Goal: Task Accomplishment & Management: Manage account settings

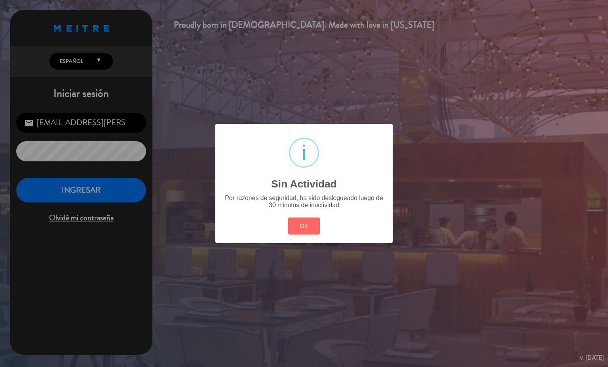
click at [316, 232] on button "OK" at bounding box center [304, 226] width 32 height 17
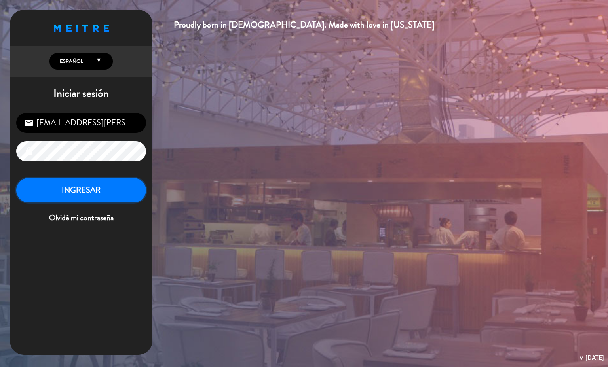
click at [84, 197] on button "INGRESAR" at bounding box center [81, 190] width 130 height 25
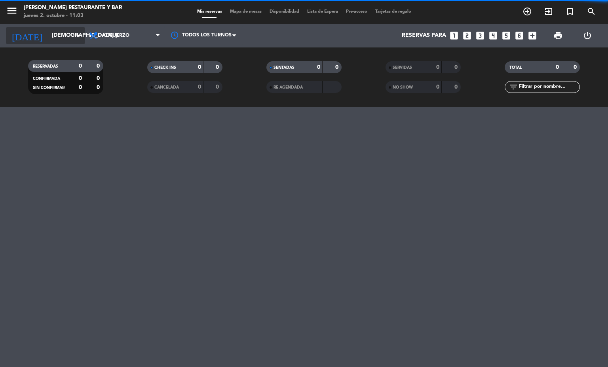
click at [76, 38] on icon "arrow_drop_down" at bounding box center [79, 36] width 10 height 10
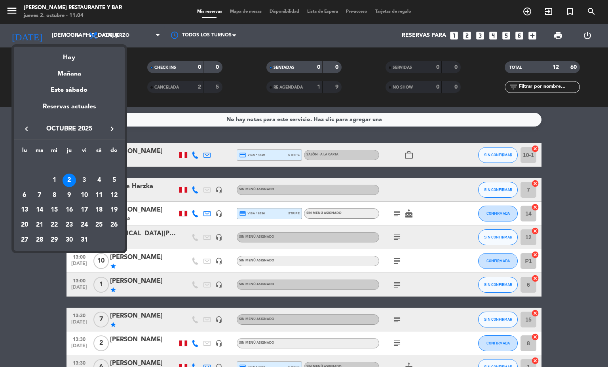
click at [154, 31] on div at bounding box center [304, 183] width 608 height 367
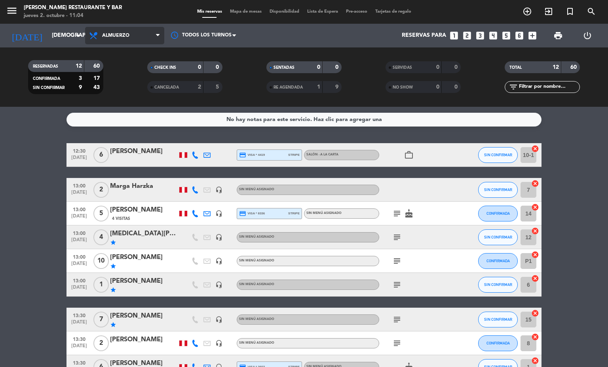
click at [154, 37] on span "Almuerzo" at bounding box center [124, 35] width 79 height 17
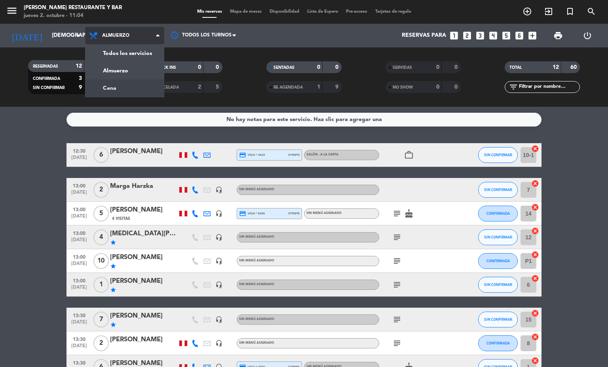
click at [145, 91] on div "menu [PERSON_NAME] Restaurante y Bar jueves 2. octubre - 11:04 Mis reservas Map…" at bounding box center [304, 53] width 608 height 107
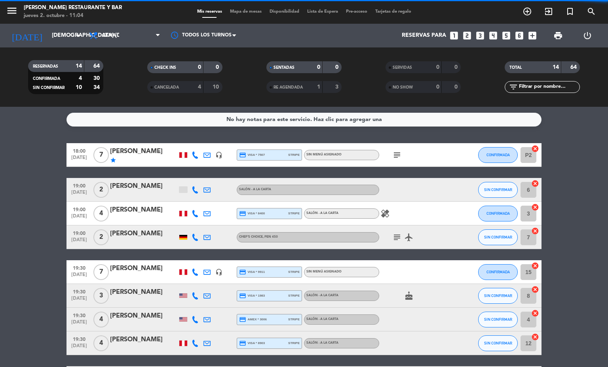
click at [233, 13] on span "Mapa de mesas" at bounding box center [246, 12] width 40 height 4
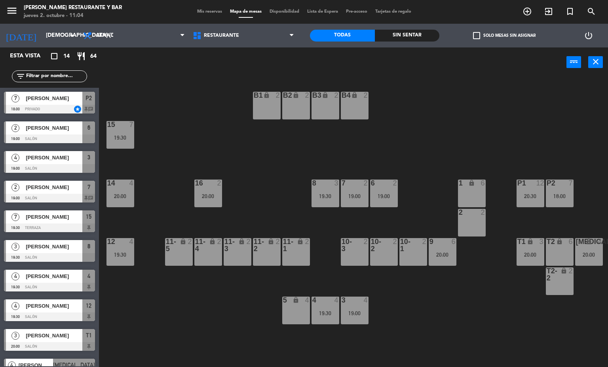
click at [564, 287] on div "T2-2 lock 2" at bounding box center [560, 282] width 28 height 28
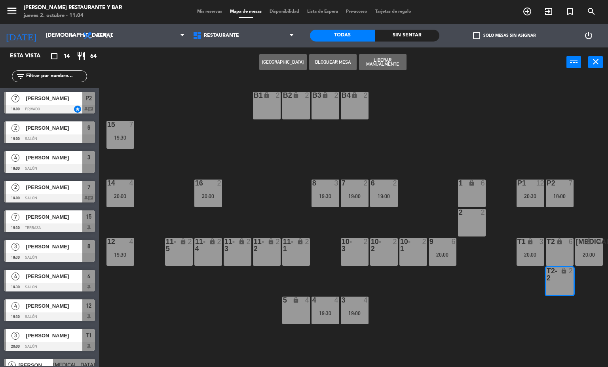
click at [214, 12] on span "Mis reservas" at bounding box center [209, 12] width 33 height 4
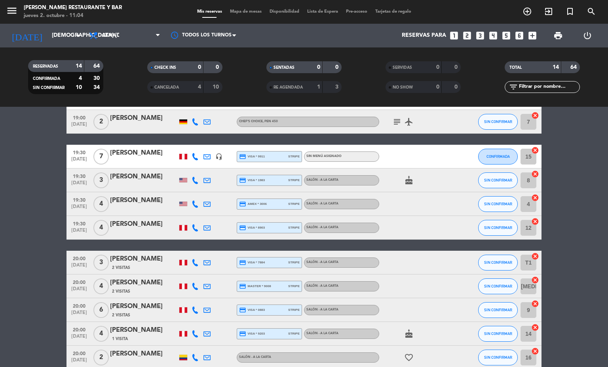
scroll to position [192, 0]
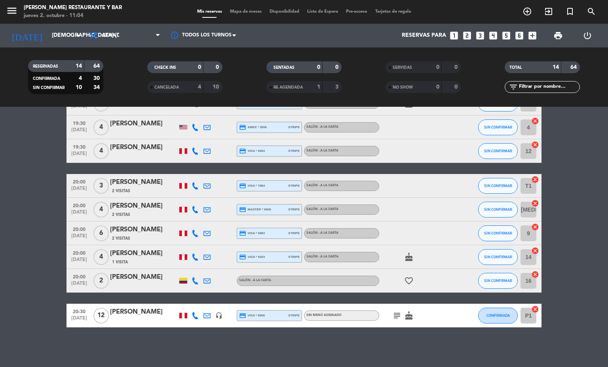
click at [249, 11] on span "Mapa de mesas" at bounding box center [246, 12] width 40 height 4
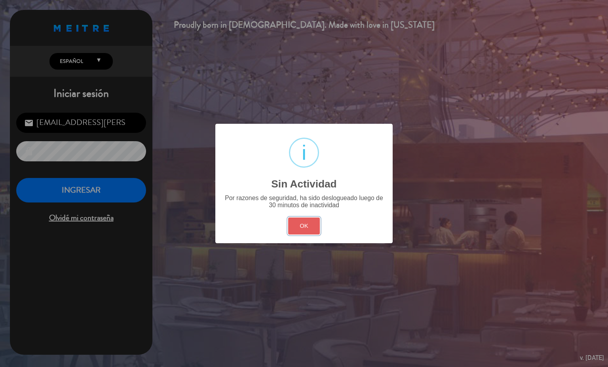
click at [289, 224] on button "OK" at bounding box center [304, 226] width 32 height 17
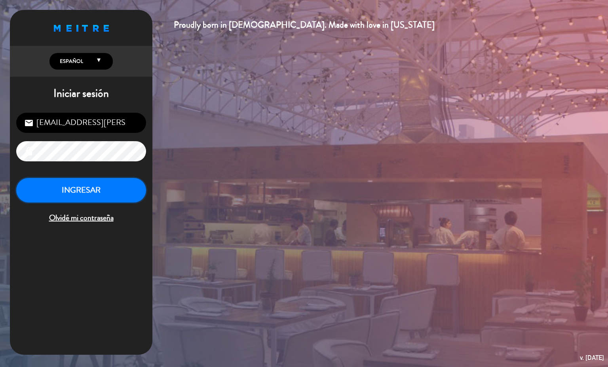
click at [124, 188] on button "INGRESAR" at bounding box center [81, 190] width 130 height 25
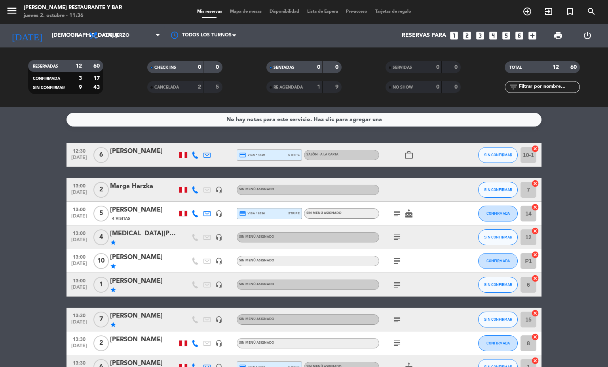
click at [248, 12] on span "Mapa de mesas" at bounding box center [246, 12] width 40 height 4
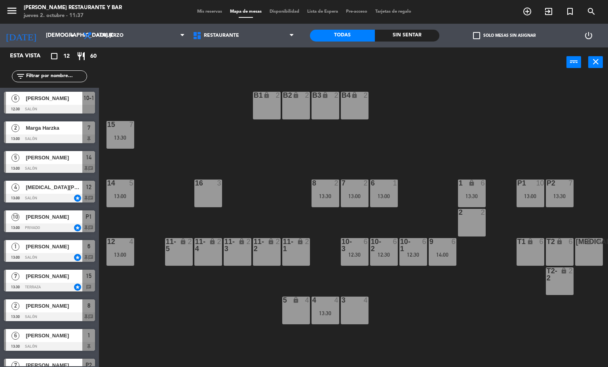
click at [204, 192] on div "16 3" at bounding box center [208, 194] width 28 height 28
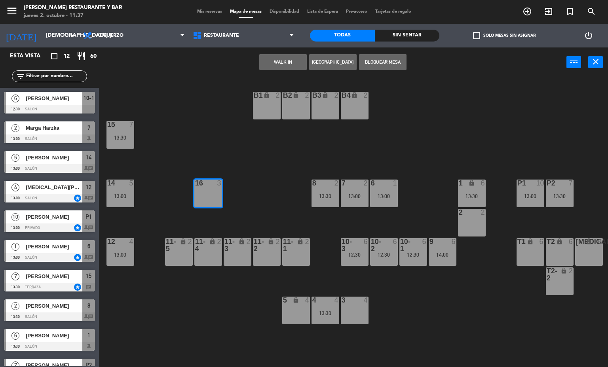
click at [333, 65] on button "[GEOGRAPHIC_DATA]" at bounding box center [333, 62] width 48 height 16
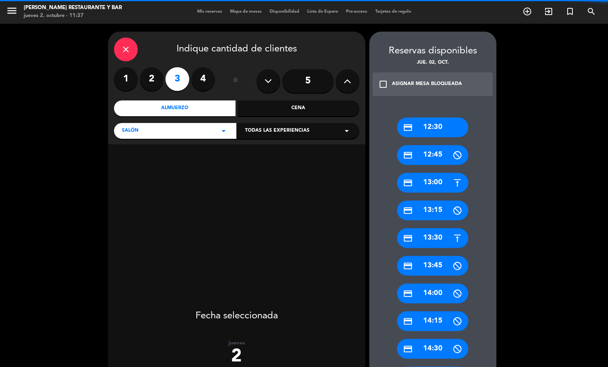
click at [156, 81] on label "2" at bounding box center [152, 79] width 24 height 24
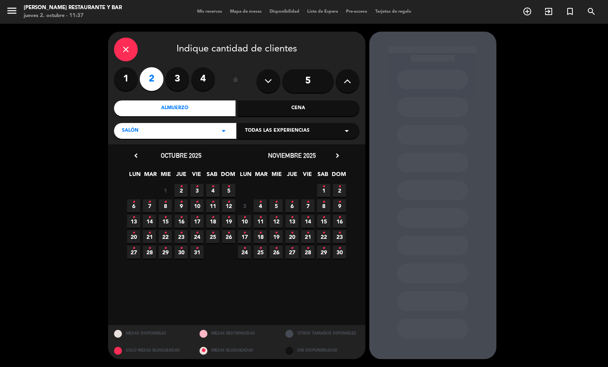
click at [182, 185] on icon "•" at bounding box center [181, 187] width 3 height 13
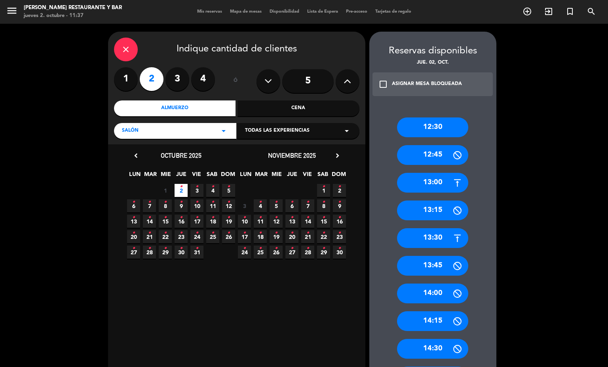
click at [435, 236] on div "13:30" at bounding box center [432, 238] width 71 height 20
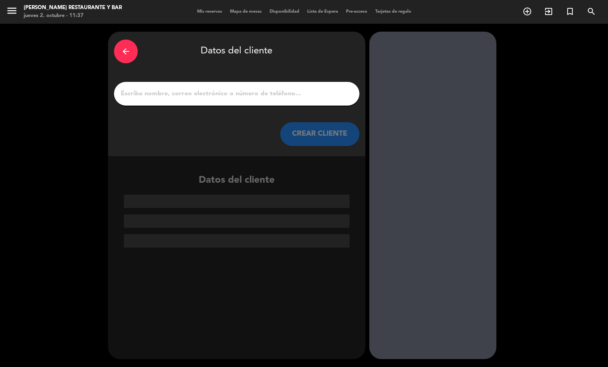
click at [293, 93] on input "1" at bounding box center [237, 93] width 234 height 11
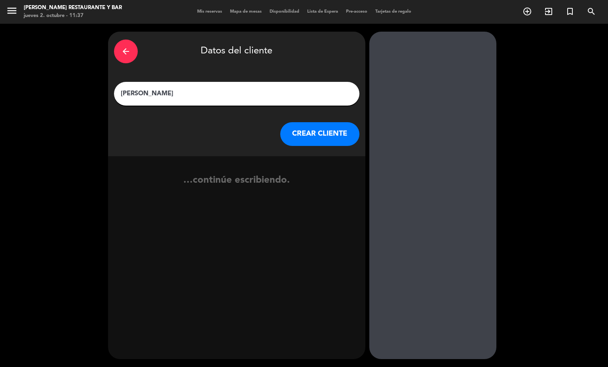
type input "[PERSON_NAME]"
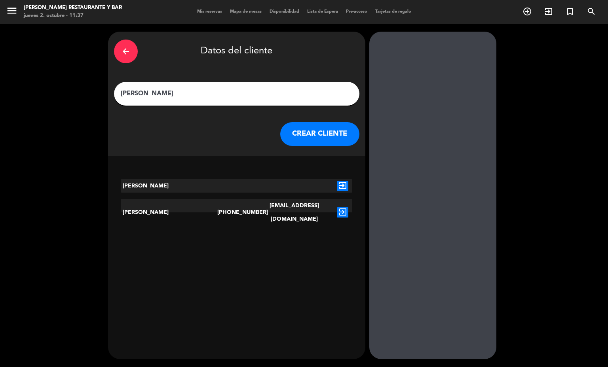
click at [337, 185] on icon "exit_to_app" at bounding box center [342, 186] width 11 height 10
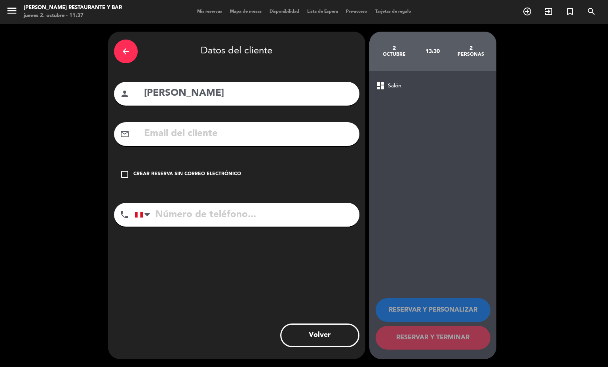
click at [252, 217] on input "tel" at bounding box center [247, 215] width 225 height 24
type input "966759855"
click at [234, 171] on div "Crear reserva sin correo electrónico" at bounding box center [187, 175] width 108 height 8
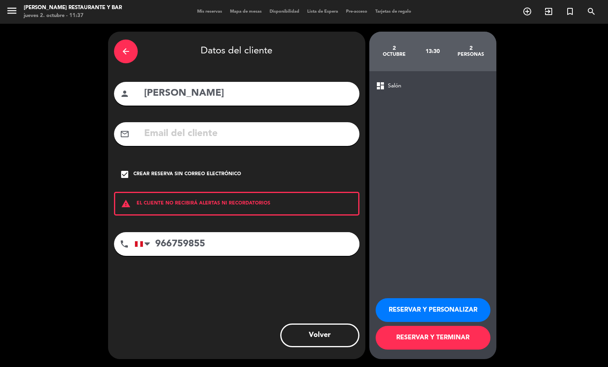
click at [412, 341] on button "RESERVAR Y TERMINAR" at bounding box center [433, 338] width 115 height 24
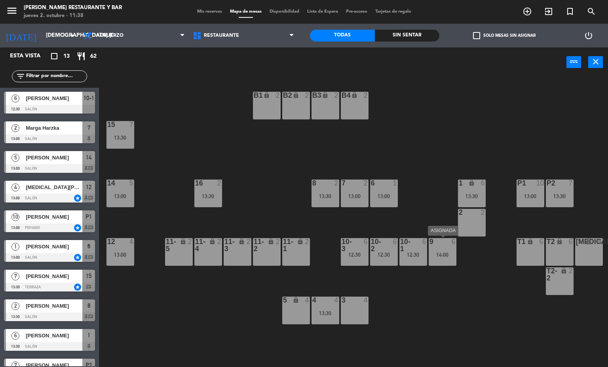
click at [202, 12] on span "Mis reservas" at bounding box center [209, 12] width 33 height 4
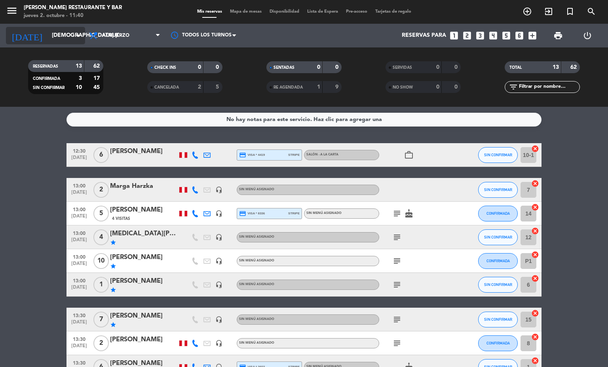
click at [58, 38] on input "[DEMOGRAPHIC_DATA] [DATE]" at bounding box center [85, 36] width 75 height 14
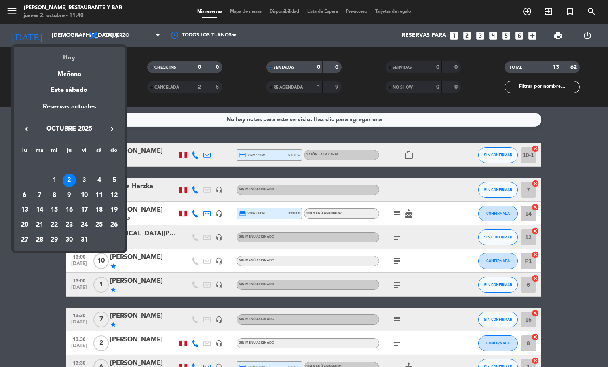
click at [67, 56] on div "Hoy" at bounding box center [69, 55] width 111 height 16
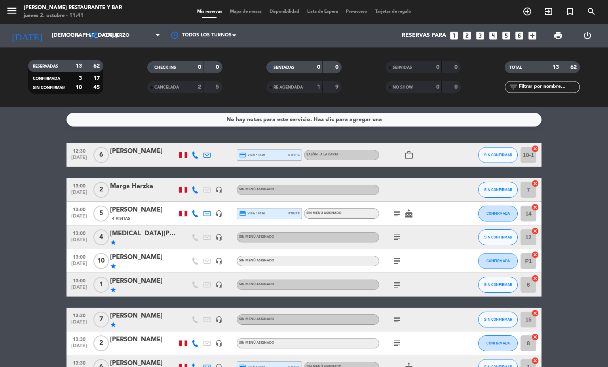
click at [392, 239] on icon "subject" at bounding box center [397, 238] width 10 height 10
click at [392, 264] on icon "subject" at bounding box center [397, 262] width 10 height 10
click at [396, 287] on icon "subject" at bounding box center [397, 285] width 10 height 10
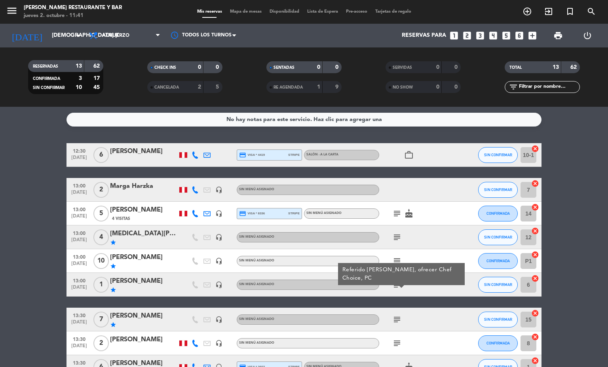
click at [17, 170] on bookings-row "12:30 [DATE] 6 [PERSON_NAME] credit_card visa * 4419 stripe Salón - A la carta …" at bounding box center [304, 314] width 608 height 342
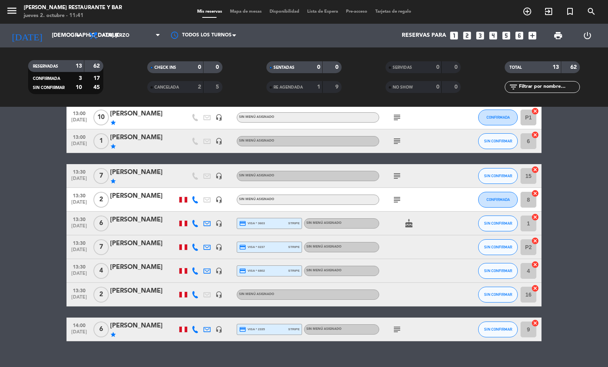
scroll to position [157, 0]
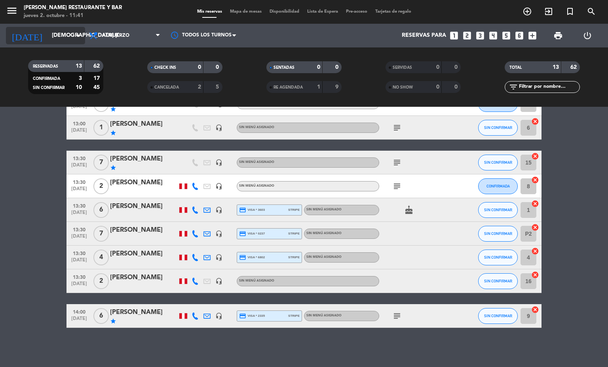
click at [57, 36] on input "[DEMOGRAPHIC_DATA] [DATE]" at bounding box center [85, 36] width 75 height 14
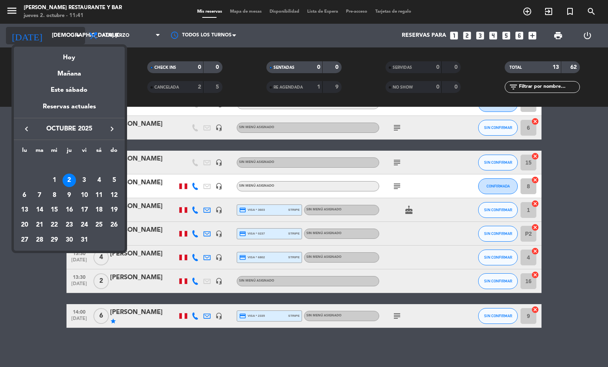
click at [57, 36] on div at bounding box center [304, 183] width 608 height 367
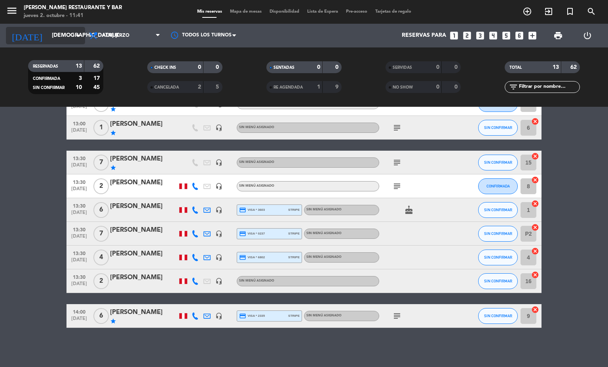
click at [59, 37] on input "[DEMOGRAPHIC_DATA] [DATE]" at bounding box center [85, 36] width 75 height 14
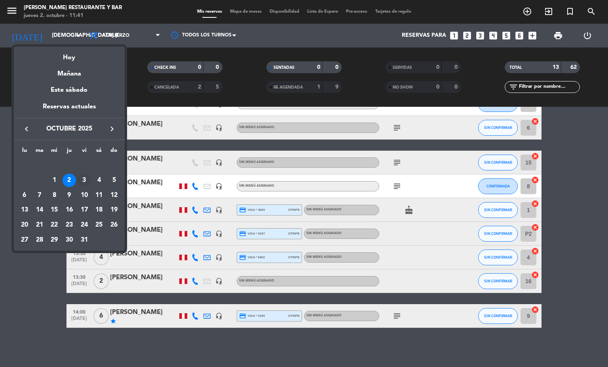
click at [85, 182] on div "3" at bounding box center [84, 180] width 13 height 13
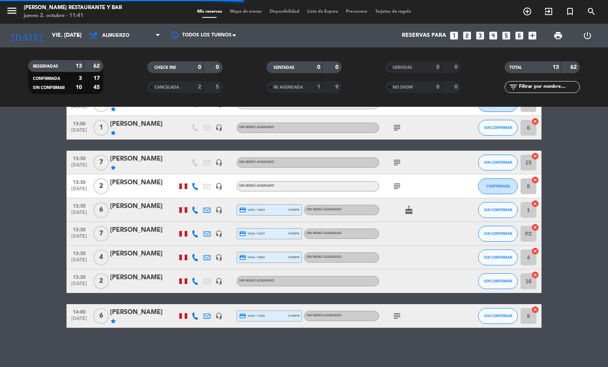
scroll to position [0, 0]
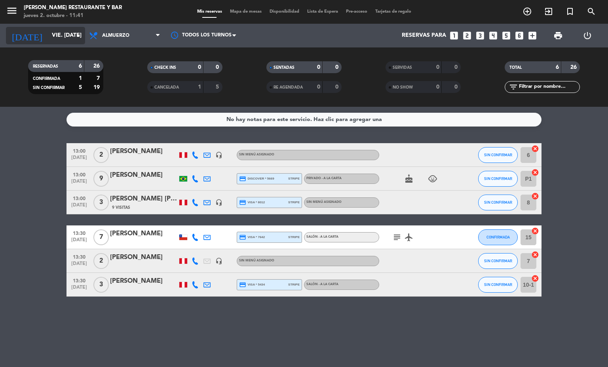
click at [48, 37] on input "vie. [DATE]" at bounding box center [85, 36] width 75 height 14
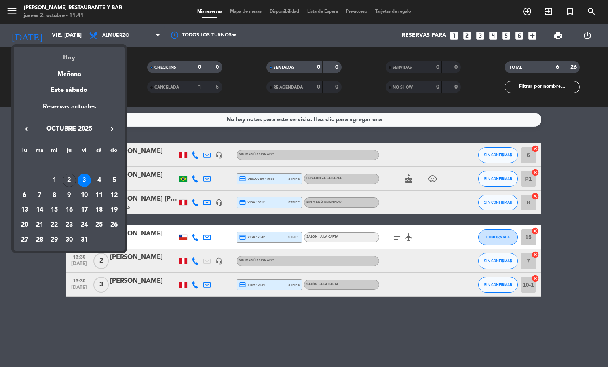
click at [55, 54] on div "Hoy" at bounding box center [69, 55] width 111 height 16
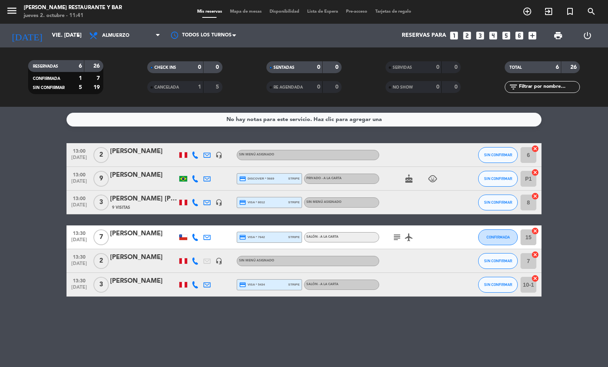
type input "[DEMOGRAPHIC_DATA] [DATE]"
click at [112, 26] on div "Todos los servicios Almuerzo Cena Almuerzo Todos los servicios Almuerzo Cena" at bounding box center [124, 36] width 79 height 24
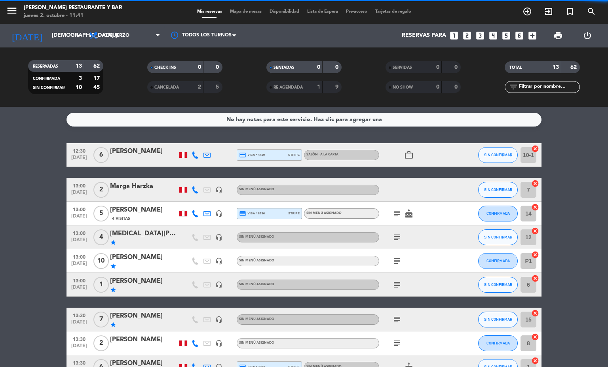
click at [110, 44] on span "Almuerzo" at bounding box center [124, 35] width 79 height 17
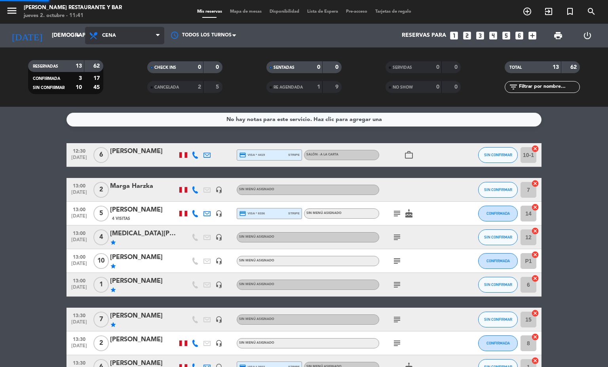
click at [111, 89] on div "menu [PERSON_NAME] Restaurante y Bar jueves 2. octubre - 11:41 Mis reservas Map…" at bounding box center [304, 53] width 608 height 107
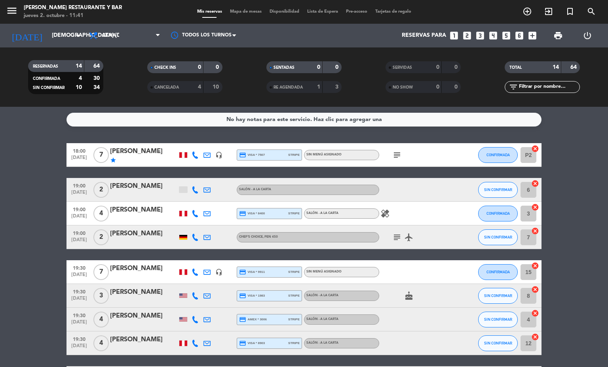
scroll to position [192, 0]
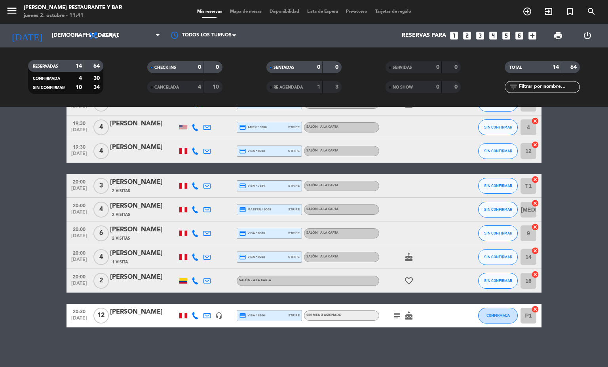
click at [228, 336] on div "No hay notas para este servicio. Haz clic para agregar una 18:00 [DATE] 7 [PERS…" at bounding box center [304, 237] width 608 height 261
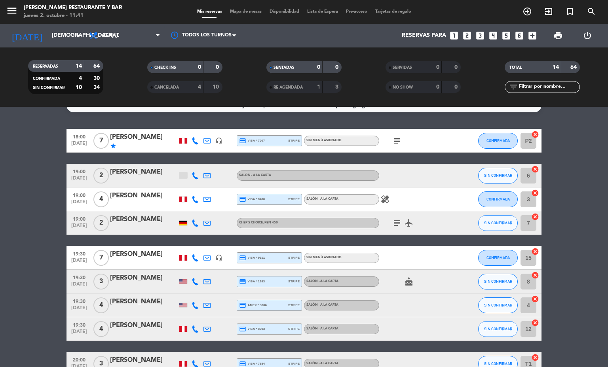
scroll to position [0, 0]
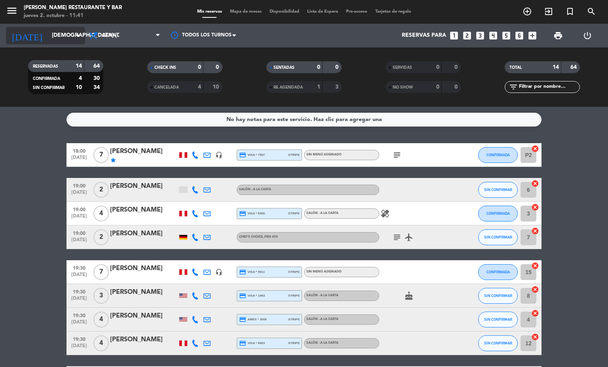
click at [48, 33] on input "[DEMOGRAPHIC_DATA] [DATE]" at bounding box center [85, 36] width 75 height 14
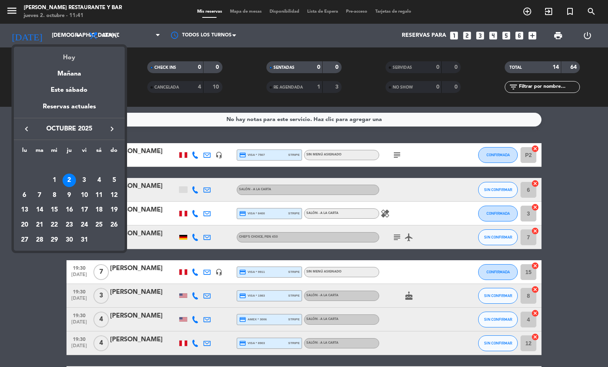
click at [58, 49] on div "Hoy" at bounding box center [69, 55] width 111 height 16
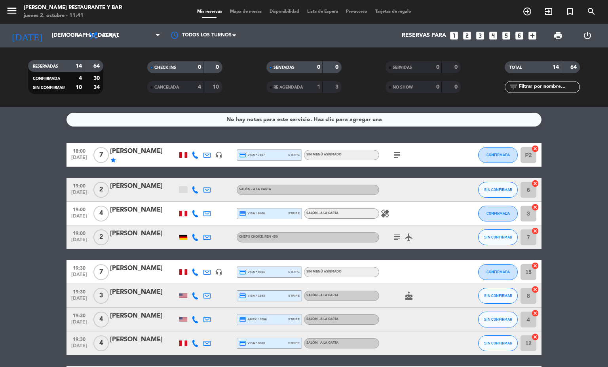
click at [130, 48] on div "menu [PERSON_NAME] Restaurante y Bar jueves 2. octubre - 11:41 Mis reservas Map…" at bounding box center [304, 53] width 608 height 107
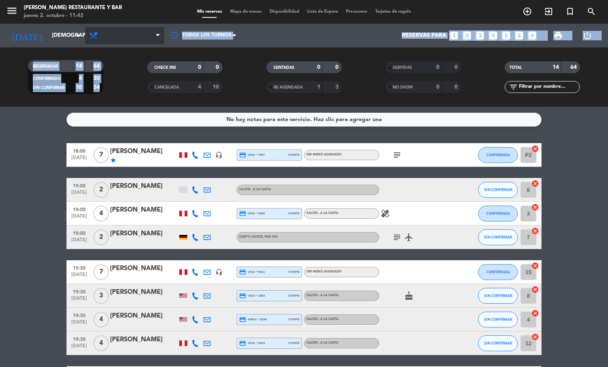
click at [125, 37] on span "Cena" at bounding box center [124, 35] width 79 height 17
click at [125, 69] on div "menu [PERSON_NAME] Restaurante y Bar jueves 2. octubre - 11:42 Mis reservas Map…" at bounding box center [304, 53] width 608 height 107
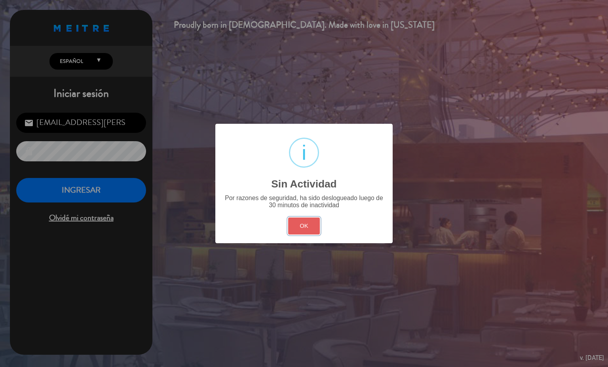
click at [300, 234] on button "OK" at bounding box center [304, 226] width 32 height 17
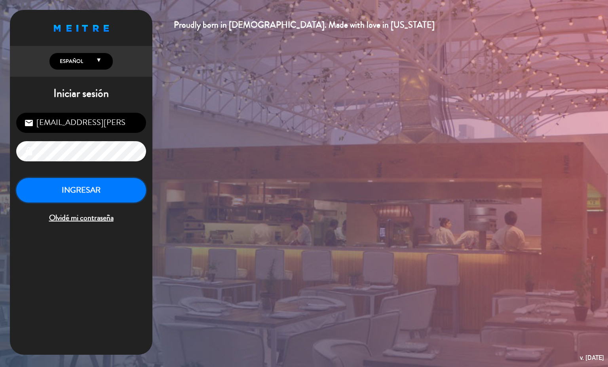
click at [115, 188] on button "INGRESAR" at bounding box center [81, 190] width 130 height 25
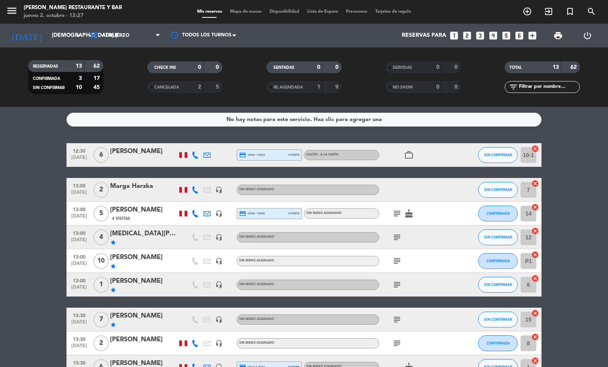
click at [254, 11] on span "Mapa de mesas" at bounding box center [246, 12] width 40 height 4
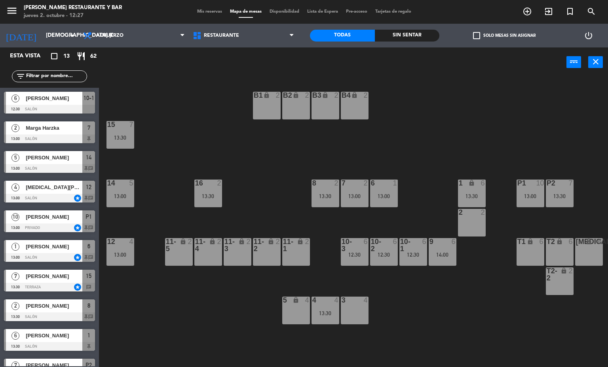
click at [196, 11] on span "Mis reservas" at bounding box center [209, 12] width 33 height 4
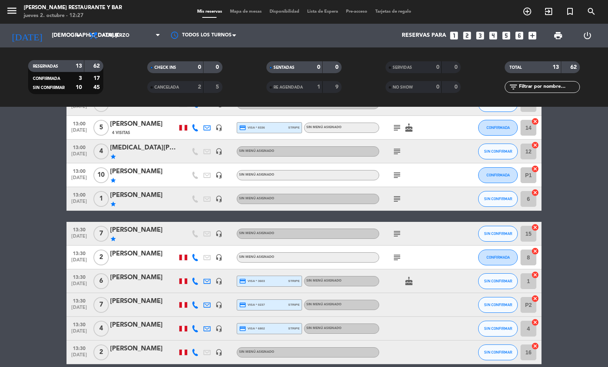
scroll to position [157, 0]
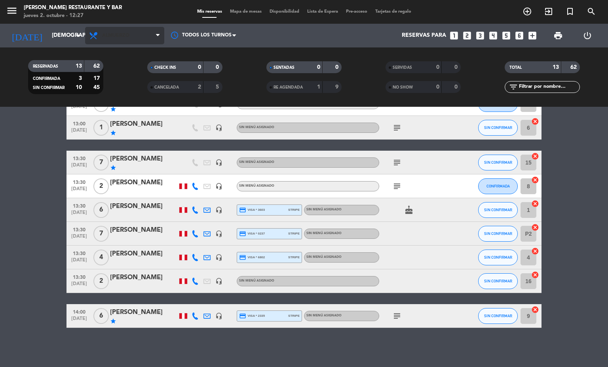
click at [100, 35] on icon at bounding box center [94, 36] width 11 height 10
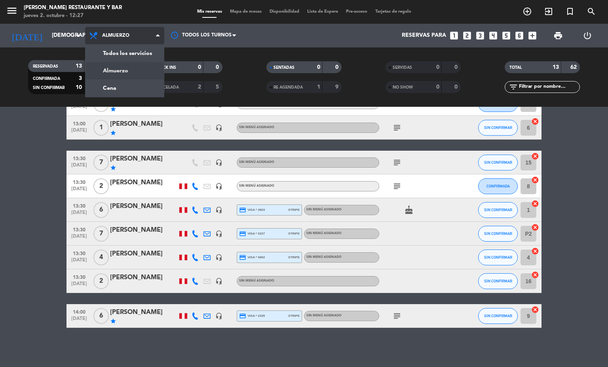
click at [111, 70] on div "menu [PERSON_NAME] Restaurante y Bar jueves 2. octubre - 12:27 Mis reservas Map…" at bounding box center [304, 53] width 608 height 107
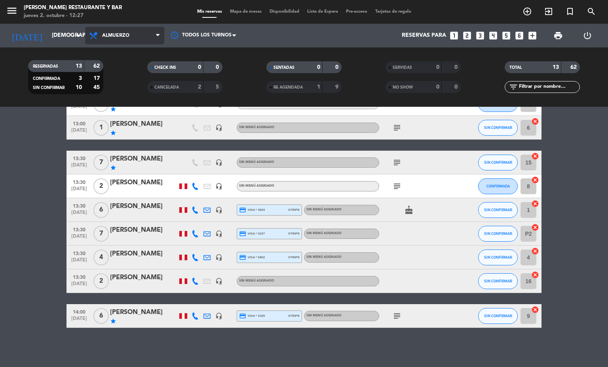
click at [111, 35] on span "Almuerzo" at bounding box center [115, 36] width 27 height 6
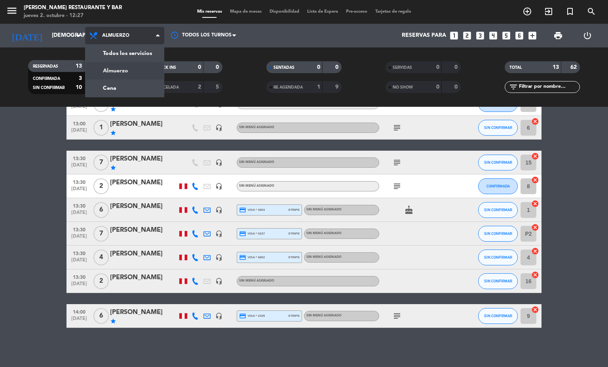
click at [114, 84] on div "menu [PERSON_NAME] Restaurante y Bar jueves 2. octubre - 12:27 Mis reservas Map…" at bounding box center [304, 53] width 608 height 107
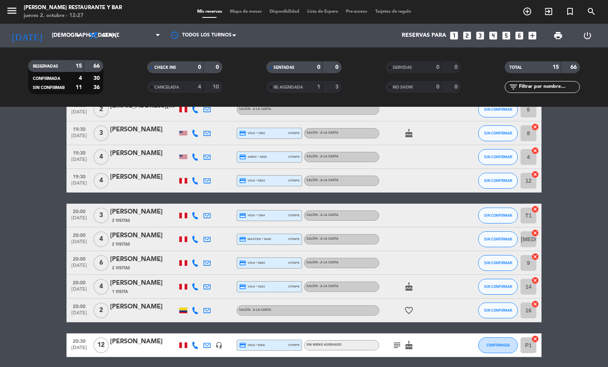
scroll to position [187, 0]
click at [247, 12] on span "Mapa de mesas" at bounding box center [246, 12] width 40 height 4
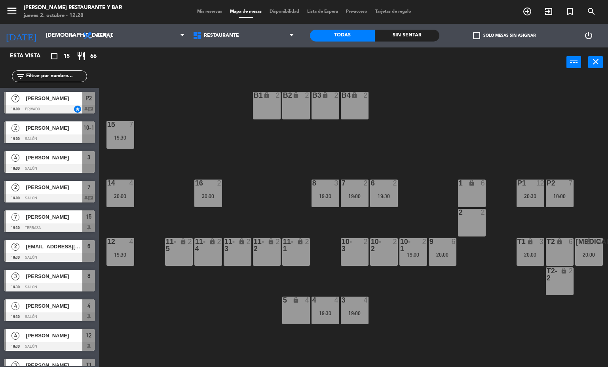
click at [116, 138] on div "19:30" at bounding box center [121, 138] width 28 height 6
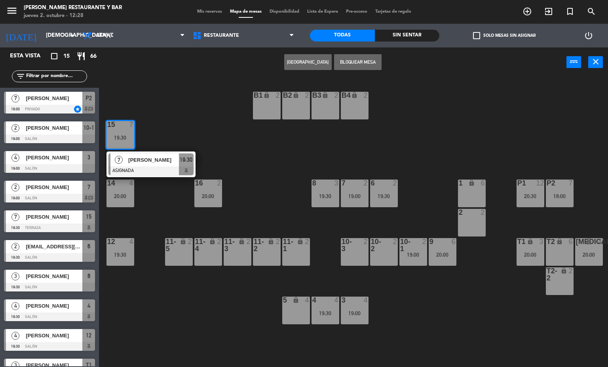
click at [138, 168] on div at bounding box center [150, 171] width 85 height 9
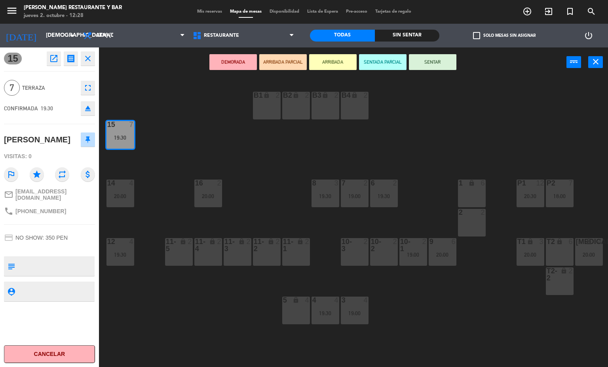
click at [187, 326] on div "B1 lock 2 B2 lock 2 B3 lock 2 B4 lock 2 15 7 19:30 14 4 20:00 8 3 19:30 7 2 19:…" at bounding box center [356, 223] width 503 height 290
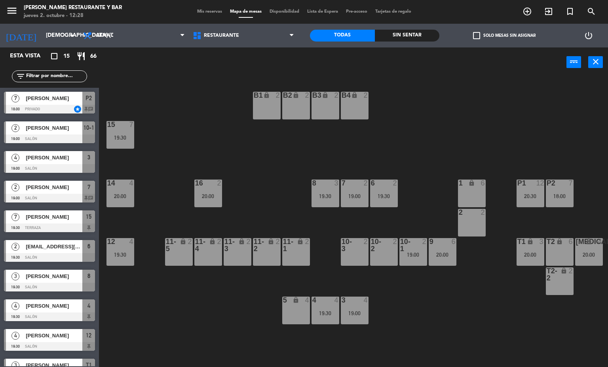
click at [567, 186] on div "7" at bounding box center [573, 183] width 13 height 7
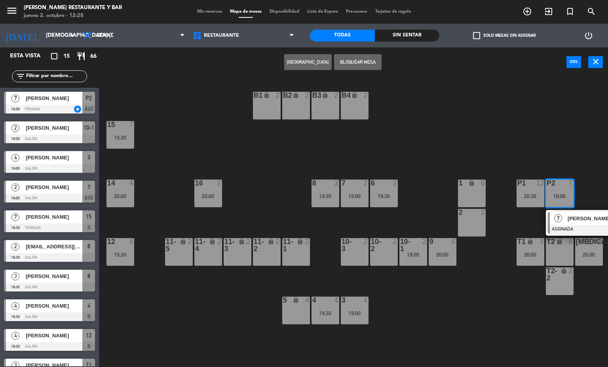
click at [570, 220] on span "[PERSON_NAME]" at bounding box center [593, 219] width 51 height 8
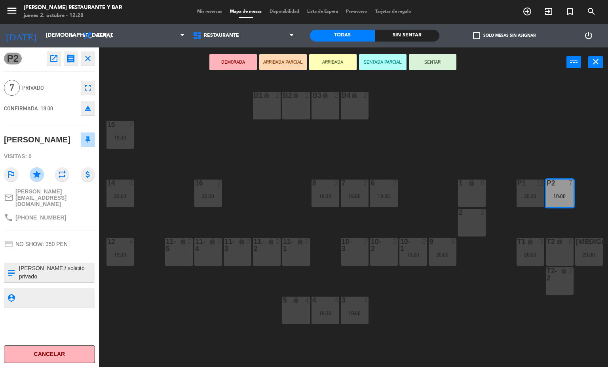
click at [460, 322] on div "B1 lock 2 B2 lock 2 B3 lock 2 B4 lock 2 15 7 19:30 14 4 20:00 8 3 19:30 7 2 19:…" at bounding box center [356, 223] width 503 height 290
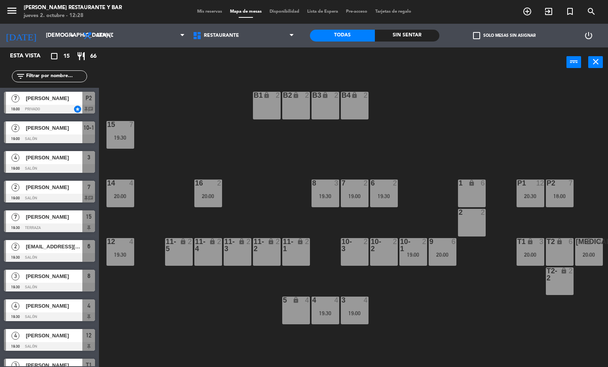
click at [523, 193] on div "20:30" at bounding box center [531, 196] width 28 height 6
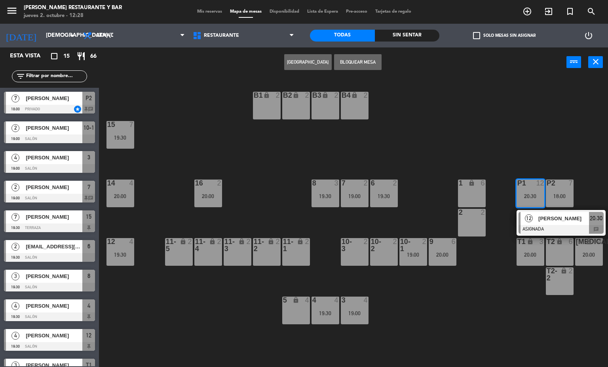
click at [537, 221] on div "12" at bounding box center [529, 218] width 17 height 13
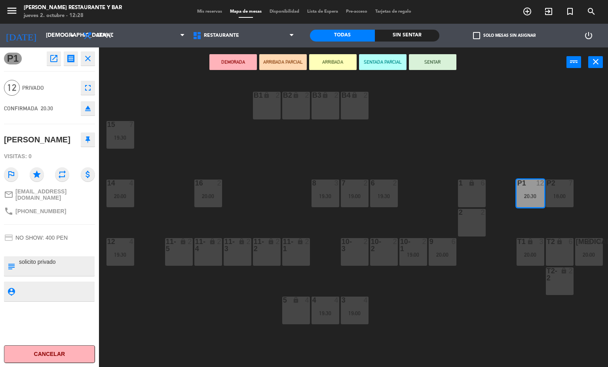
click at [201, 293] on div "B1 lock 2 B2 lock 2 B3 lock 2 B4 lock 2 15 7 19:30 14 4 20:00 8 3 19:30 7 2 19:…" at bounding box center [356, 223] width 503 height 290
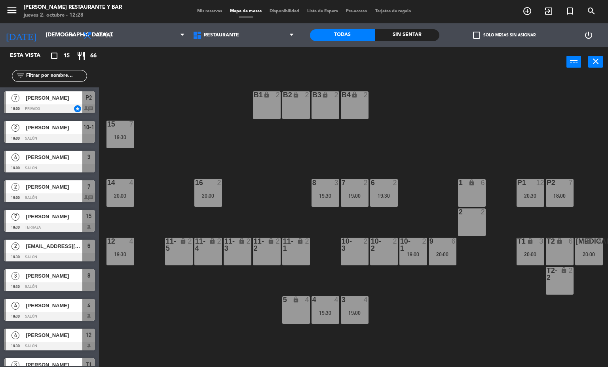
scroll to position [129, 0]
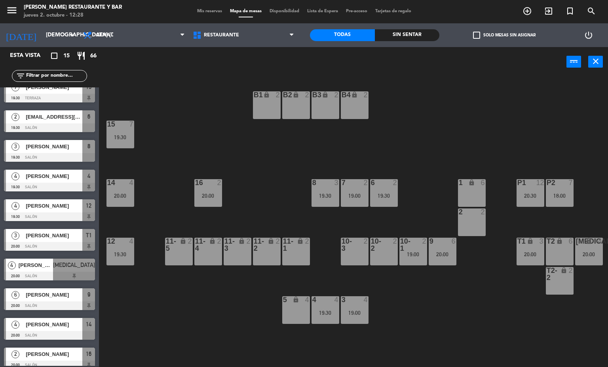
click at [215, 9] on span "Mis reservas" at bounding box center [209, 11] width 33 height 4
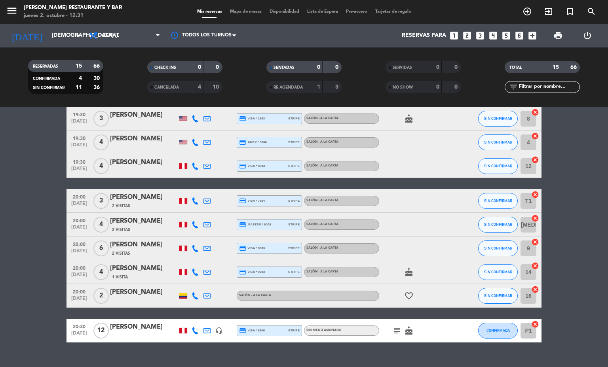
scroll to position [216, 0]
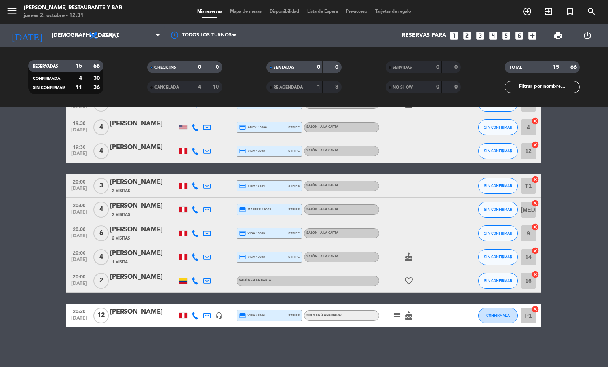
click at [177, 85] on div "CANCELADA" at bounding box center [167, 87] width 36 height 9
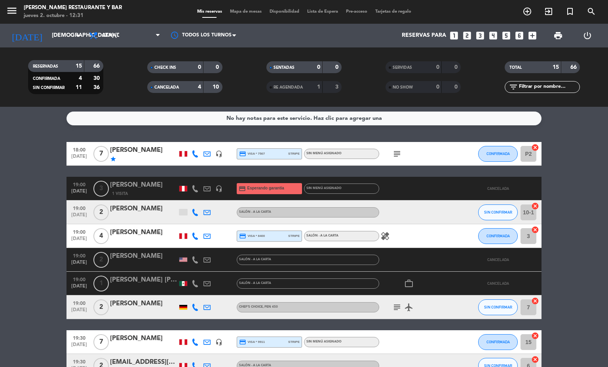
scroll to position [0, 0]
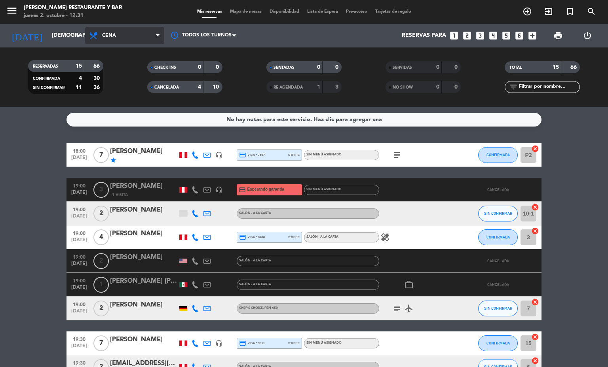
click at [122, 34] on span "Cena" at bounding box center [124, 35] width 79 height 17
click at [117, 71] on div "menu [PERSON_NAME] Restaurante y Bar jueves 2. octubre - 12:31 Mis reservas Map…" at bounding box center [304, 53] width 608 height 107
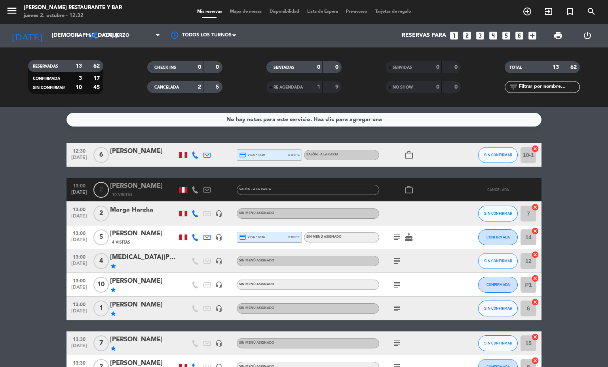
click at [187, 89] on div "2" at bounding box center [193, 87] width 16 height 9
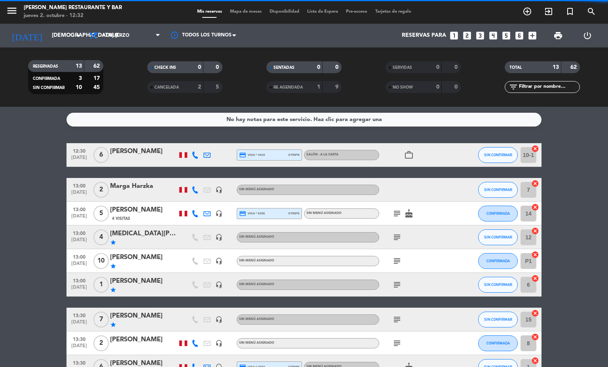
click at [246, 15] on div "Mis reservas Mapa de mesas Disponibilidad Lista de Espera Pre-acceso Tarjetas d…" at bounding box center [304, 11] width 222 height 7
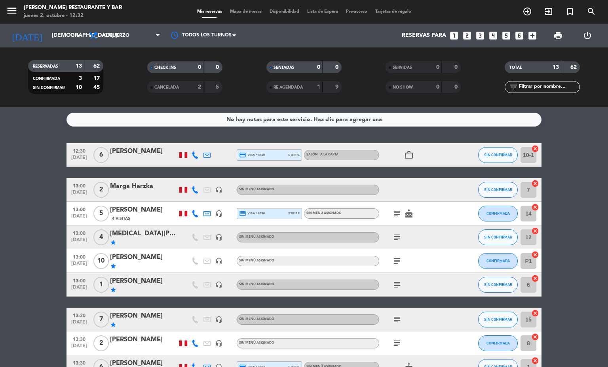
click at [251, 6] on div "menu [PERSON_NAME] Restaurante y Bar jueves 2. octubre - 12:32 Mis reservas Map…" at bounding box center [304, 12] width 608 height 24
click at [251, 10] on span "Mapa de mesas" at bounding box center [246, 12] width 40 height 4
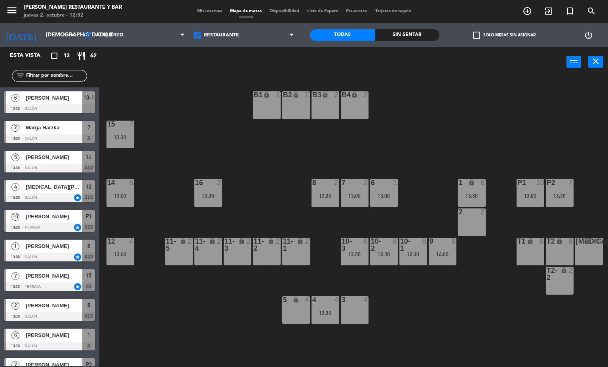
click at [203, 10] on span "Mis reservas" at bounding box center [209, 11] width 33 height 4
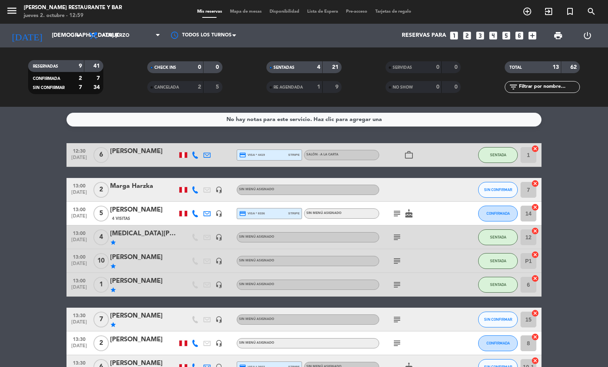
click at [392, 213] on icon "subject" at bounding box center [397, 214] width 10 height 10
click at [215, 284] on icon "headset_mic" at bounding box center [218, 285] width 7 height 7
click at [204, 259] on icon at bounding box center [207, 261] width 7 height 7
click at [215, 260] on icon "headset_mic" at bounding box center [218, 261] width 7 height 7
click at [215, 236] on icon "headset_mic" at bounding box center [218, 237] width 7 height 7
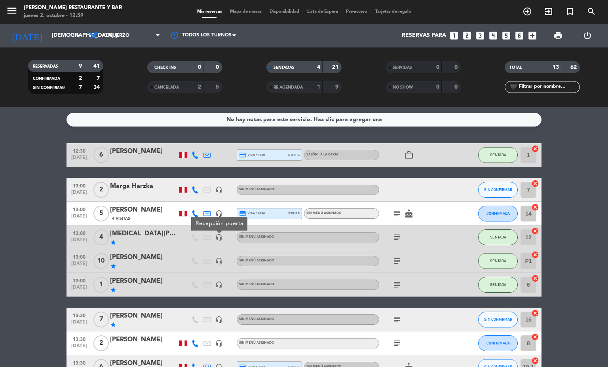
click at [215, 189] on icon "headset_mic" at bounding box center [218, 190] width 7 height 7
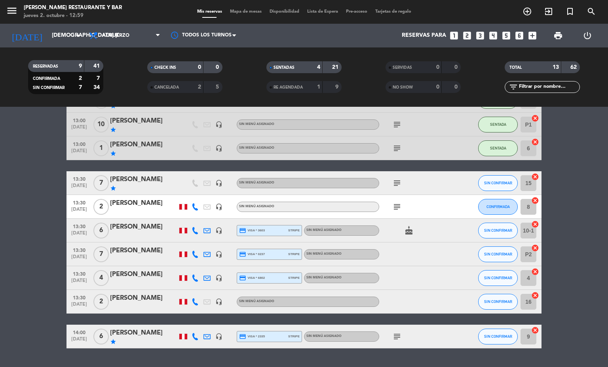
scroll to position [144, 0]
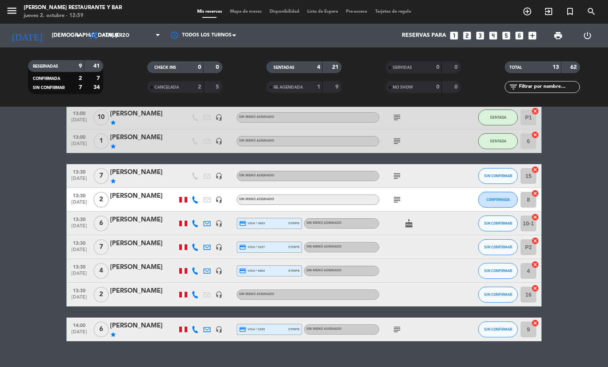
click at [392, 200] on icon "subject" at bounding box center [397, 200] width 10 height 10
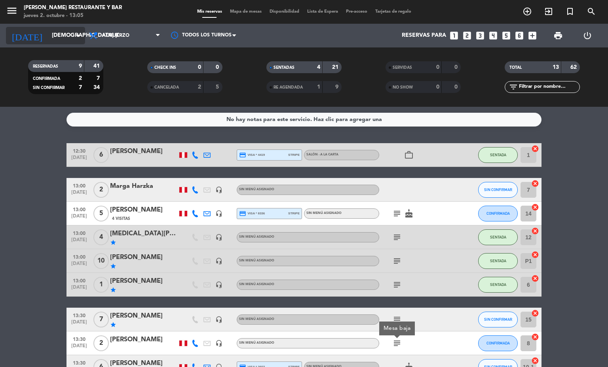
click at [56, 34] on input "[DEMOGRAPHIC_DATA] [DATE]" at bounding box center [85, 36] width 75 height 14
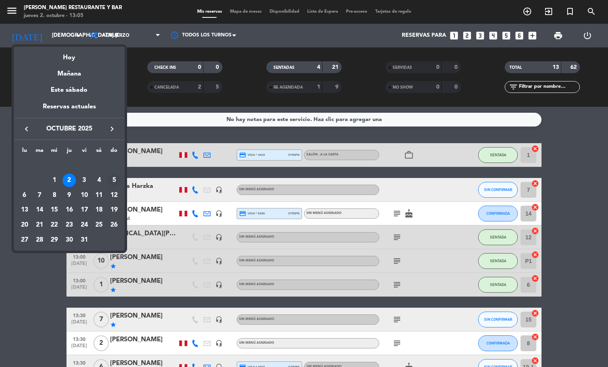
click at [119, 180] on div "5" at bounding box center [113, 180] width 13 height 13
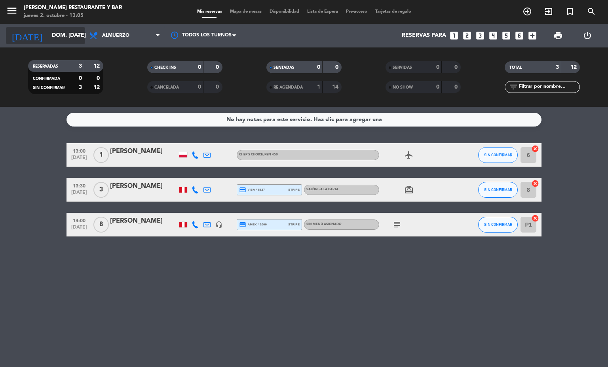
click at [69, 37] on input "dom. [DATE]" at bounding box center [85, 36] width 75 height 14
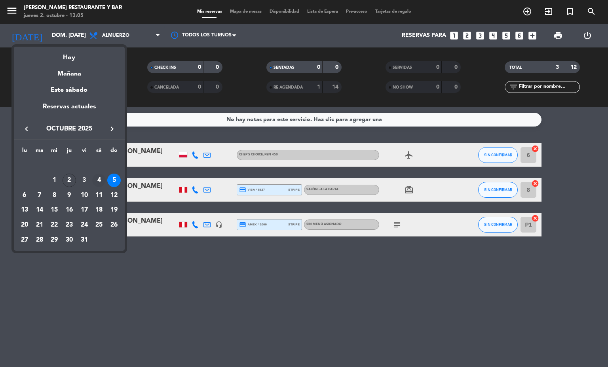
click at [99, 181] on div "4" at bounding box center [98, 180] width 13 height 13
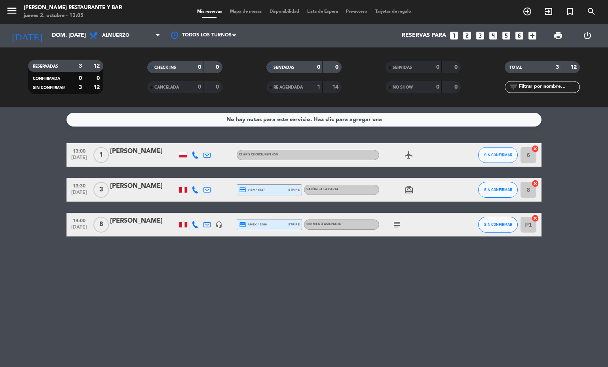
type input "sáb. [DATE]"
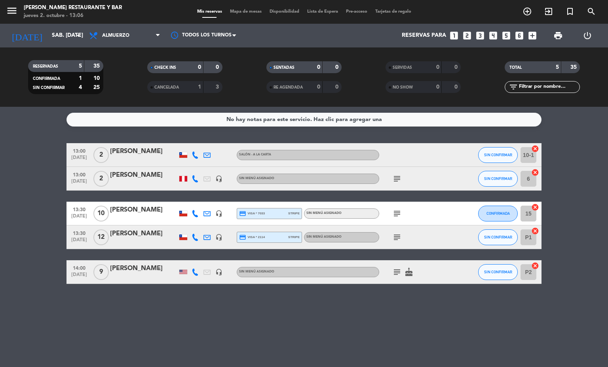
click at [253, 10] on span "Mapa de mesas" at bounding box center [246, 12] width 40 height 4
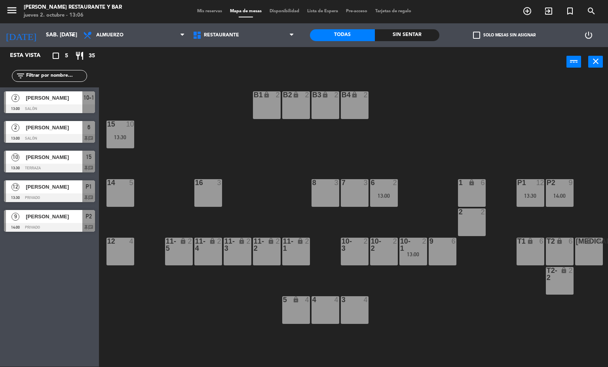
click at [348, 306] on div "3 4" at bounding box center [355, 311] width 28 height 28
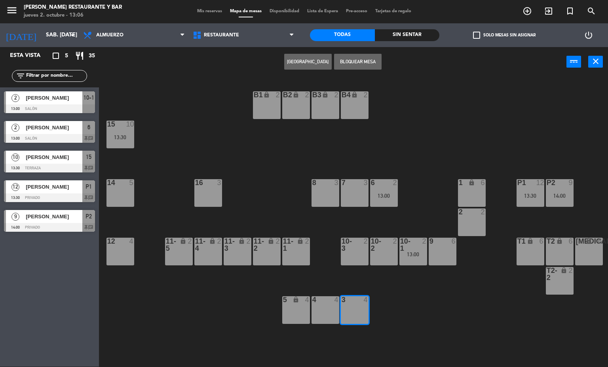
click at [316, 60] on button "[GEOGRAPHIC_DATA]" at bounding box center [308, 62] width 48 height 16
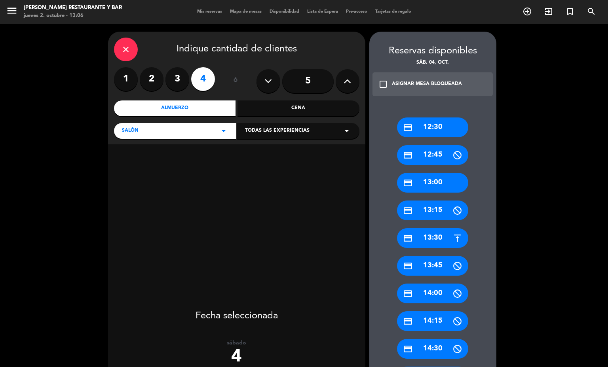
click at [447, 177] on div "credit_card 13:00" at bounding box center [432, 183] width 71 height 20
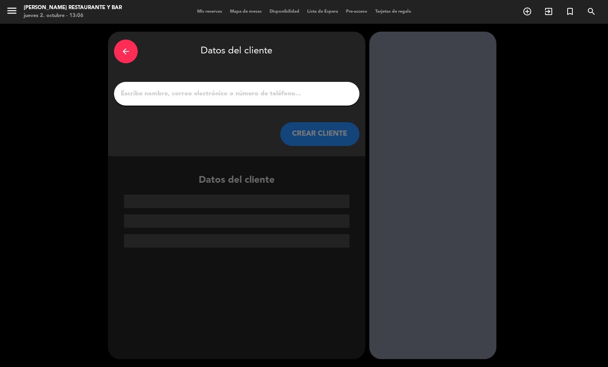
click at [126, 51] on icon "arrow_back" at bounding box center [126, 52] width 10 height 10
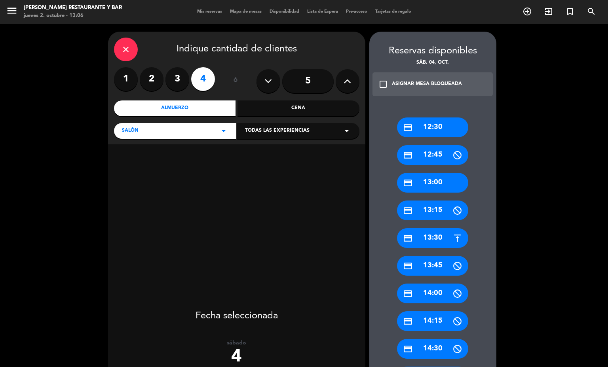
click at [443, 232] on div "credit_card 13:30" at bounding box center [432, 238] width 71 height 20
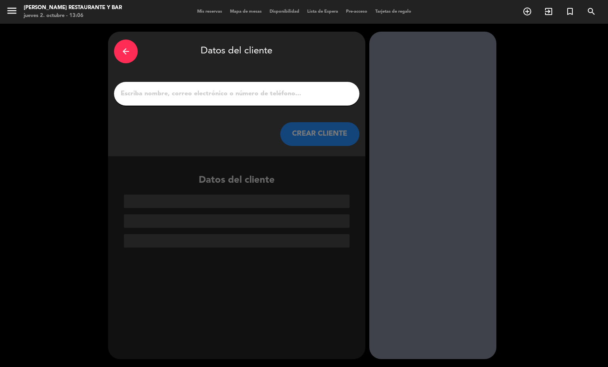
click at [268, 94] on input "1" at bounding box center [237, 93] width 234 height 11
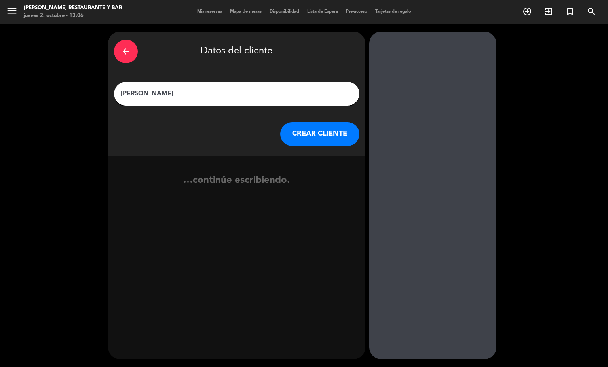
type input "[PERSON_NAME]"
click at [337, 131] on button "CREAR CLIENTE" at bounding box center [319, 134] width 79 height 24
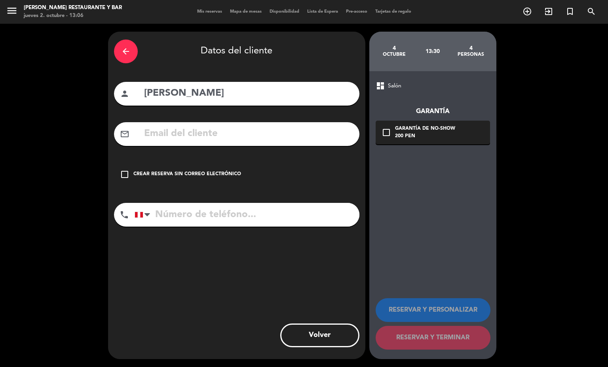
click at [412, 133] on div "200 PEN" at bounding box center [425, 137] width 60 height 8
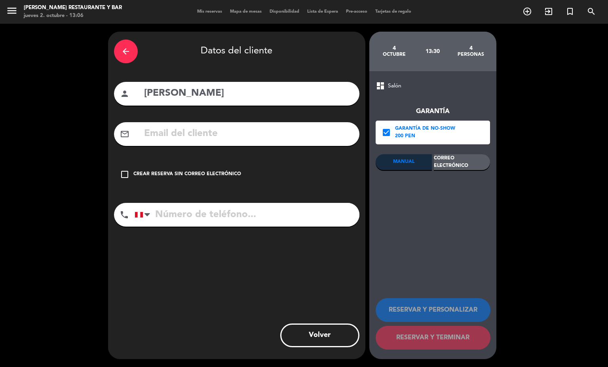
click at [458, 162] on div "Correo Electrónico" at bounding box center [462, 162] width 56 height 16
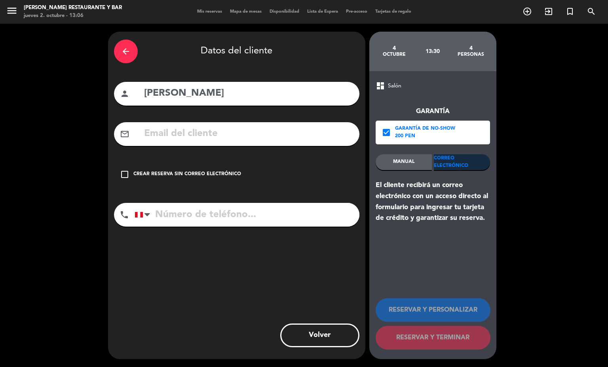
click at [302, 219] on input "tel" at bounding box center [247, 215] width 225 height 24
type input "964347860"
click at [245, 134] on input "text" at bounding box center [248, 134] width 210 height 16
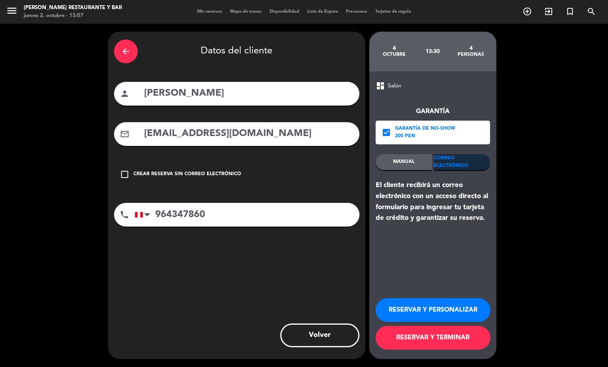
type input "[EMAIL_ADDRESS][DOMAIN_NAME]"
click at [151, 94] on input "[PERSON_NAME]" at bounding box center [248, 94] width 210 height 16
click at [153, 97] on input "[PERSON_NAME]" at bounding box center [248, 94] width 210 height 16
type input "[PERSON_NAME]"
click at [236, 134] on input "[EMAIL_ADDRESS][DOMAIN_NAME]" at bounding box center [248, 134] width 210 height 16
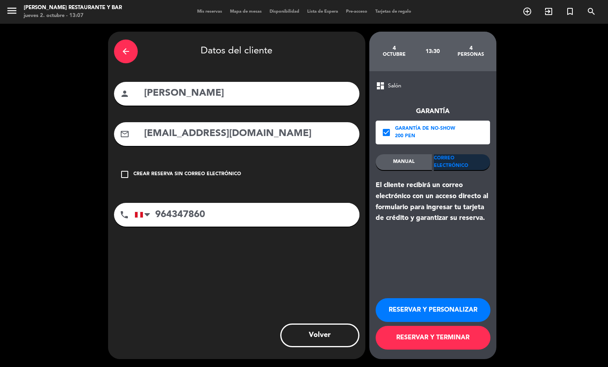
type input "[EMAIL_ADDRESS][DOMAIN_NAME]"
click at [410, 338] on button "RESERVAR Y TERMINAR" at bounding box center [433, 338] width 115 height 24
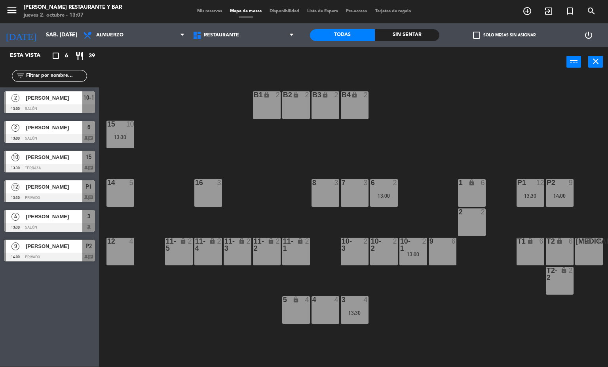
click at [233, 328] on div "B1 lock 2 B2 lock 2 B3 lock 2 B4 lock 2 15 10 13:30 14 5 8 3 7 3 6 2 13:00 1 lo…" at bounding box center [356, 222] width 503 height 290
click at [195, 12] on span "Mis reservas" at bounding box center [209, 11] width 33 height 4
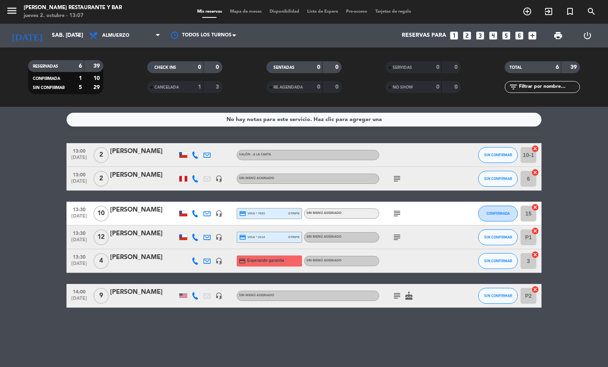
click at [195, 259] on icon at bounding box center [195, 261] width 7 height 7
click at [206, 348] on div "No hay notas para este servicio. Haz clic para agregar una 13:00 [DATE] 2 [PERS…" at bounding box center [304, 237] width 608 height 261
click at [207, 259] on icon at bounding box center [207, 261] width 7 height 7
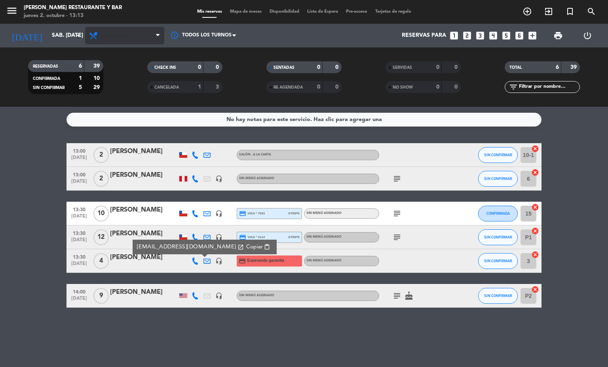
click at [133, 42] on span "Almuerzo" at bounding box center [124, 35] width 79 height 17
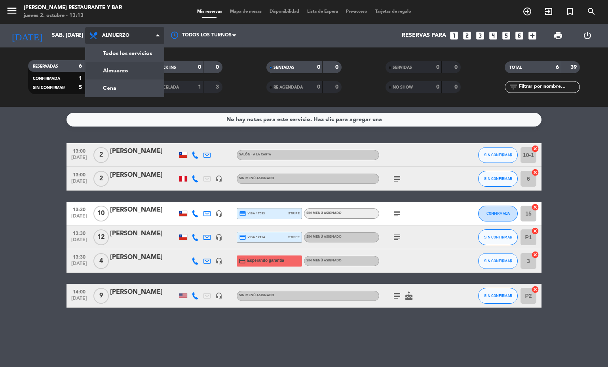
click at [156, 86] on div "menu [PERSON_NAME] Restaurante y Bar jueves 2. octubre - 13:13 Mis reservas Map…" at bounding box center [304, 53] width 608 height 107
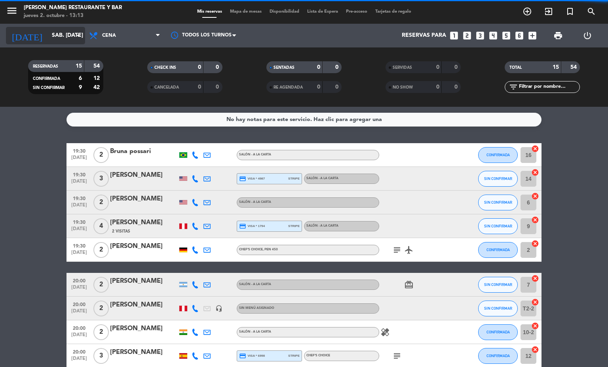
click at [70, 33] on input "sáb. [DATE]" at bounding box center [85, 36] width 75 height 14
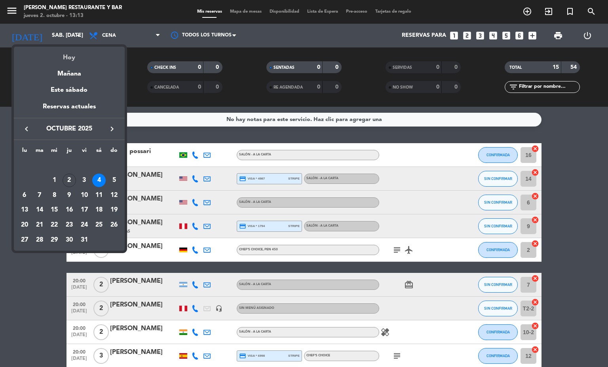
click at [86, 53] on div "Hoy" at bounding box center [69, 55] width 111 height 16
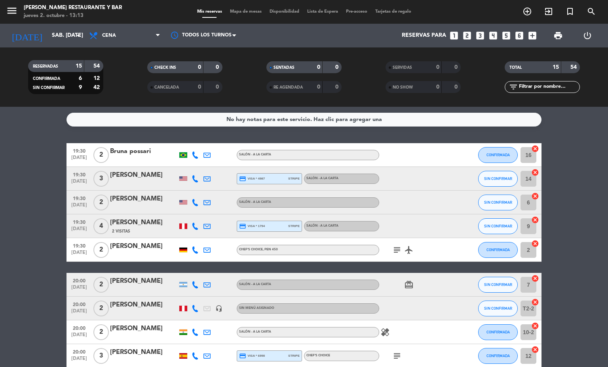
type input "[DEMOGRAPHIC_DATA] [DATE]"
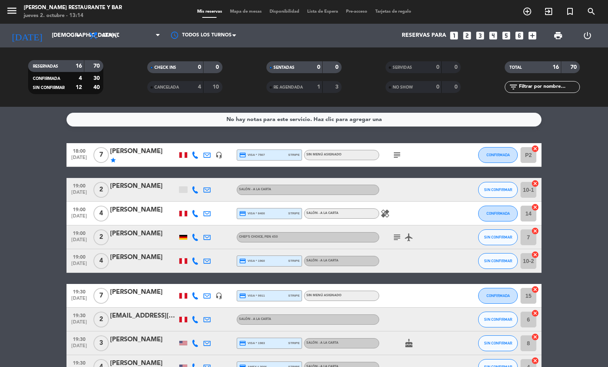
click at [396, 239] on icon "subject" at bounding box center [397, 238] width 10 height 10
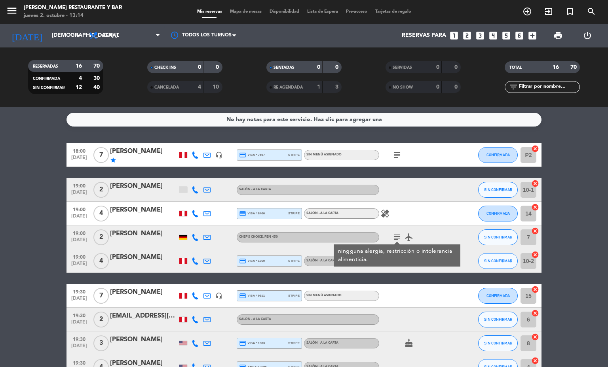
click at [396, 239] on icon "subject" at bounding box center [397, 238] width 10 height 10
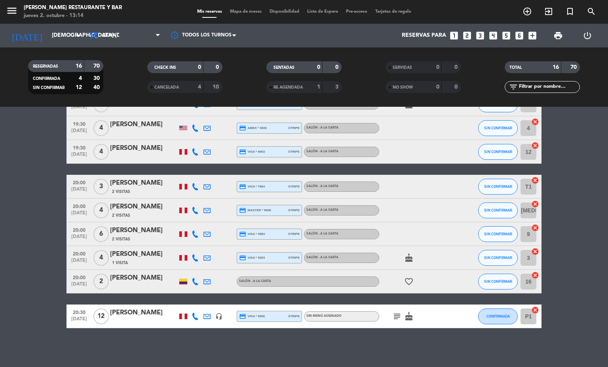
scroll to position [240, 0]
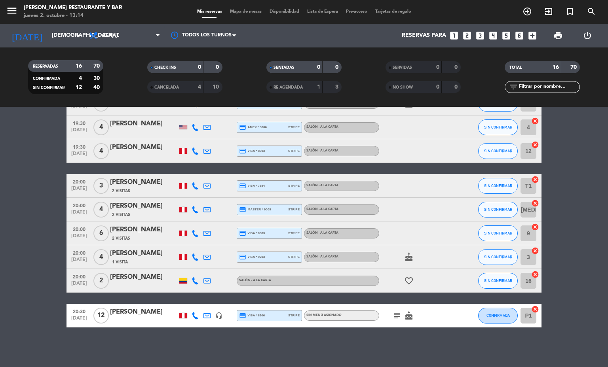
click at [194, 259] on icon at bounding box center [195, 257] width 7 height 7
click at [201, 259] on div at bounding box center [207, 257] width 12 height 23
click at [206, 259] on div at bounding box center [207, 257] width 12 height 23
click at [204, 257] on icon at bounding box center [207, 257] width 7 height 7
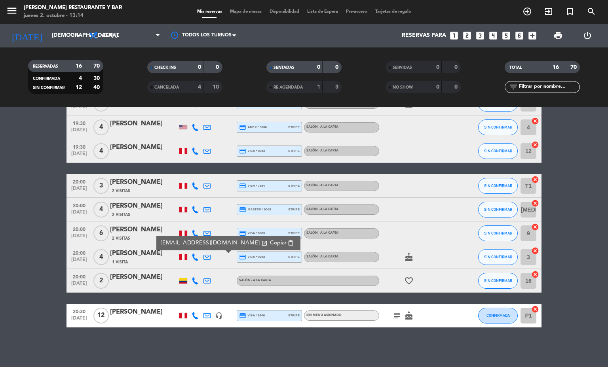
click at [195, 257] on div at bounding box center [195, 257] width 12 height 23
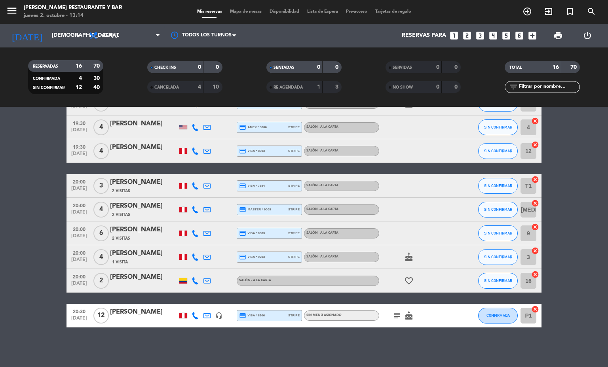
click at [251, 10] on span "Mapa de mesas" at bounding box center [246, 12] width 40 height 4
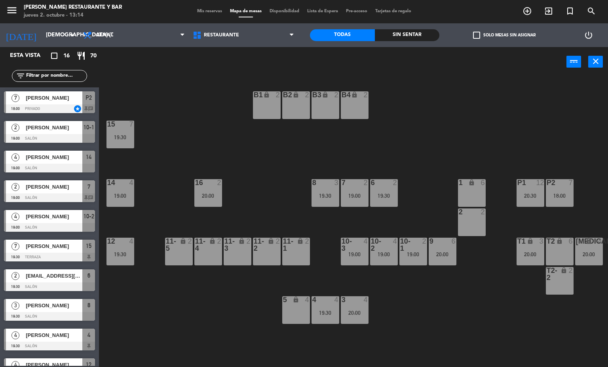
click at [421, 314] on div "B1 lock 2 B2 lock 2 B3 lock 2 B4 lock 2 15 7 19:30 14 4 19:00 8 3 19:30 7 2 19:…" at bounding box center [356, 222] width 503 height 290
click at [383, 246] on div at bounding box center [383, 245] width 13 height 14
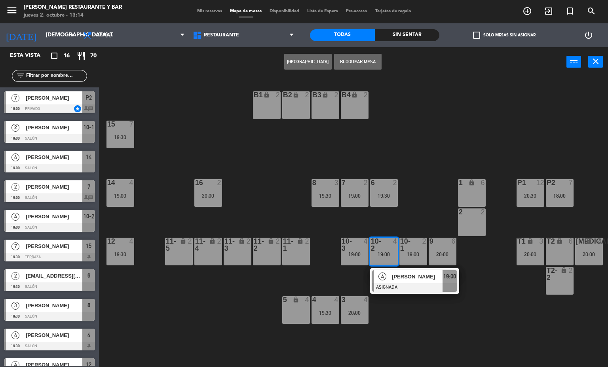
click at [400, 276] on span "[PERSON_NAME]" at bounding box center [417, 277] width 51 height 8
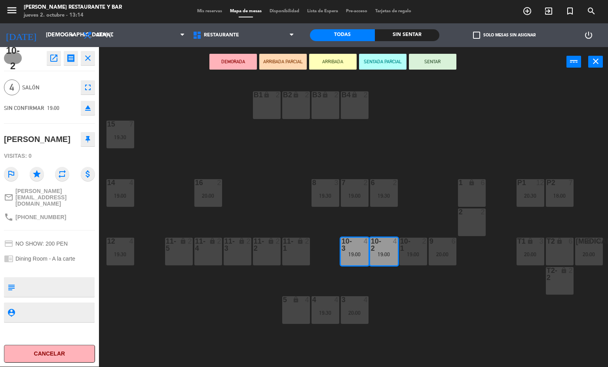
click at [367, 322] on div "3 4 20:00" at bounding box center [355, 311] width 28 height 28
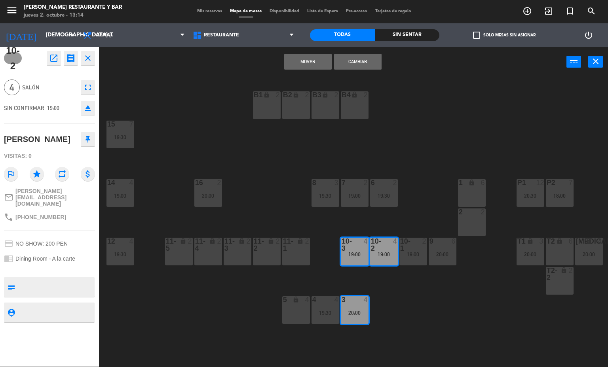
click at [421, 306] on div "B1 lock 2 B2 lock 2 B3 lock 2 B4 lock 2 15 7 19:30 14 4 19:00 8 3 19:30 7 2 19:…" at bounding box center [356, 222] width 503 height 290
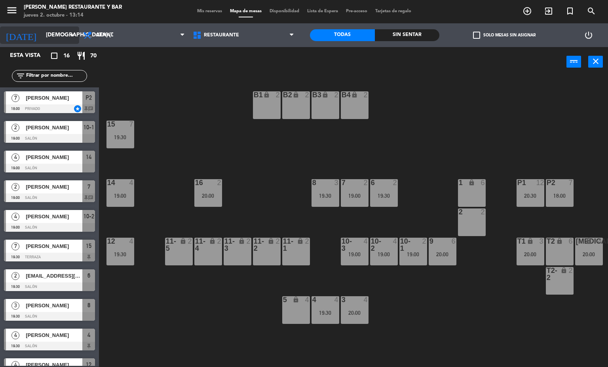
click at [75, 38] on icon "arrow_drop_down" at bounding box center [73, 35] width 10 height 10
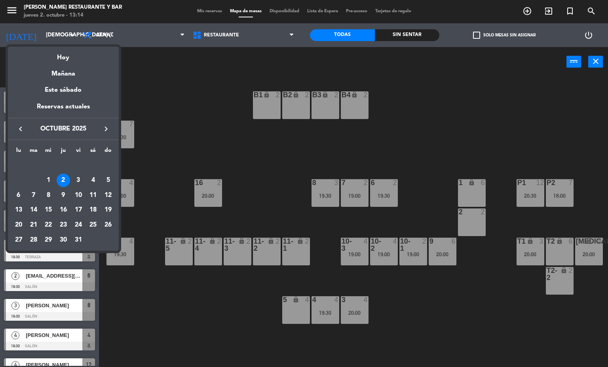
click at [169, 81] on div at bounding box center [304, 183] width 608 height 367
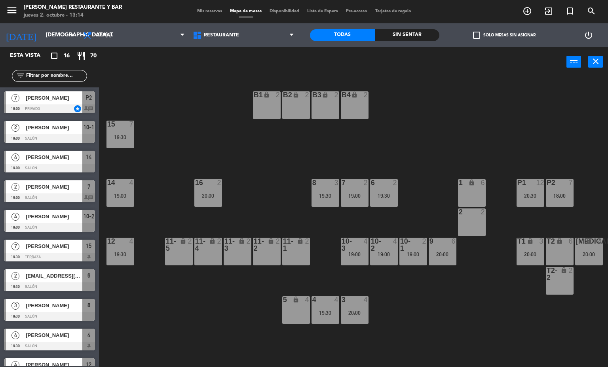
click at [200, 12] on span "Mis reservas" at bounding box center [209, 11] width 33 height 4
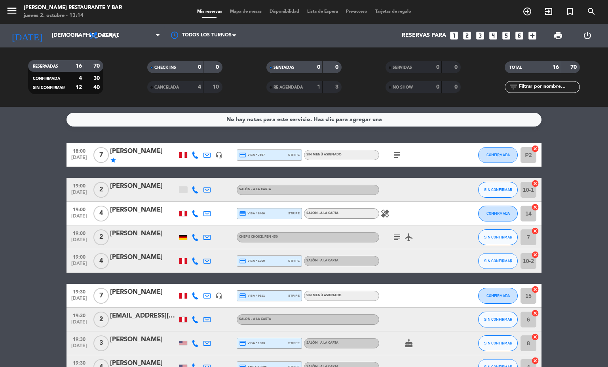
click at [179, 189] on div at bounding box center [183, 190] width 8 height 6
click at [43, 306] on bookings-row "18:00 [DATE] 7 [PERSON_NAME] star headset_mic credit_card visa * 7507 stripe Si…" at bounding box center [304, 355] width 608 height 424
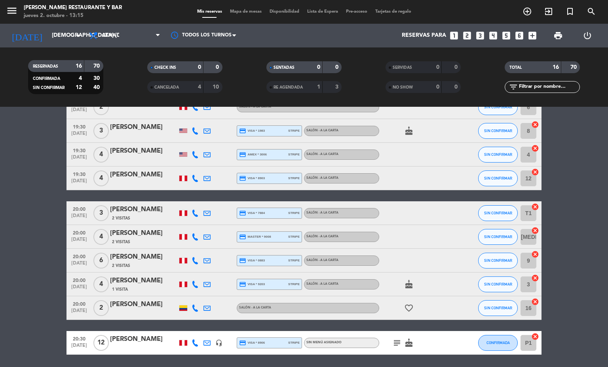
scroll to position [240, 0]
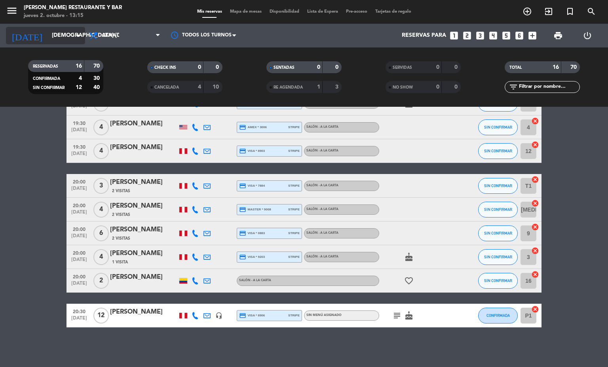
click at [57, 36] on input "[DEMOGRAPHIC_DATA] [DATE]" at bounding box center [85, 36] width 75 height 14
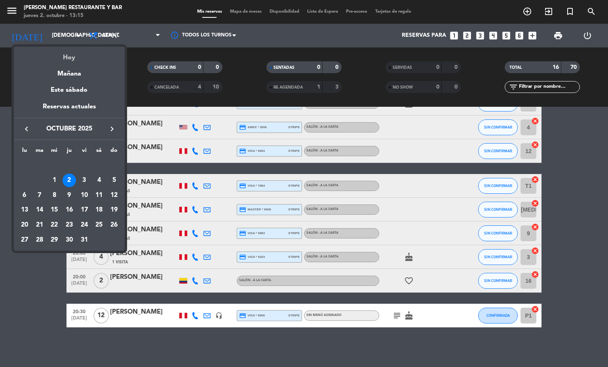
click at [90, 53] on div "Hoy" at bounding box center [69, 55] width 111 height 16
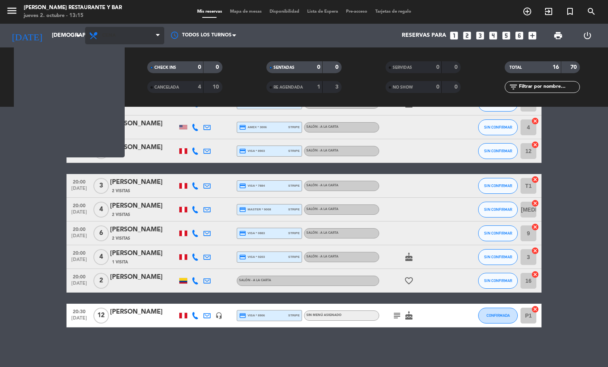
click at [143, 31] on span "Cena" at bounding box center [124, 35] width 79 height 17
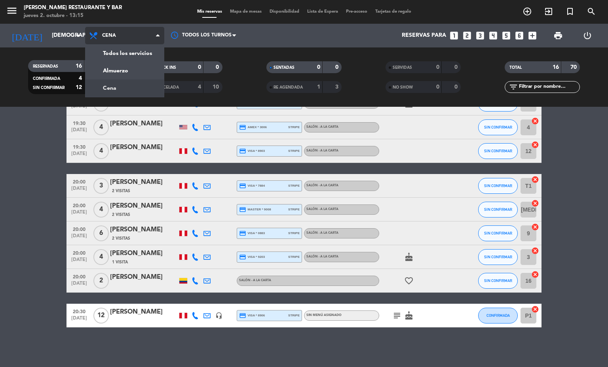
click at [139, 71] on div "menu [PERSON_NAME] Restaurante y Bar jueves 2. octubre - 13:15 Mis reservas Map…" at bounding box center [304, 53] width 608 height 107
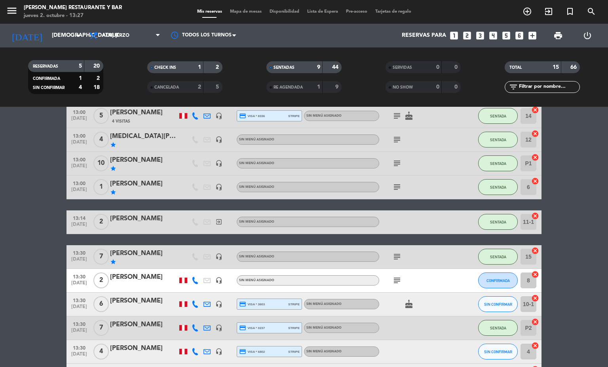
scroll to position [287, 0]
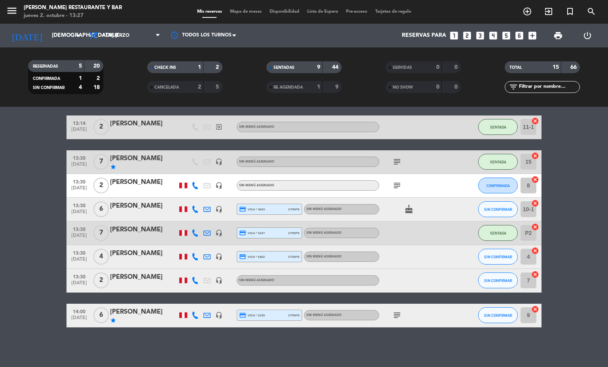
click at [244, 12] on span "Mapa de mesas" at bounding box center [246, 12] width 40 height 4
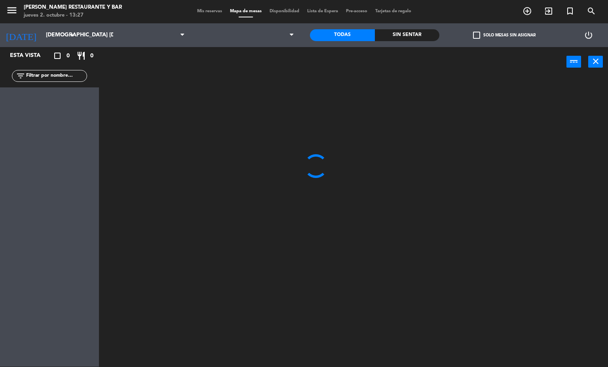
click at [196, 12] on span "Mis reservas" at bounding box center [209, 11] width 33 height 4
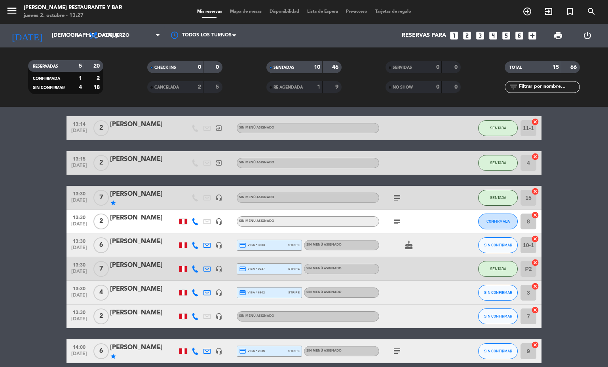
scroll to position [227, 0]
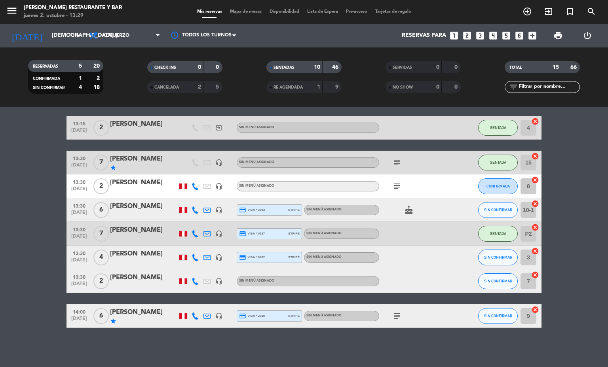
click at [255, 11] on span "Mapa de mesas" at bounding box center [246, 12] width 40 height 4
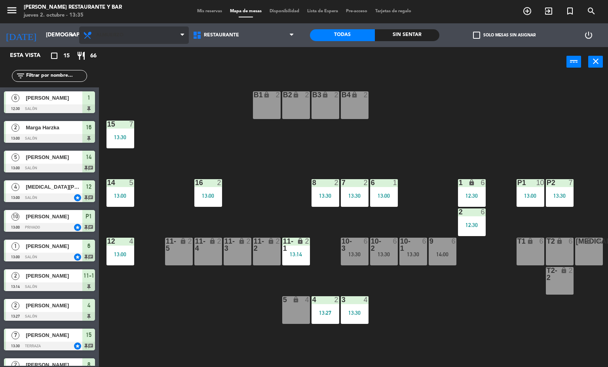
click at [93, 35] on icon at bounding box center [88, 35] width 11 height 10
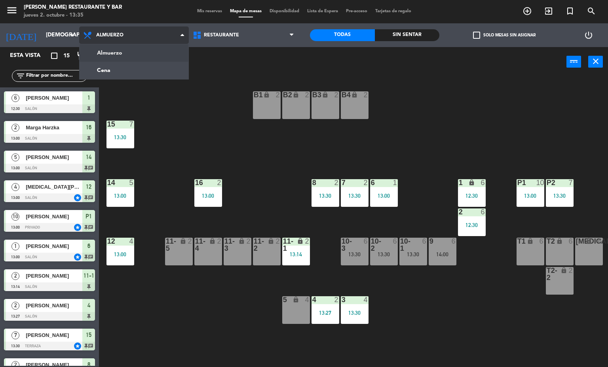
click at [103, 70] on ng-component "menu [PERSON_NAME] Restaurante y Bar jueves 2. octubre - 13:35 Mis reservas Map…" at bounding box center [304, 184] width 608 height 368
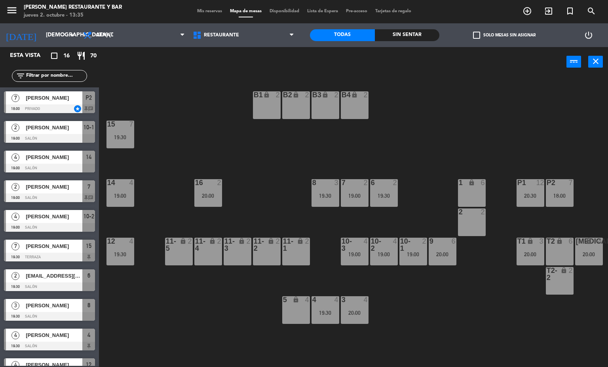
click at [200, 11] on span "Mis reservas" at bounding box center [209, 11] width 33 height 4
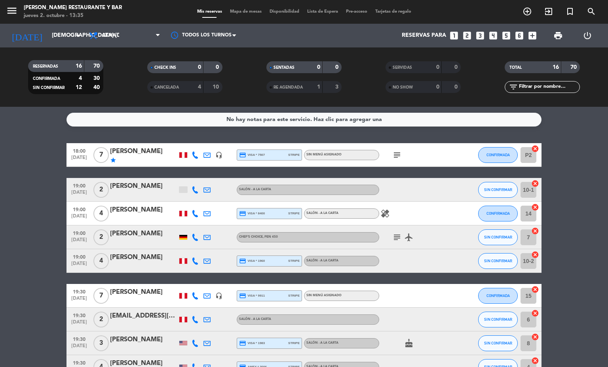
click at [238, 12] on span "Mapa de mesas" at bounding box center [246, 12] width 40 height 4
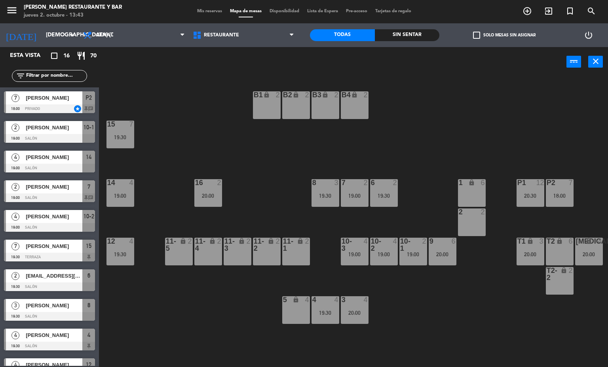
click at [198, 13] on span "Mis reservas" at bounding box center [209, 11] width 33 height 4
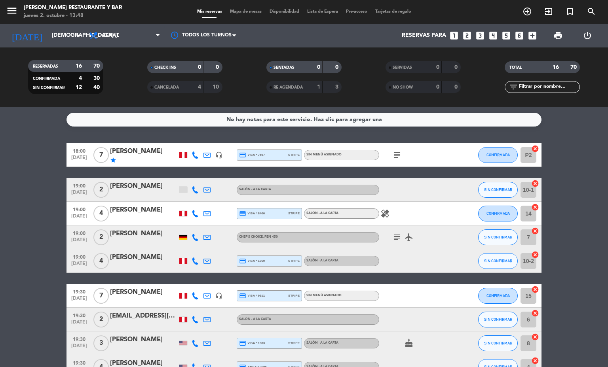
click at [250, 11] on span "Mapa de mesas" at bounding box center [246, 12] width 40 height 4
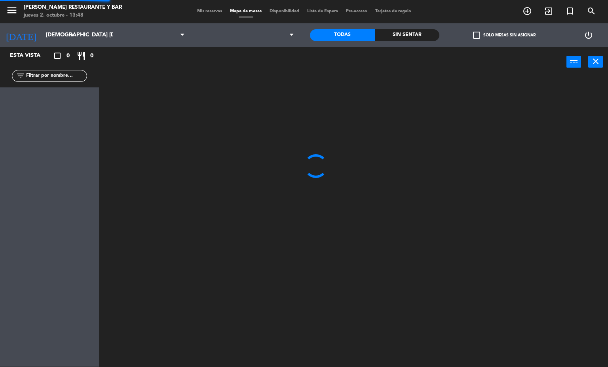
click at [199, 12] on span "Mis reservas" at bounding box center [209, 11] width 33 height 4
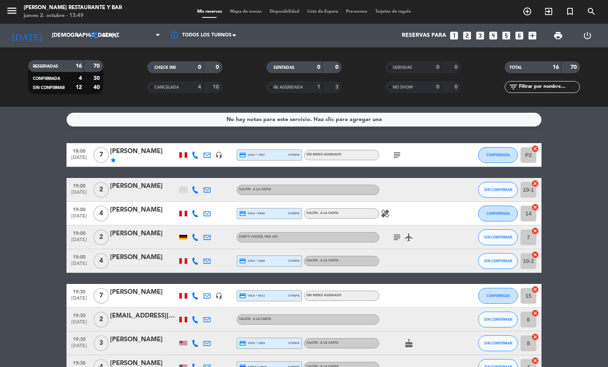
click at [253, 12] on span "Mapa de mesas" at bounding box center [246, 12] width 40 height 4
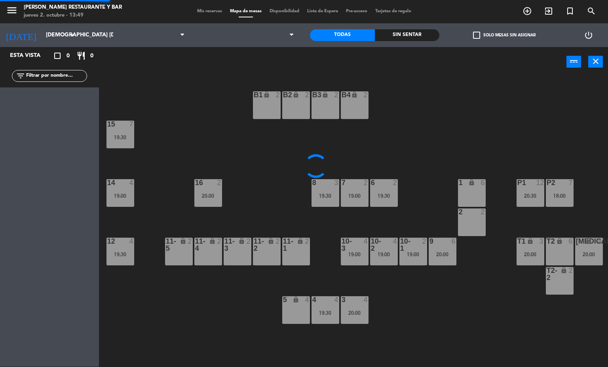
click at [215, 12] on span "Mis reservas" at bounding box center [209, 11] width 33 height 4
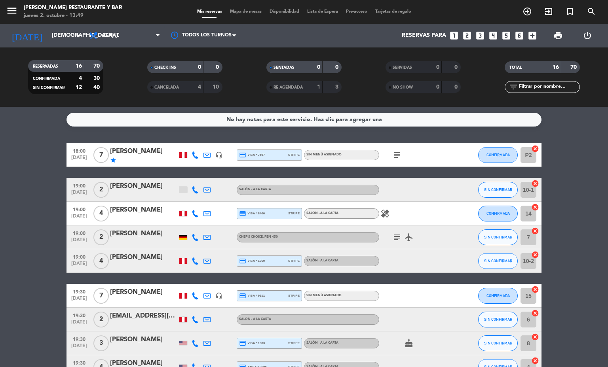
click at [392, 154] on icon "subject" at bounding box center [397, 155] width 10 height 10
click at [0, 159] on bookings-row "18:00 [DATE] 7 [PERSON_NAME] star headset_mic credit_card visa * 7507 stripe Si…" at bounding box center [304, 355] width 608 height 424
click at [50, 38] on input "[DEMOGRAPHIC_DATA] [DATE]" at bounding box center [85, 36] width 75 height 14
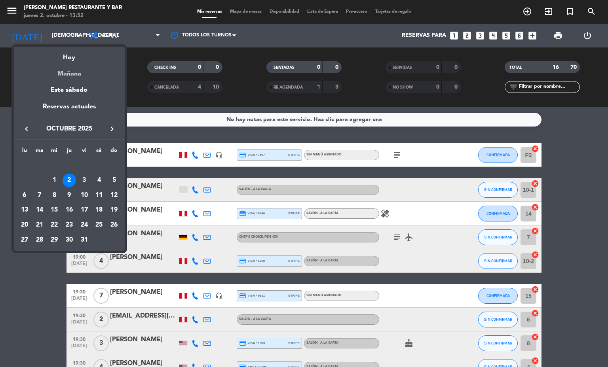
click at [75, 72] on div "Mañana" at bounding box center [69, 71] width 111 height 16
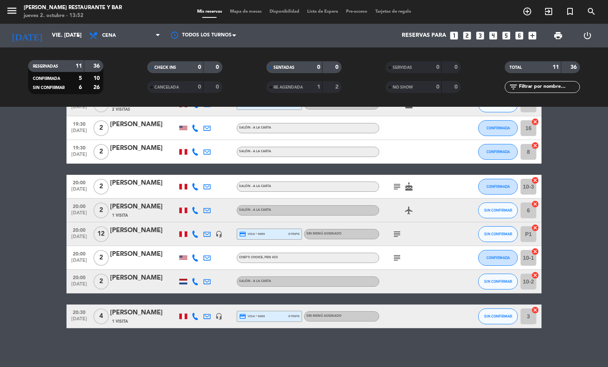
scroll to position [110, 0]
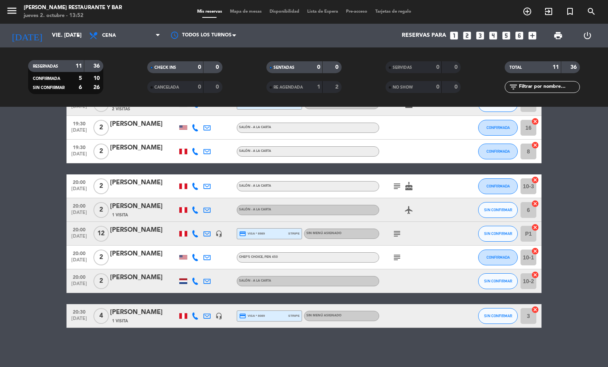
click at [394, 257] on icon "subject" at bounding box center [397, 258] width 10 height 10
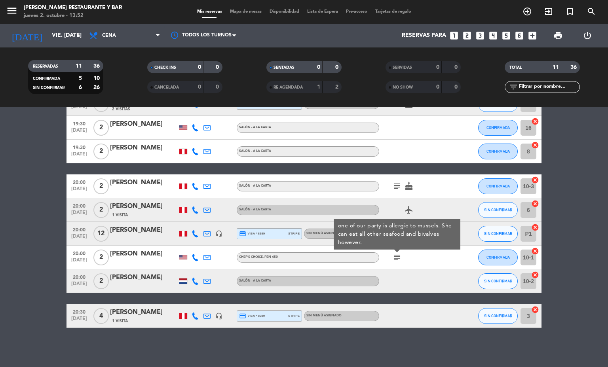
click at [394, 257] on icon "subject" at bounding box center [397, 258] width 10 height 10
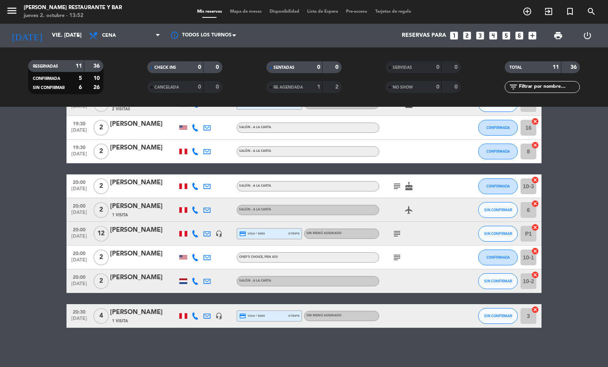
click at [131, 26] on div "Todos los servicios Almuerzo Cena Cena Todos los servicios Almuerzo Cena" at bounding box center [124, 36] width 79 height 24
click at [139, 43] on span "Cena" at bounding box center [124, 35] width 79 height 17
click at [143, 64] on div "menu [PERSON_NAME] Restaurante y Bar jueves 2. octubre - 13:52 Mis reservas Map…" at bounding box center [304, 53] width 608 height 107
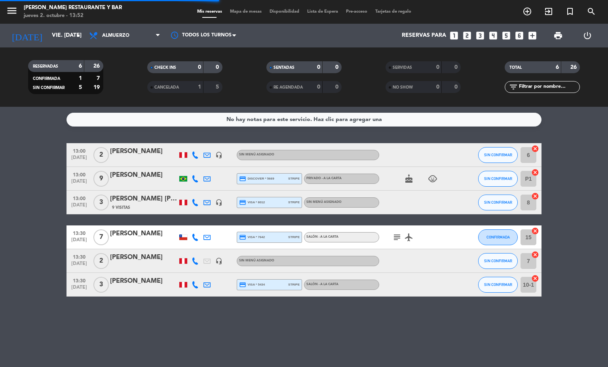
scroll to position [0, 0]
click at [400, 236] on icon "subject" at bounding box center [397, 238] width 10 height 10
click at [69, 37] on input "vie. [DATE]" at bounding box center [85, 36] width 75 height 14
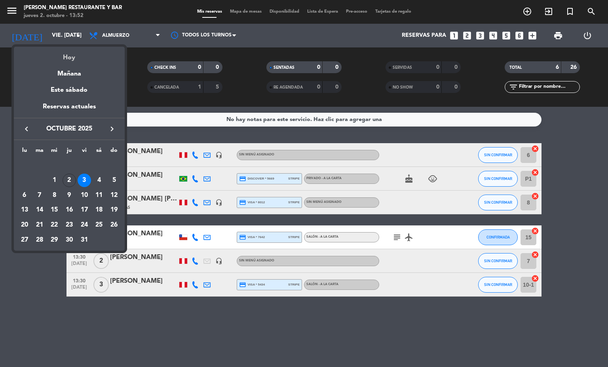
click at [80, 57] on div "Hoy" at bounding box center [69, 55] width 111 height 16
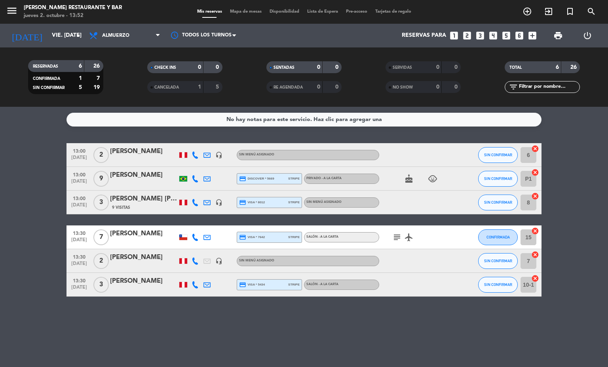
type input "[DEMOGRAPHIC_DATA] [DATE]"
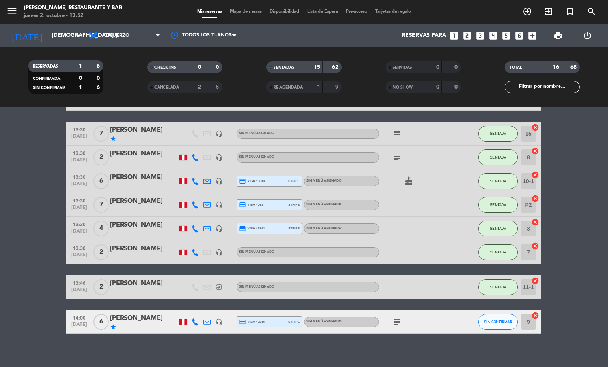
scroll to position [262, 0]
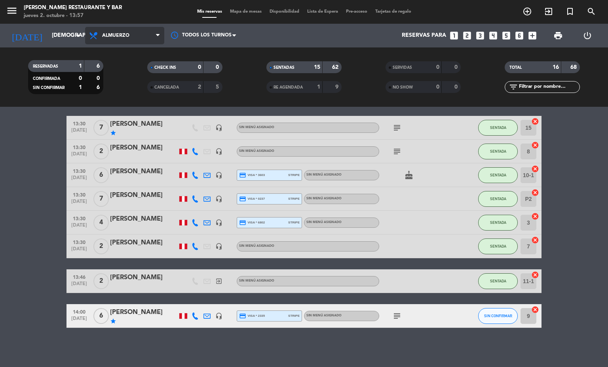
click at [125, 36] on span "Almuerzo" at bounding box center [115, 36] width 27 height 6
click at [134, 82] on div "menu [PERSON_NAME] Restaurante y Bar jueves 2. octubre - 13:57 Mis reservas Map…" at bounding box center [304, 53] width 608 height 107
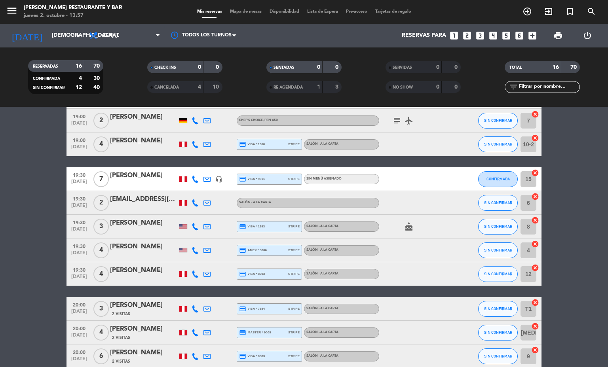
scroll to position [119, 0]
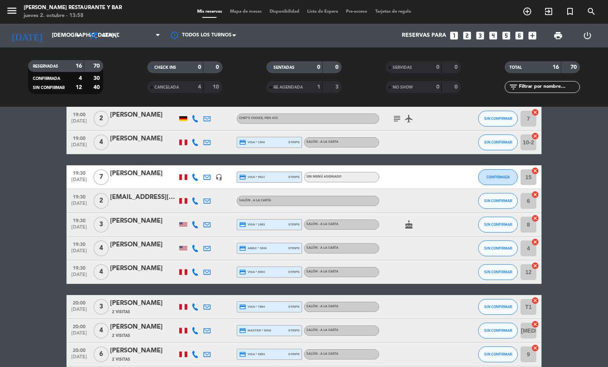
click at [244, 15] on div "menu [PERSON_NAME] Restaurante y Bar jueves 2. octubre - 13:58 Mis reservas Map…" at bounding box center [304, 12] width 608 height 24
click at [239, 12] on span "Mapa de mesas" at bounding box center [246, 12] width 40 height 4
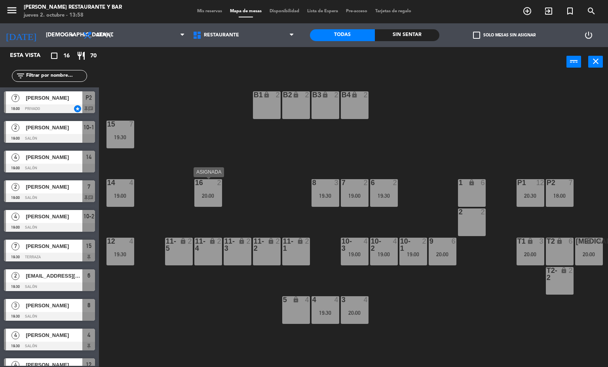
click at [211, 188] on div "16 2 20:00" at bounding box center [208, 193] width 28 height 28
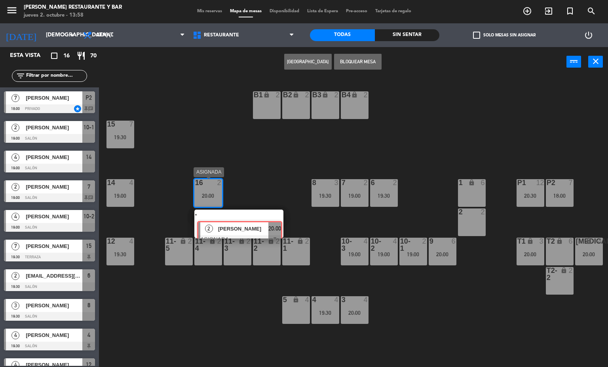
click at [228, 221] on div "B1 lock 2 B2 lock 2 B3 lock 2 B4 lock 2 15 7 19:30 14 4 19:00 8 3 19:30 7 2 19:…" at bounding box center [356, 222] width 503 height 290
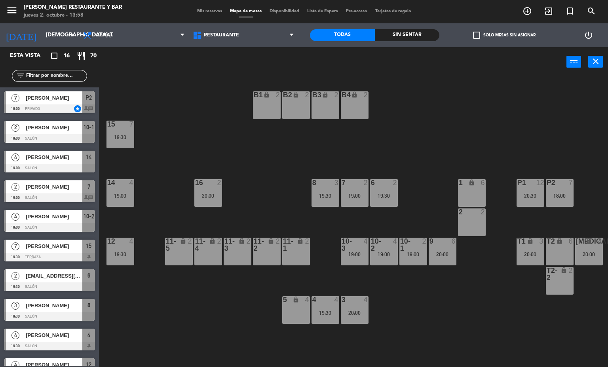
click at [208, 179] on div at bounding box center [208, 182] width 13 height 7
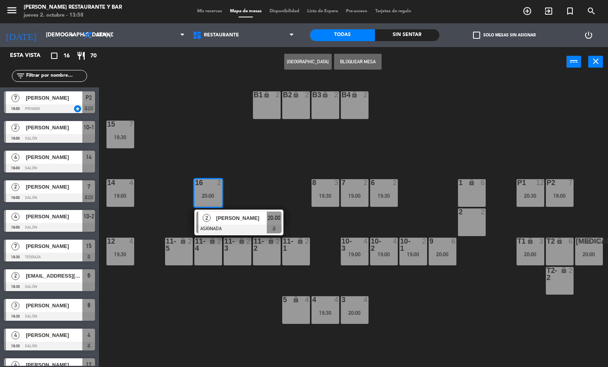
click at [222, 219] on span "[PERSON_NAME]" at bounding box center [241, 218] width 51 height 8
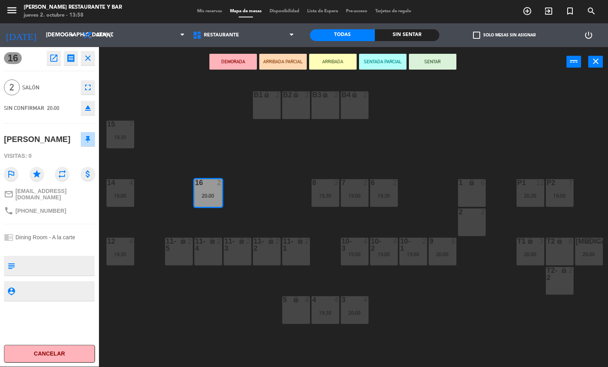
click at [230, 217] on div "B1 lock 2 B2 lock 2 B3 lock 2 B4 lock 2 15 7 19:30 14 4 19:00 8 3 19:30 7 2 19:…" at bounding box center [356, 222] width 503 height 290
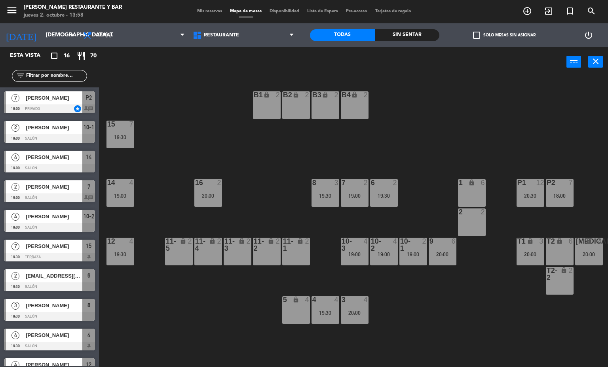
scroll to position [110, 0]
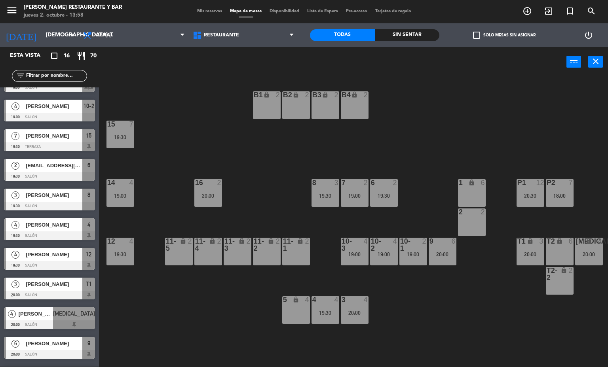
click at [200, 192] on div "16 2 20:00" at bounding box center [208, 193] width 28 height 28
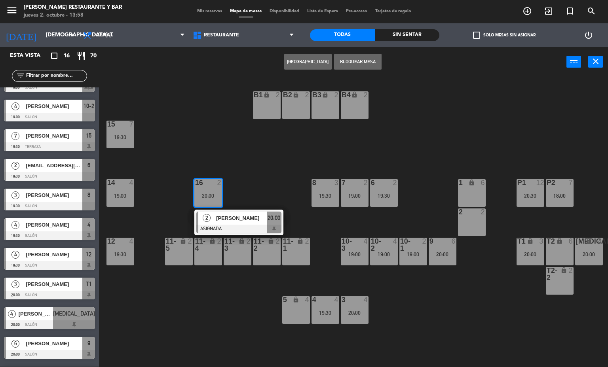
click at [555, 286] on div "T2-2 lock 2" at bounding box center [560, 281] width 28 height 28
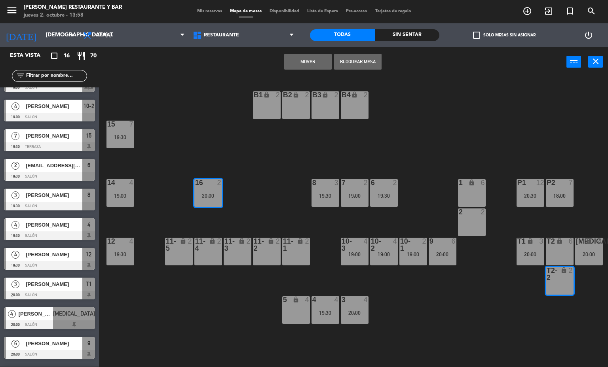
click at [296, 59] on button "Mover" at bounding box center [308, 62] width 48 height 16
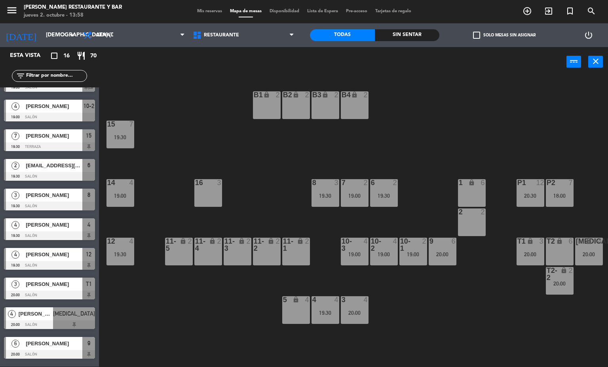
click at [128, 137] on div "19:30" at bounding box center [121, 138] width 28 height 6
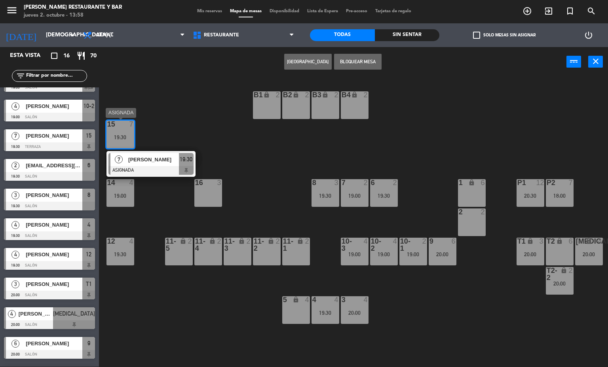
click at [152, 158] on span "[PERSON_NAME]" at bounding box center [153, 160] width 51 height 8
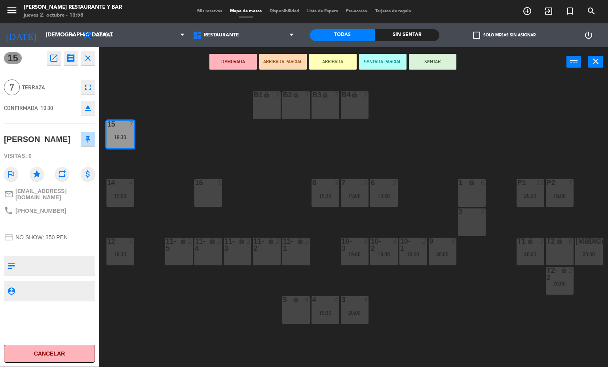
click at [51, 62] on icon "open_in_new" at bounding box center [54, 58] width 10 height 10
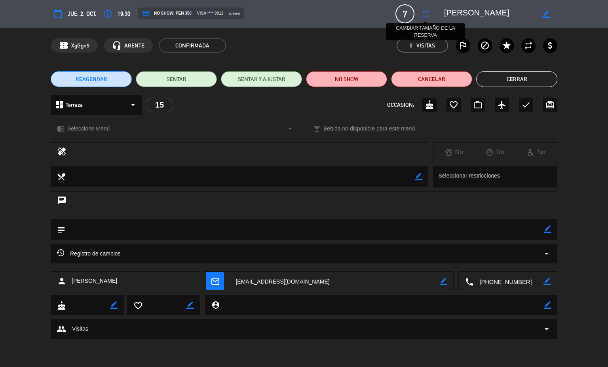
click at [427, 12] on icon "fullscreen" at bounding box center [426, 14] width 10 height 10
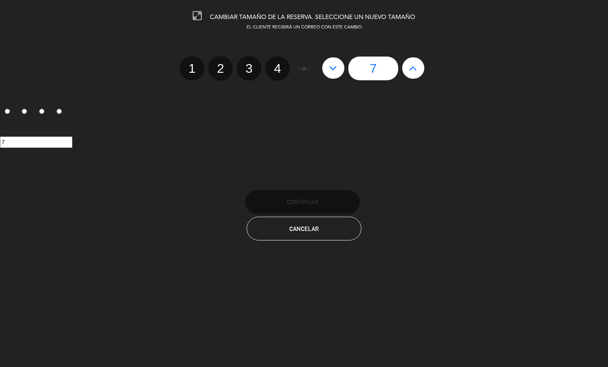
click at [257, 66] on label "3" at bounding box center [249, 68] width 25 height 25
click at [251, 64] on input "3" at bounding box center [248, 61] width 5 height 5
radio input "true"
radio input "false"
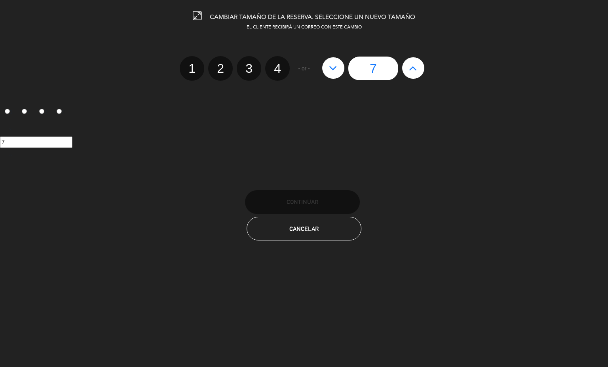
radio input "false"
radio input "true"
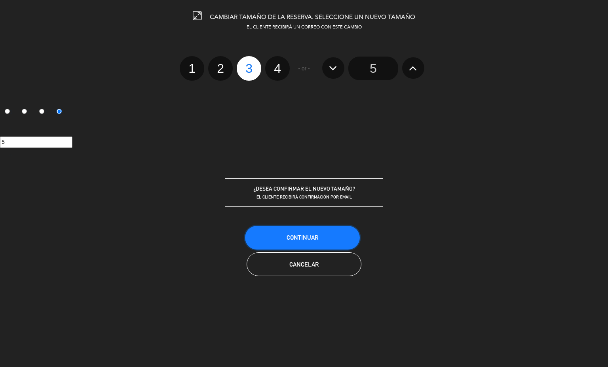
click at [328, 233] on button "Continuar" at bounding box center [302, 238] width 115 height 24
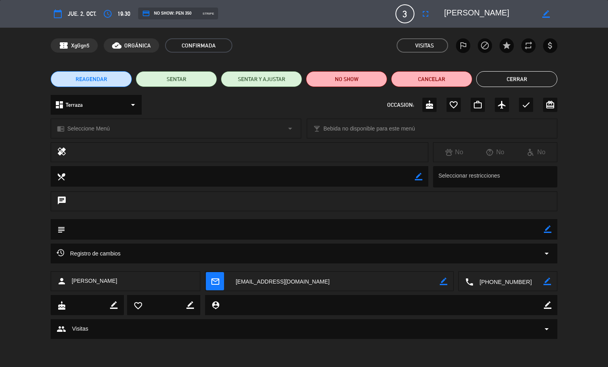
click at [516, 76] on button "Cerrar" at bounding box center [516, 79] width 81 height 16
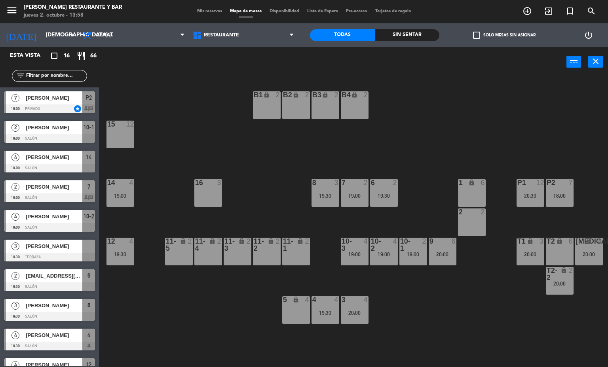
click at [331, 190] on div "8 3 19:30" at bounding box center [326, 193] width 28 height 28
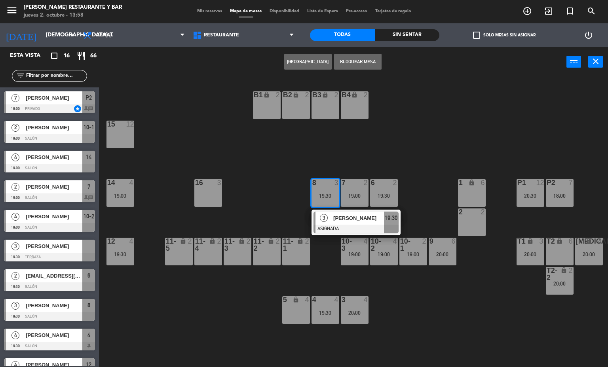
click at [277, 217] on div "B1 lock 2 B2 lock 2 B3 lock 2 B4 lock 2 15 12 14 4 19:00 8 3 19:30 3 [PERSON_NA…" at bounding box center [356, 222] width 503 height 290
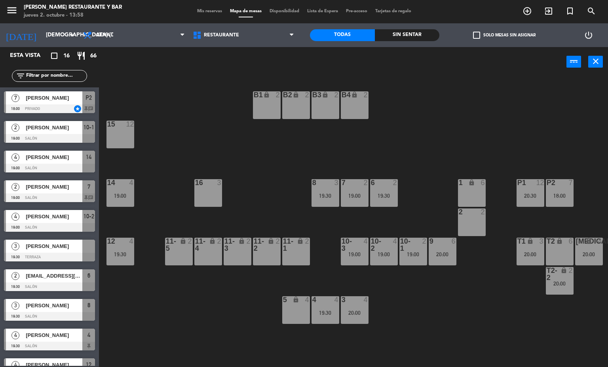
click at [49, 255] on div at bounding box center [49, 257] width 91 height 9
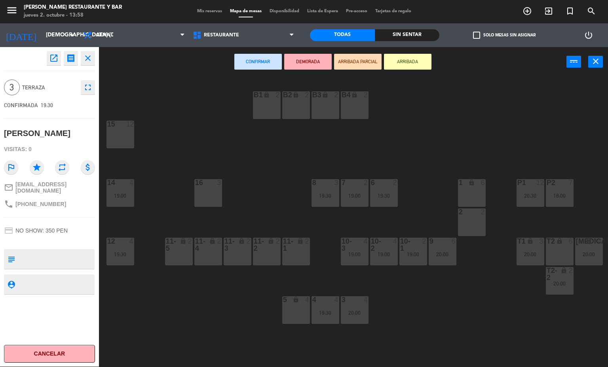
click at [208, 198] on div "16 3" at bounding box center [208, 193] width 28 height 28
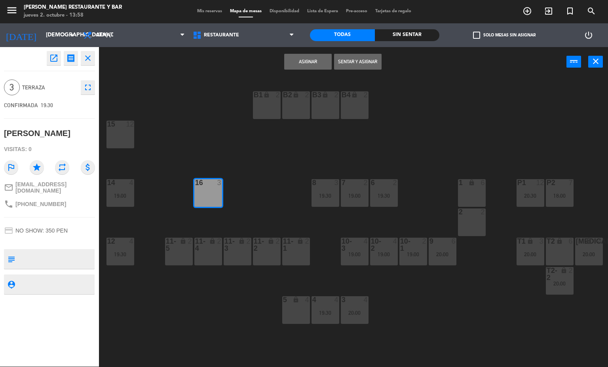
click at [287, 59] on button "Asignar" at bounding box center [308, 62] width 48 height 16
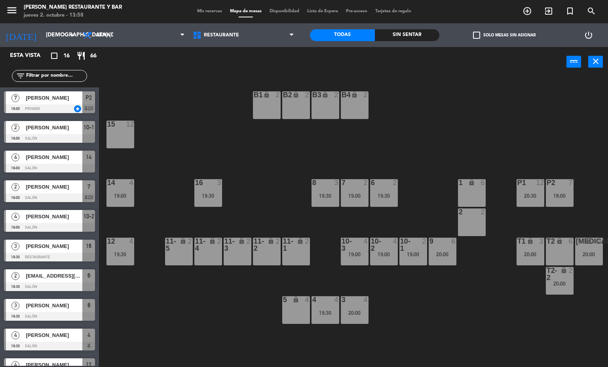
click at [274, 187] on div "B1 lock 2 B2 lock 2 B3 lock 2 B4 lock 2 15 12 14 4 19:00 8 3 19:30 7 2 19:00 6 …" at bounding box center [356, 222] width 503 height 290
click at [277, 187] on div "B1 lock 2 B2 lock 2 B3 lock 2 B4 lock 2 15 12 14 4 19:00 8 3 19:30 7 2 19:00 6 …" at bounding box center [356, 222] width 503 height 290
click at [270, 171] on div "B1 lock 2 B2 lock 2 B3 lock 2 B4 lock 2 15 12 14 4 19:00 8 3 19:30 7 2 19:00 6 …" at bounding box center [356, 222] width 503 height 290
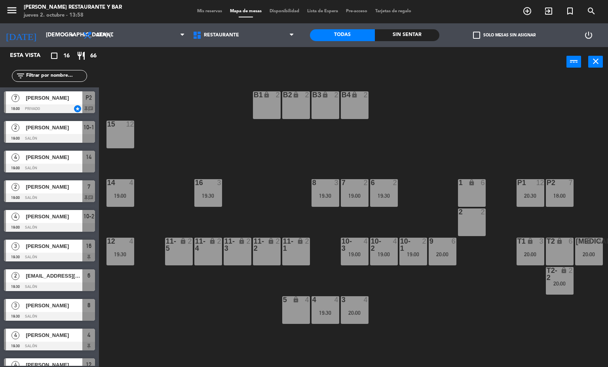
click at [274, 182] on div "B1 lock 2 B2 lock 2 B3 lock 2 B4 lock 2 15 12 14 4 19:00 8 3 19:30 7 2 19:00 6 …" at bounding box center [356, 222] width 503 height 290
click at [356, 305] on div "3 4 20:00" at bounding box center [355, 311] width 28 height 28
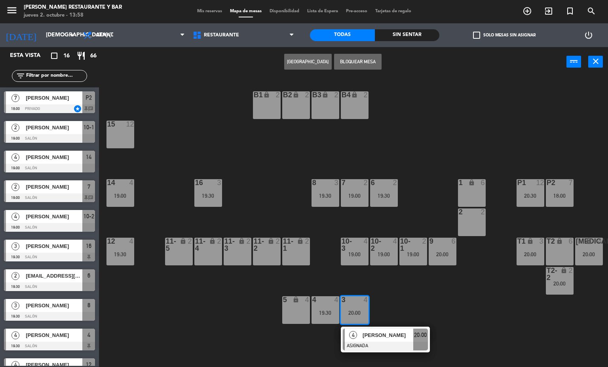
click at [457, 297] on div "B1 lock 2 B2 lock 2 B3 lock 2 B4 lock 2 15 12 14 4 19:00 8 3 19:30 7 2 19:00 6 …" at bounding box center [356, 222] width 503 height 290
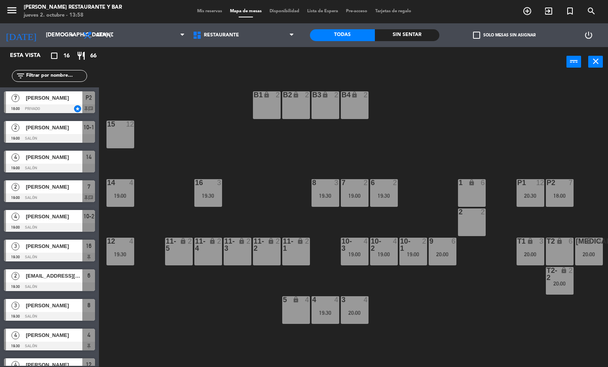
click at [440, 257] on div "20:00" at bounding box center [443, 255] width 28 height 6
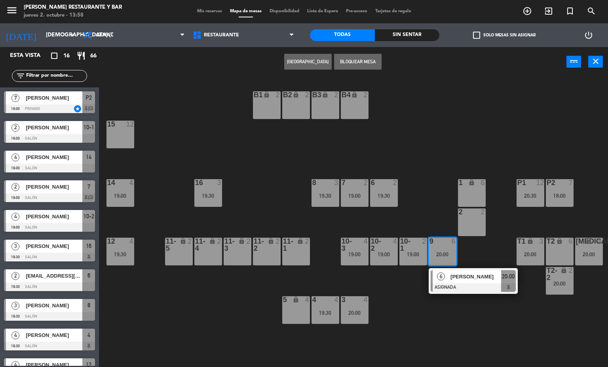
click at [464, 294] on div "B1 lock 2 B2 lock 2 B3 lock 2 B4 lock 2 15 12 14 4 19:00 8 3 19:30 7 2 19:00 6 …" at bounding box center [356, 222] width 503 height 290
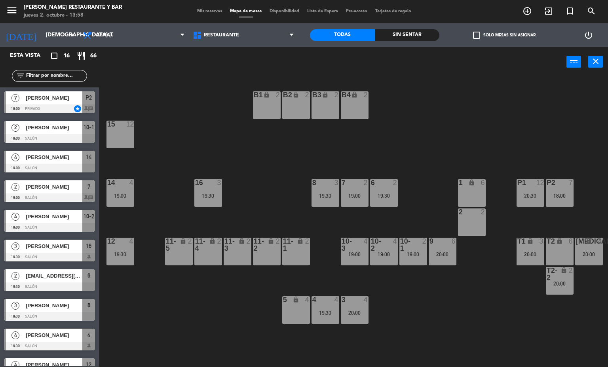
click at [423, 251] on div "2" at bounding box center [426, 245] width 13 height 14
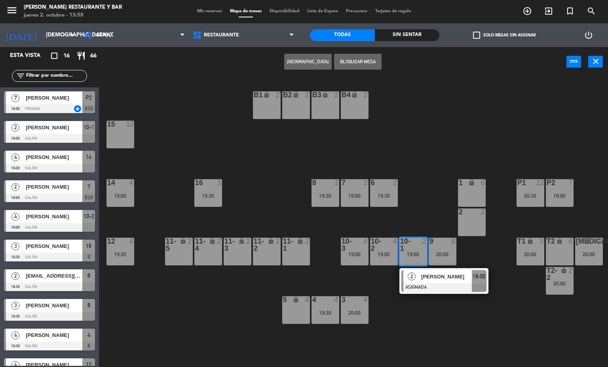
click at [445, 329] on div "B1 lock 2 B2 lock 2 B3 lock 2 B4 lock 2 15 12 14 4 19:00 8 3 19:30 7 2 19:00 6 …" at bounding box center [356, 222] width 503 height 290
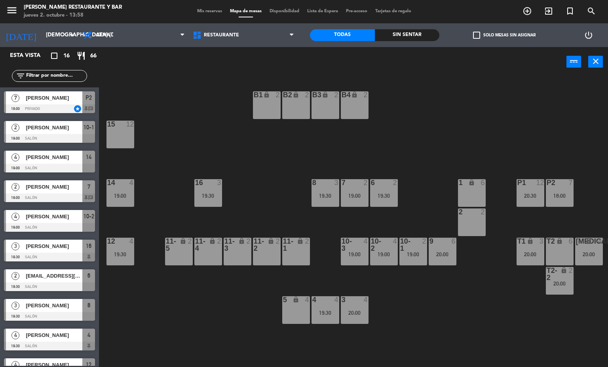
click at [445, 252] on div "20:00" at bounding box center [443, 255] width 28 height 6
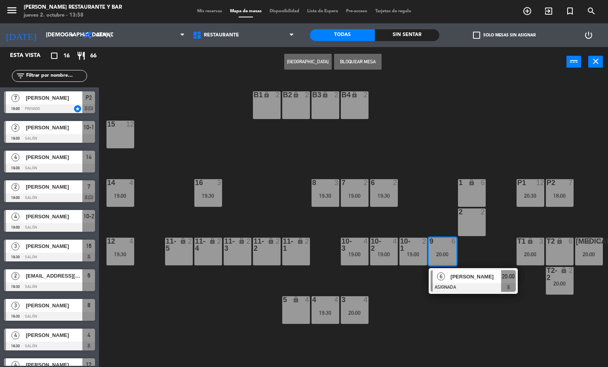
click at [463, 284] on div at bounding box center [473, 288] width 85 height 9
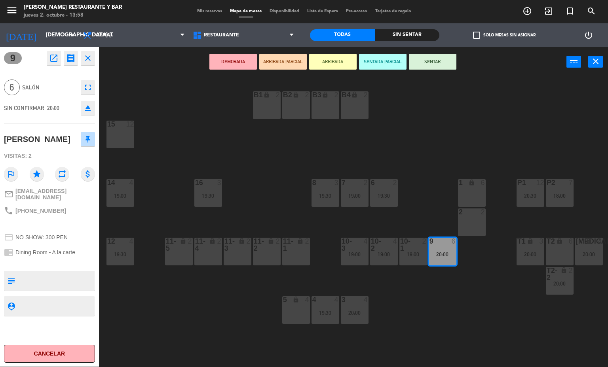
click at [533, 136] on div "B1 lock 2 B2 lock 2 B3 lock 2 B4 lock 2 15 12 14 4 19:00 8 3 19:30 7 2 19:00 6 …" at bounding box center [356, 222] width 503 height 290
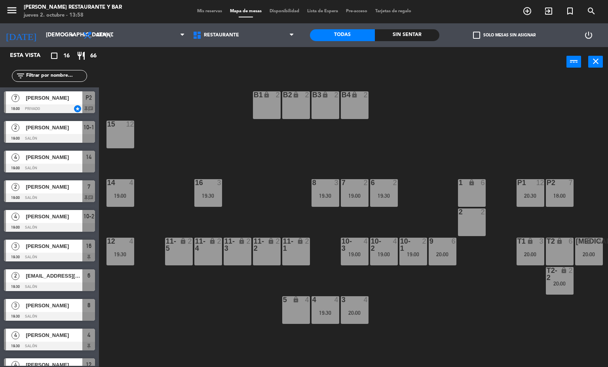
scroll to position [51, 0]
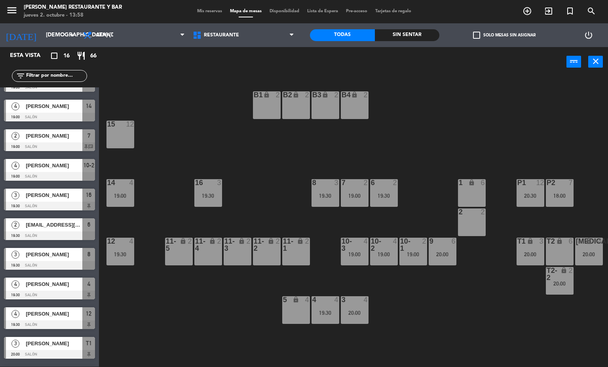
click at [547, 182] on div "P2" at bounding box center [547, 182] width 0 height 7
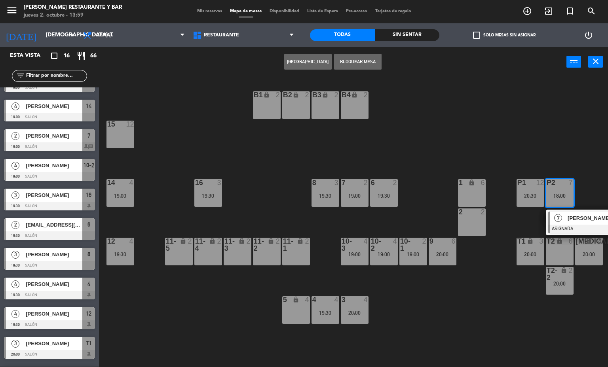
click at [438, 252] on div "20:00" at bounding box center [443, 255] width 28 height 6
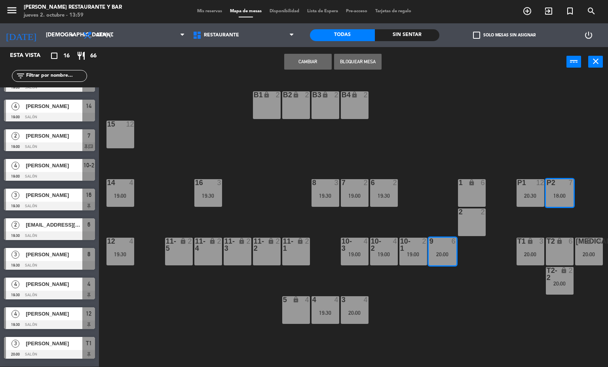
click at [120, 137] on div "15 12" at bounding box center [121, 135] width 28 height 28
click at [133, 124] on div "12" at bounding box center [130, 124] width 8 height 7
click at [123, 134] on div "15 12" at bounding box center [121, 135] width 28 height 28
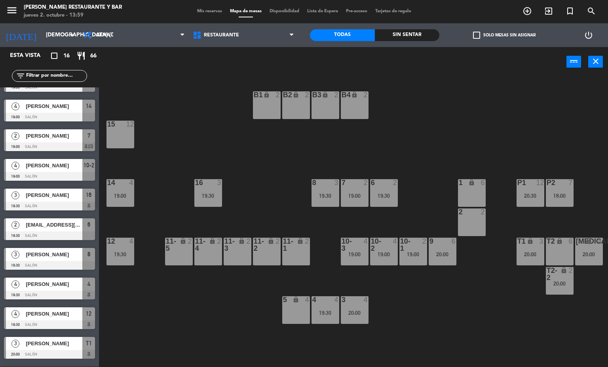
click at [431, 296] on div "B1 lock 2 B2 lock 2 B3 lock 2 B4 lock 2 15 12 14 4 19:00 8 3 19:30 7 2 19:00 6 …" at bounding box center [356, 222] width 503 height 290
click at [442, 247] on div "9 6 20:00" at bounding box center [443, 252] width 28 height 28
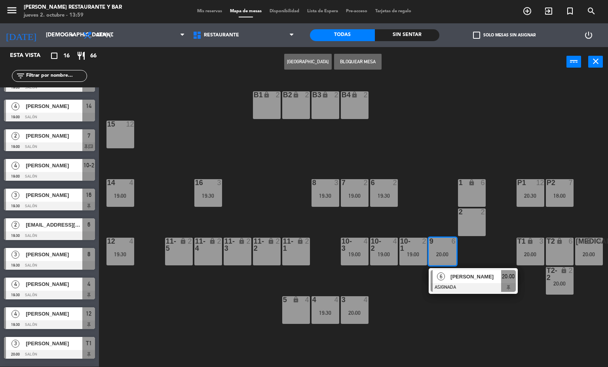
click at [117, 138] on div "15 12" at bounding box center [121, 135] width 28 height 28
click at [310, 63] on button "Mover" at bounding box center [308, 62] width 48 height 16
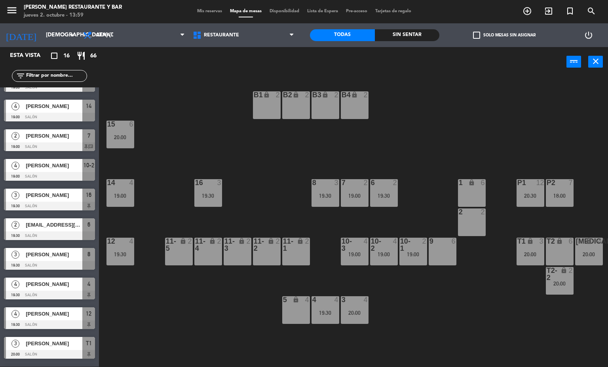
click at [126, 137] on div "20:00" at bounding box center [121, 138] width 28 height 6
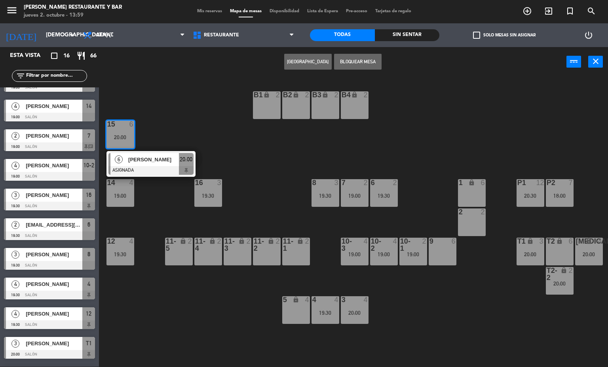
click at [168, 166] on div at bounding box center [150, 170] width 85 height 9
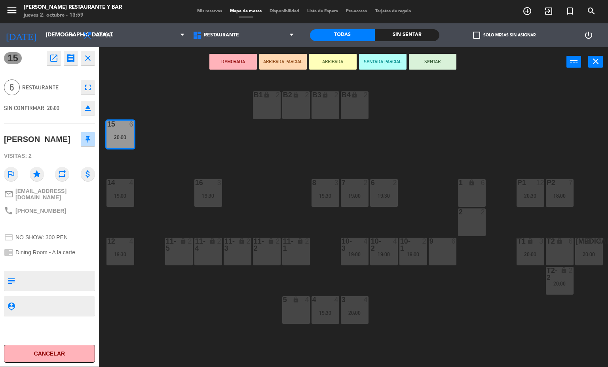
click at [55, 55] on icon "open_in_new" at bounding box center [54, 58] width 10 height 10
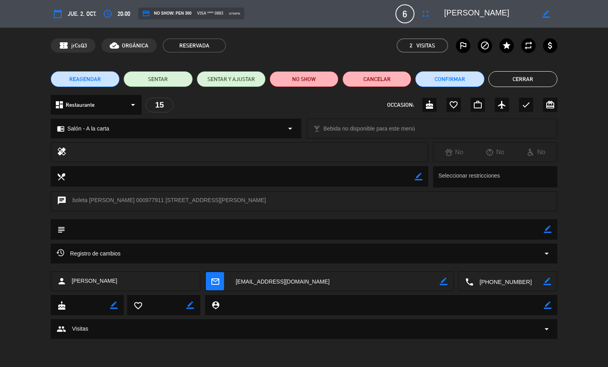
click at [423, 13] on icon "fullscreen" at bounding box center [426, 14] width 10 height 10
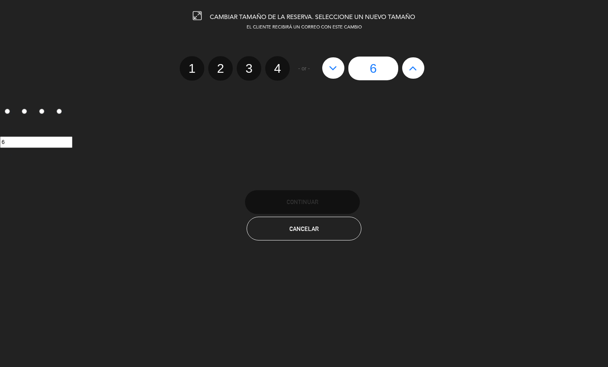
click at [415, 67] on icon at bounding box center [413, 68] width 8 height 13
type input "7"
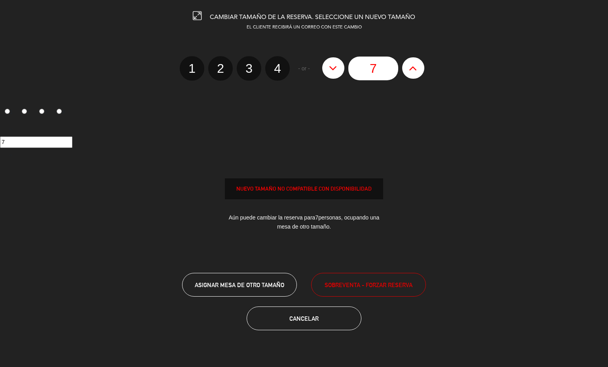
click at [411, 69] on icon at bounding box center [413, 68] width 8 height 13
type input "8"
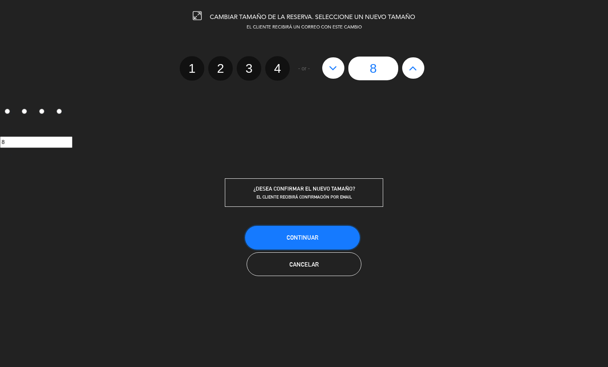
click at [343, 235] on button "Continuar" at bounding box center [302, 238] width 115 height 24
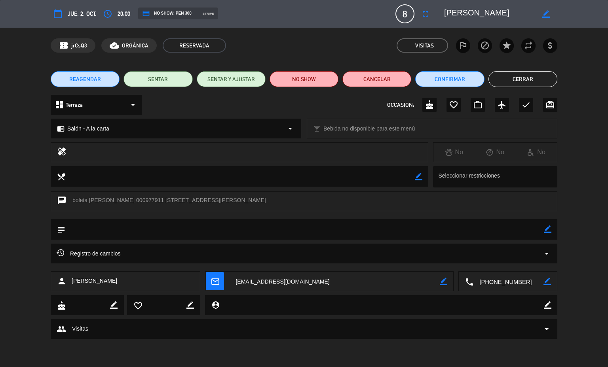
click at [547, 227] on icon "border_color" at bounding box center [548, 230] width 8 height 8
click at [501, 226] on textarea at bounding box center [304, 229] width 479 height 20
type textarea "FS explicado a [PERSON_NAME]"
click at [546, 230] on icon at bounding box center [548, 230] width 8 height 8
click at [532, 79] on button "Cerrar" at bounding box center [523, 79] width 69 height 16
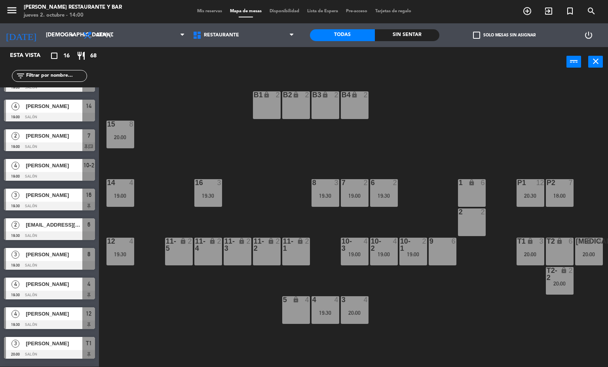
click at [204, 10] on span "Mis reservas" at bounding box center [209, 11] width 33 height 4
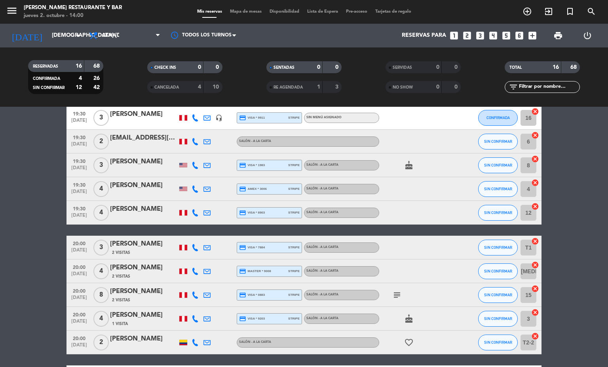
scroll to position [240, 0]
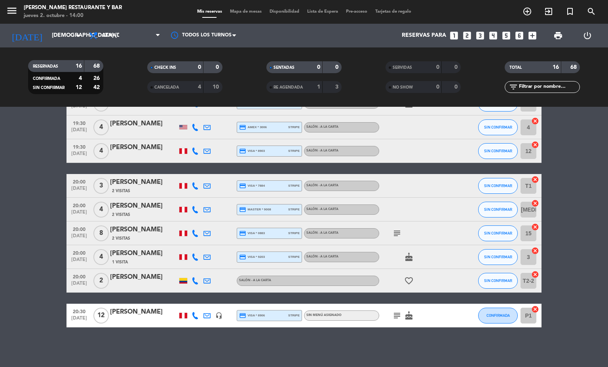
click at [0, 285] on bookings-row "18:00 [DATE] 7 [PERSON_NAME] star headset_mic credit_card visa * 7507 stripe Si…" at bounding box center [304, 115] width 608 height 424
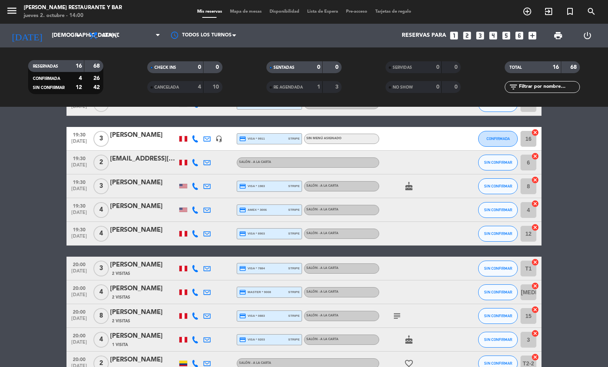
scroll to position [62, 0]
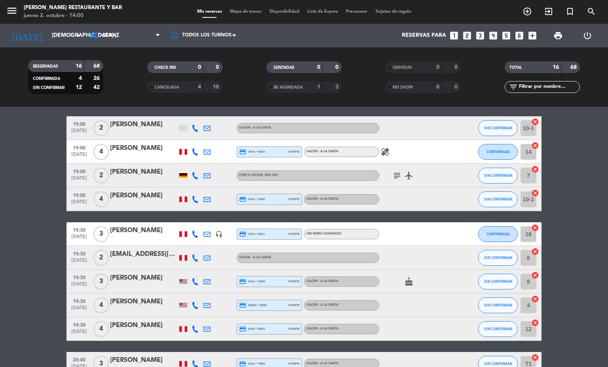
click at [246, 12] on span "Mapa de mesas" at bounding box center [246, 12] width 40 height 4
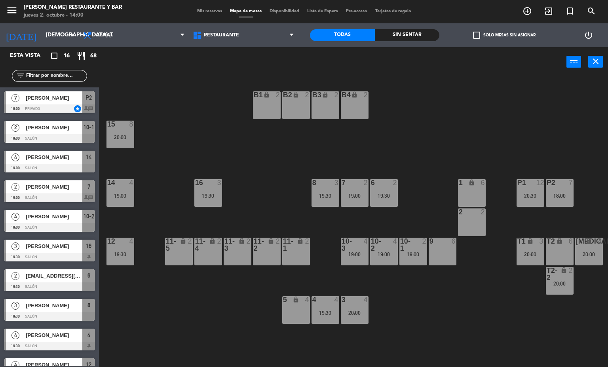
click at [448, 287] on div "B1 lock 2 B2 lock 2 B3 lock 2 B4 lock 2 15 8 20:00 14 4 19:00 8 3 19:30 7 2 19:…" at bounding box center [356, 222] width 503 height 290
click at [379, 252] on div "19:00" at bounding box center [384, 255] width 28 height 6
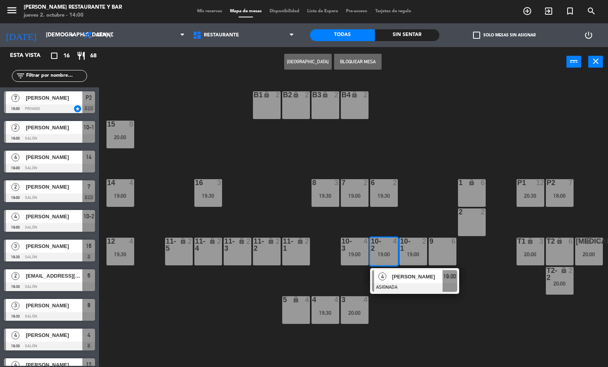
click at [391, 281] on div "[PERSON_NAME]" at bounding box center [416, 276] width 51 height 13
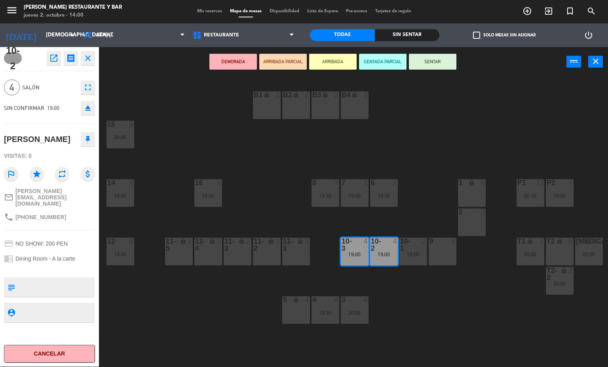
click at [391, 281] on div "B1 lock 2 B2 lock 2 B3 lock 2 B4 lock 2 15 8 20:00 14 4 19:00 8 3 19:30 7 2 19:…" at bounding box center [356, 222] width 503 height 290
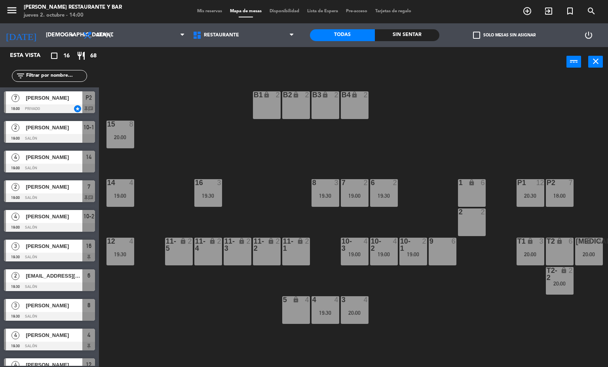
click at [241, 208] on div "B1 lock 2 B2 lock 2 B3 lock 2 B4 lock 2 15 8 20:00 14 4 19:00 8 3 19:30 7 2 19:…" at bounding box center [356, 222] width 503 height 290
click at [324, 195] on div "19:30" at bounding box center [326, 196] width 28 height 6
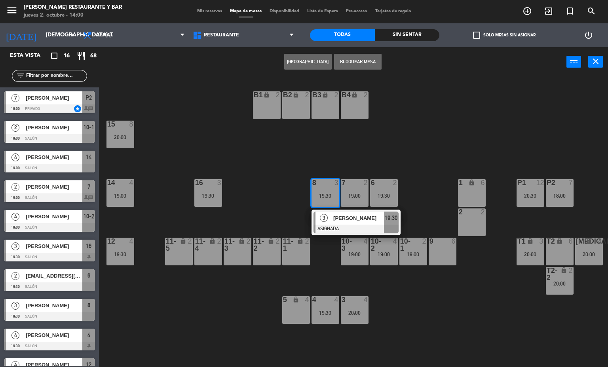
click at [329, 222] on div "3" at bounding box center [324, 218] width 17 height 13
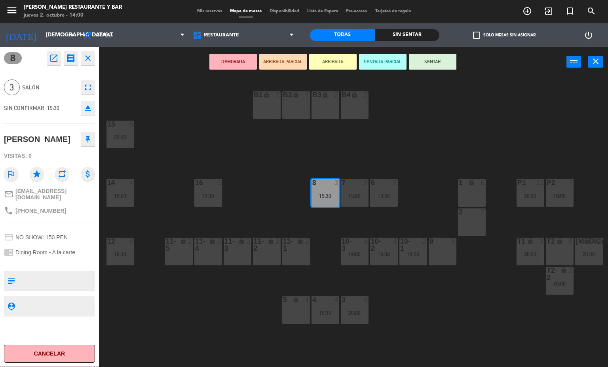
click at [329, 222] on div "B1 lock 2 B2 lock 2 B3 lock 2 B4 lock 2 15 8 20:00 14 4 19:00 8 3 19:30 7 2 19:…" at bounding box center [356, 222] width 503 height 290
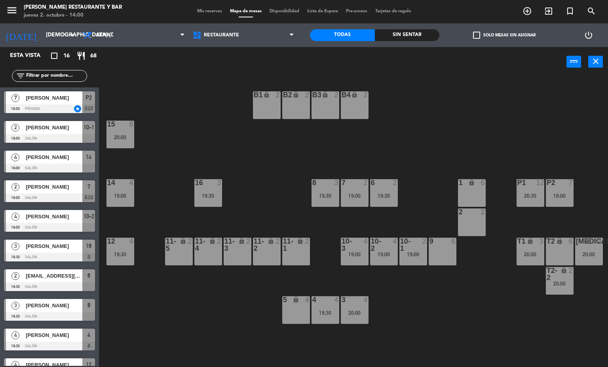
click at [451, 291] on div "B1 lock 2 B2 lock 2 B3 lock 2 B4 lock 2 15 8 20:00 14 4 19:00 8 3 19:30 7 2 19:…" at bounding box center [356, 222] width 503 height 290
click at [364, 287] on div "B1 lock 2 B2 lock 2 B3 lock 2 B4 lock 2 15 8 20:00 14 4 19:00 8 3 19:30 7 2 19:…" at bounding box center [356, 222] width 503 height 290
click at [368, 318] on div "3 4 20:00" at bounding box center [355, 311] width 28 height 28
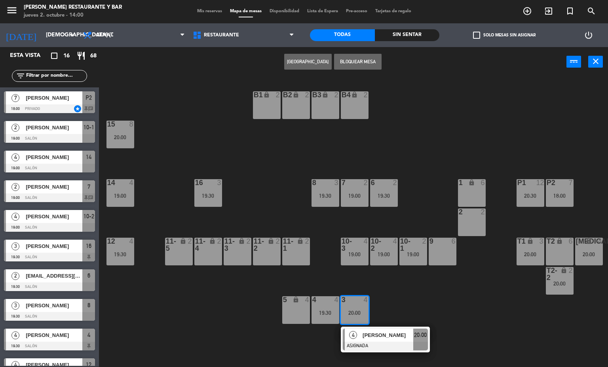
click at [370, 333] on span "[PERSON_NAME]" at bounding box center [388, 335] width 51 height 8
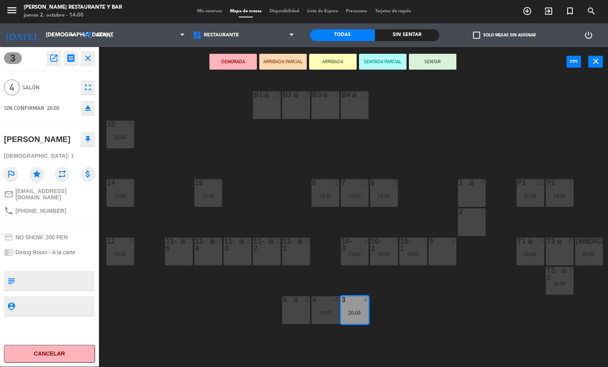
click at [426, 317] on div "B1 lock 2 B2 lock 2 B3 lock 2 B4 lock 2 15 8 20:00 14 4 19:00 8 3 19:30 7 2 19:…" at bounding box center [356, 222] width 503 height 290
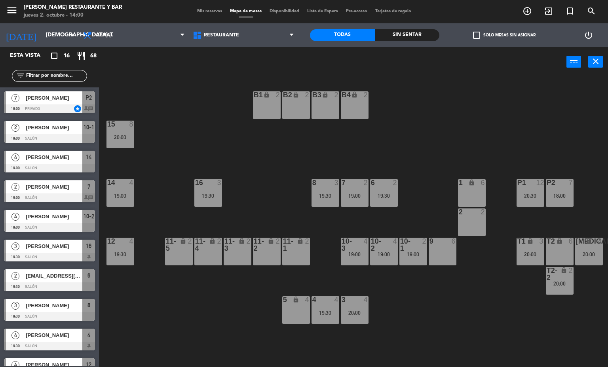
scroll to position [81, 0]
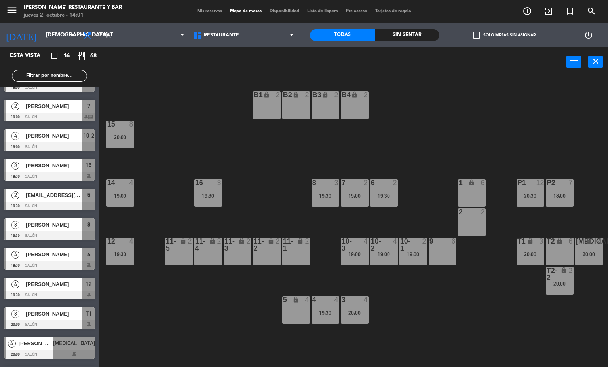
click at [556, 280] on div "T2-2 lock 2 20:00" at bounding box center [560, 281] width 28 height 28
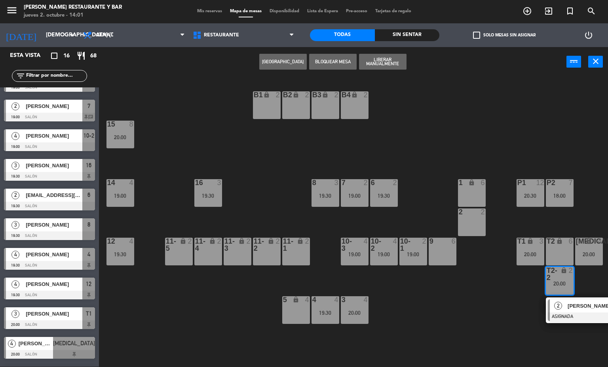
click at [557, 298] on div "2 [PERSON_NAME] ASIGNADA 20:00" at bounding box center [590, 311] width 89 height 26
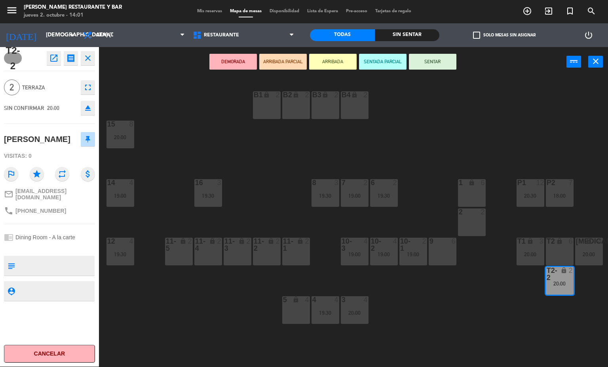
click at [544, 309] on div "B1 lock 2 B2 lock 2 B3 lock 2 B4 lock 2 15 8 20:00 14 4 19:00 8 3 19:30 7 2 19:…" at bounding box center [356, 222] width 503 height 290
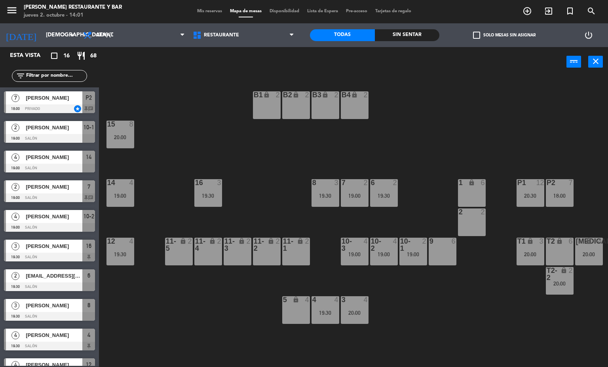
scroll to position [110, 0]
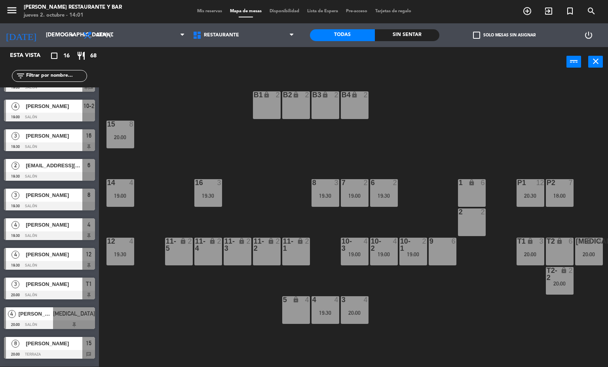
click at [395, 195] on div "19:30" at bounding box center [384, 196] width 28 height 6
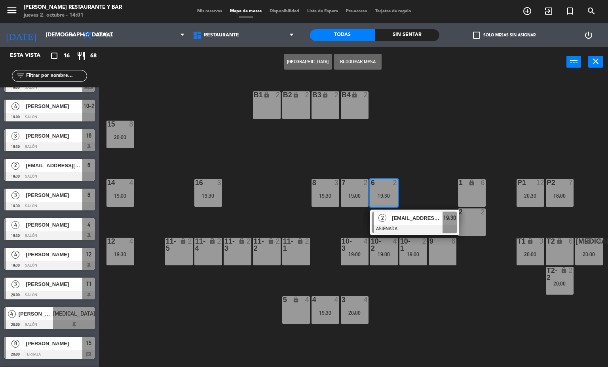
click at [398, 236] on div "B1 lock 2 B2 lock 2 B3 lock 2 B4 lock 2 15 8 20:00 14 4 19:00 8 3 19:30 7 2 19:…" at bounding box center [356, 222] width 503 height 290
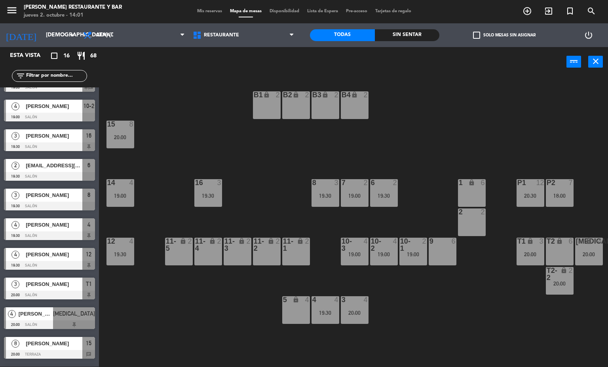
click at [430, 190] on div "B1 lock 2 B2 lock 2 B3 lock 2 B4 lock 2 15 8 20:00 14 4 19:00 8 3 19:30 7 2 19:…" at bounding box center [356, 222] width 503 height 290
click at [550, 247] on div "T2 lock 6" at bounding box center [560, 252] width 28 height 28
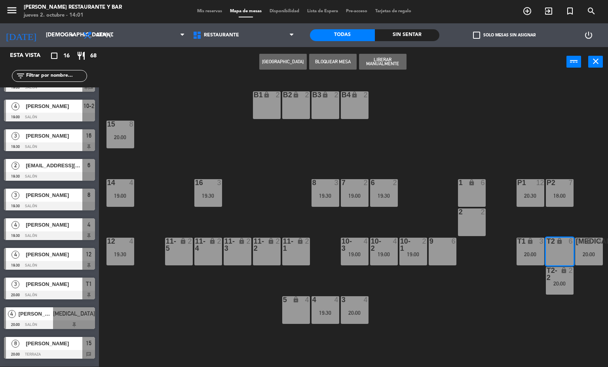
click at [510, 296] on div "B1 lock 2 B2 lock 2 B3 lock 2 B4 lock 2 15 8 20:00 14 4 19:00 8 3 19:30 7 2 19:…" at bounding box center [356, 222] width 503 height 290
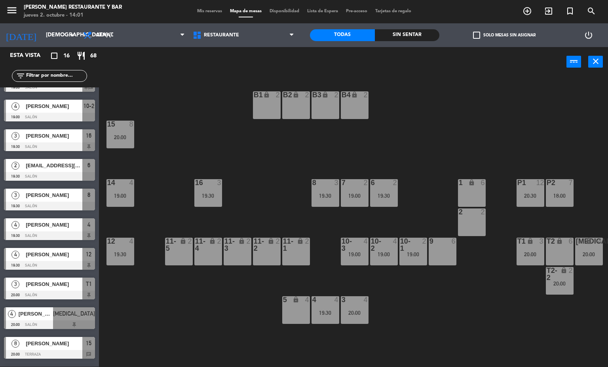
click at [536, 258] on div "T1 lock 3 20:00" at bounding box center [531, 252] width 28 height 28
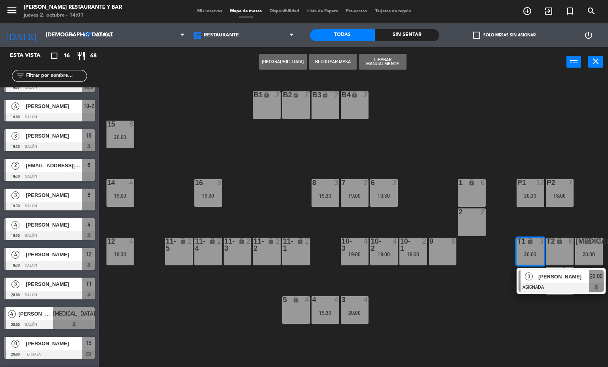
click at [533, 274] on div "3" at bounding box center [529, 276] width 17 height 13
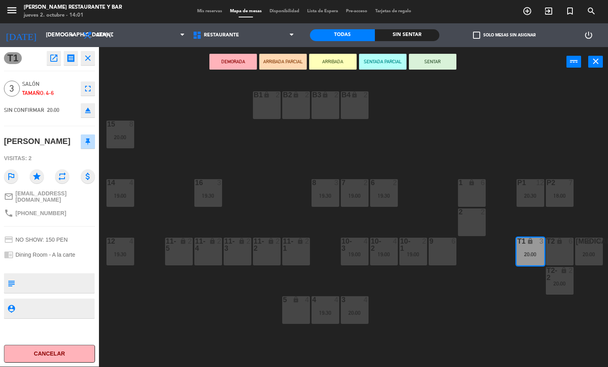
click at [56, 57] on icon "open_in_new" at bounding box center [54, 58] width 10 height 10
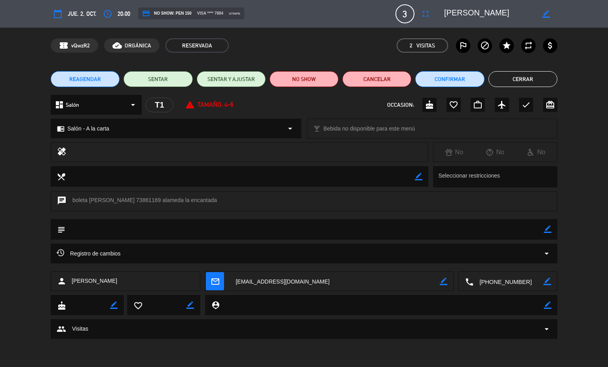
click at [108, 255] on span "Registro de cambios" at bounding box center [89, 254] width 64 height 10
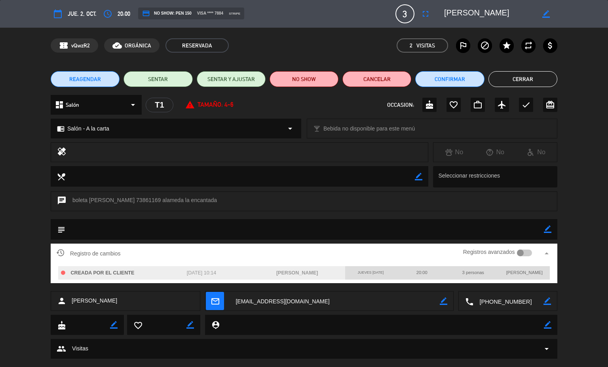
click at [506, 249] on div "Registros avanzados" at bounding box center [497, 254] width 69 height 12
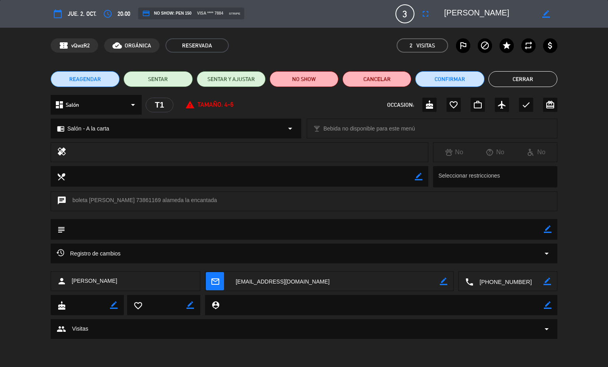
click at [503, 249] on div "Registro de cambios arrow_drop_down" at bounding box center [304, 254] width 495 height 10
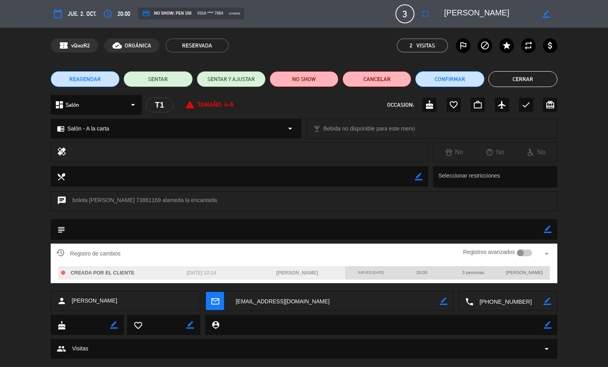
drag, startPoint x: 516, startPoint y: 259, endPoint x: 523, endPoint y: 255, distance: 7.6
click at [517, 259] on div "Registros avanzados" at bounding box center [497, 254] width 69 height 12
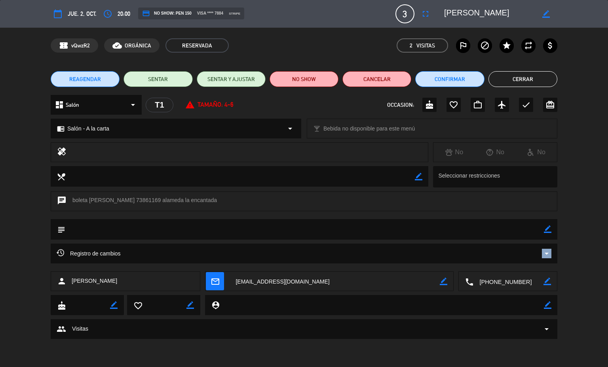
click at [518, 252] on div "Registro de cambios arrow_drop_down" at bounding box center [304, 254] width 495 height 10
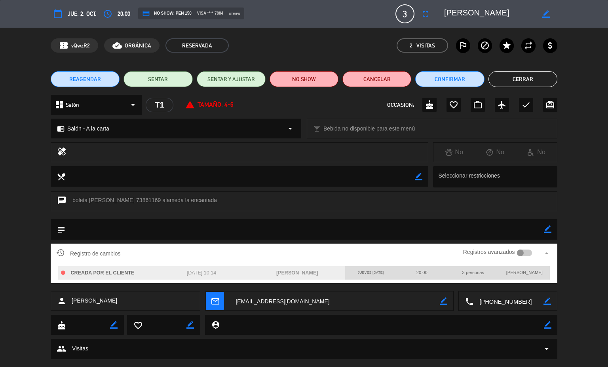
click at [518, 255] on div at bounding box center [524, 253] width 15 height 7
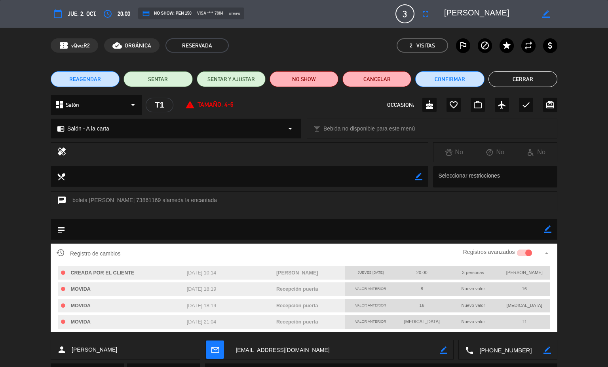
click at [511, 78] on button "Cerrar" at bounding box center [523, 79] width 69 height 16
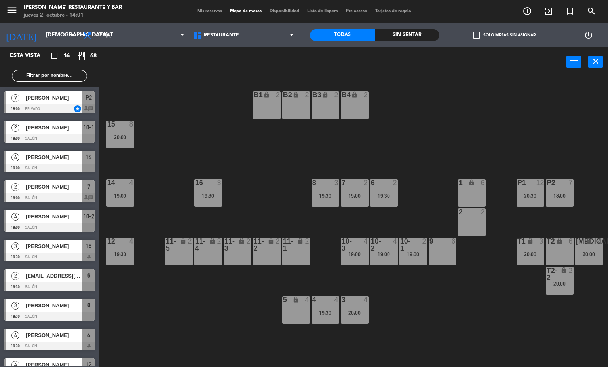
scroll to position [0, 0]
click at [325, 188] on div "8 3 19:30" at bounding box center [326, 193] width 28 height 28
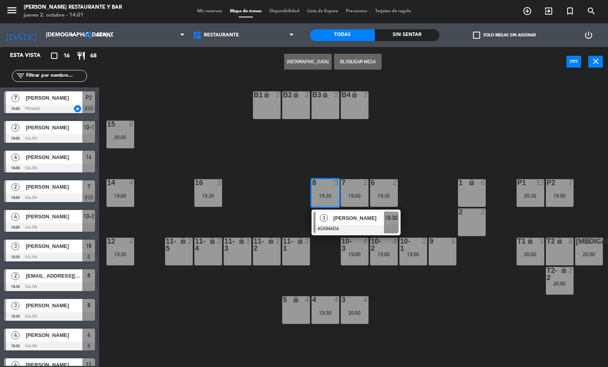
click at [327, 216] on span "3" at bounding box center [324, 218] width 8 height 8
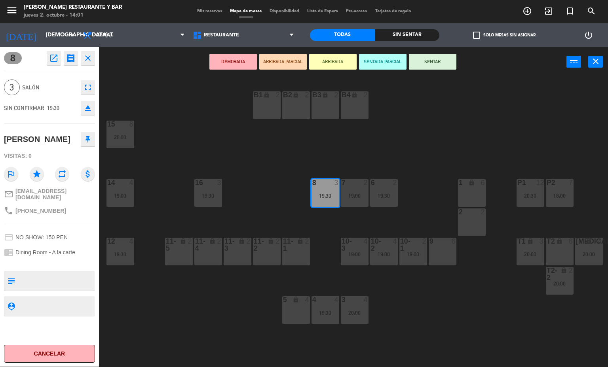
click at [327, 218] on div "B1 lock 2 B2 lock 2 B3 lock 2 B4 lock 2 15 8 20:00 14 4 19:00 8 3 19:30 7 2 19:…" at bounding box center [356, 222] width 503 height 290
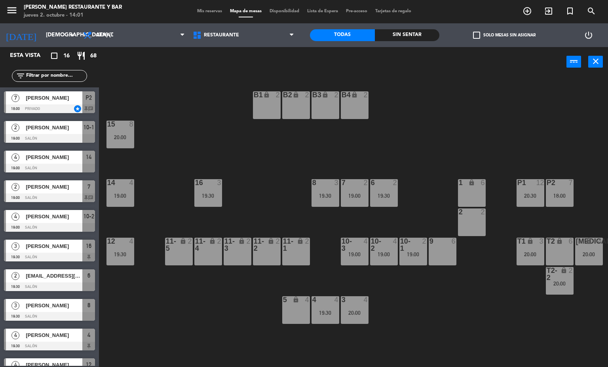
click at [354, 198] on div "19:00" at bounding box center [355, 196] width 28 height 6
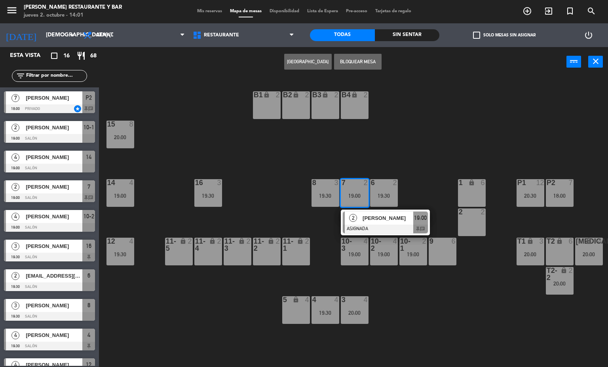
click at [377, 210] on div "2 [PERSON_NAME] ASIGNADA 19:00 chat" at bounding box center [385, 223] width 89 height 26
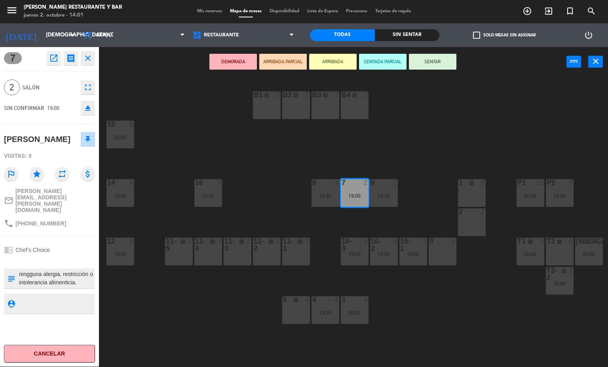
click at [363, 223] on div "B1 lock 2 B2 lock 2 B3 lock 2 B4 lock 2 15 8 20:00 14 4 19:00 8 3 19:30 7 2 19:…" at bounding box center [356, 222] width 503 height 290
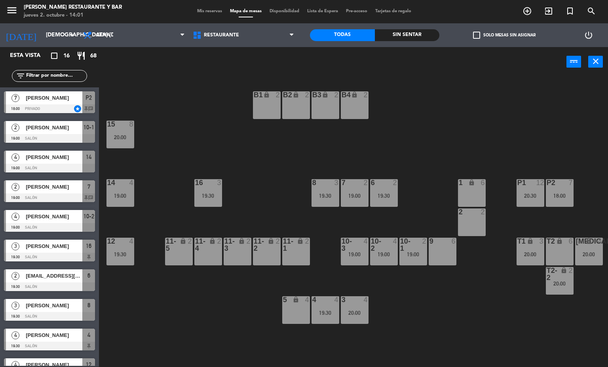
click at [481, 312] on div "B1 lock 2 B2 lock 2 B3 lock 2 B4 lock 2 15 8 20:00 14 4 19:00 8 3 19:30 7 2 19:…" at bounding box center [356, 222] width 503 height 290
click at [562, 279] on div "lock" at bounding box center [559, 274] width 13 height 14
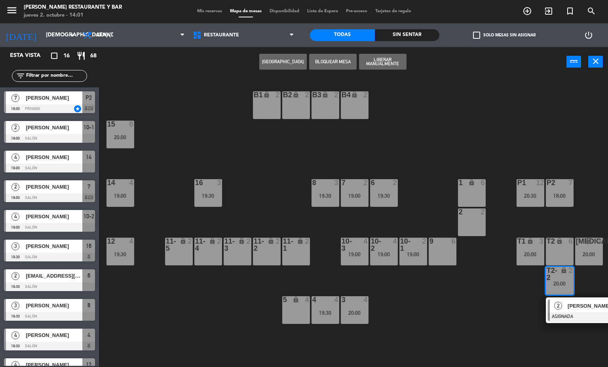
click at [482, 288] on div "B1 lock 2 B2 lock 2 B3 lock 2 B4 lock 2 15 8 20:00 14 4 19:00 8 3 19:30 7 2 19:…" at bounding box center [356, 222] width 503 height 290
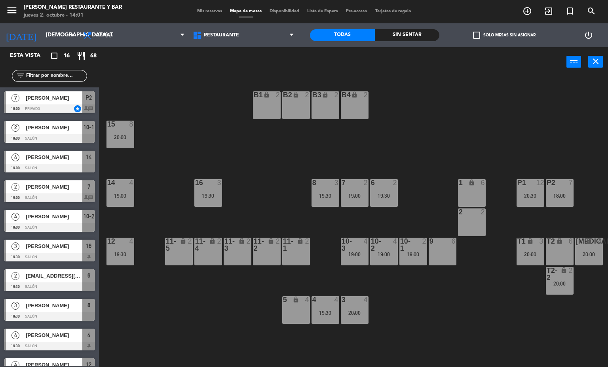
click at [423, 255] on div "19:00" at bounding box center [414, 255] width 28 height 6
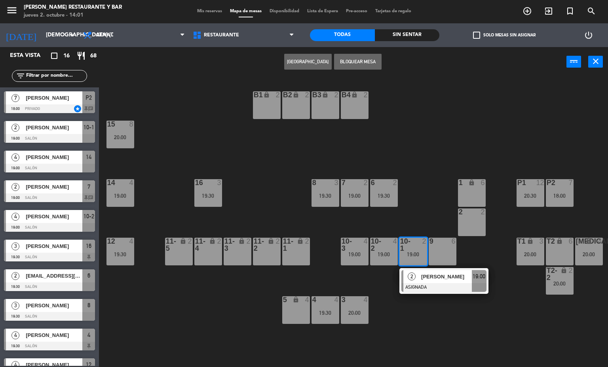
click at [423, 284] on div at bounding box center [444, 288] width 85 height 9
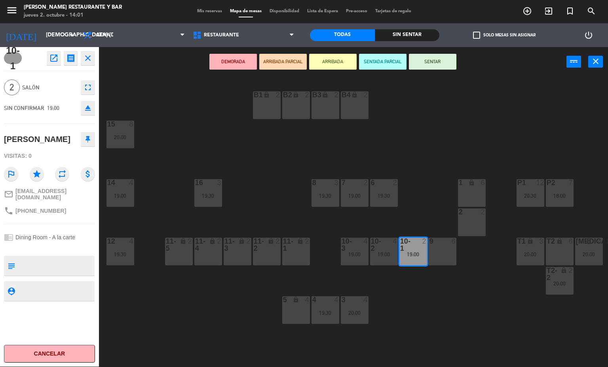
click at [424, 289] on div "B1 lock 2 B2 lock 2 B3 lock 2 B4 lock 2 15 8 20:00 14 4 19:00 8 3 19:30 7 2 19:…" at bounding box center [356, 222] width 503 height 290
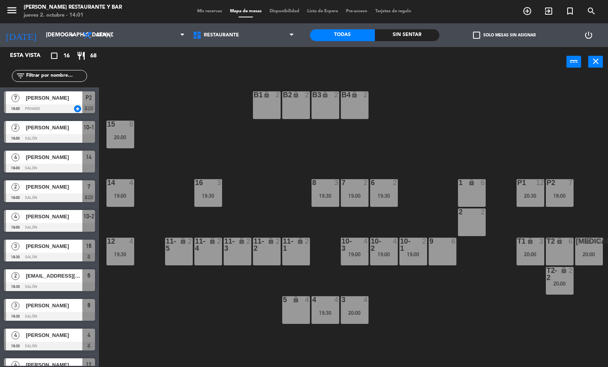
click at [562, 282] on div "20:00" at bounding box center [560, 284] width 28 height 6
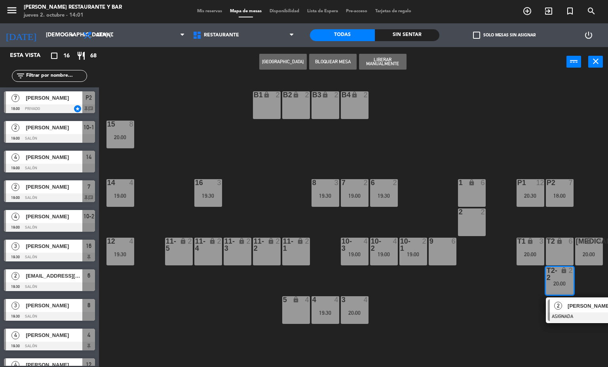
click at [467, 216] on div "2 2" at bounding box center [472, 213] width 28 height 8
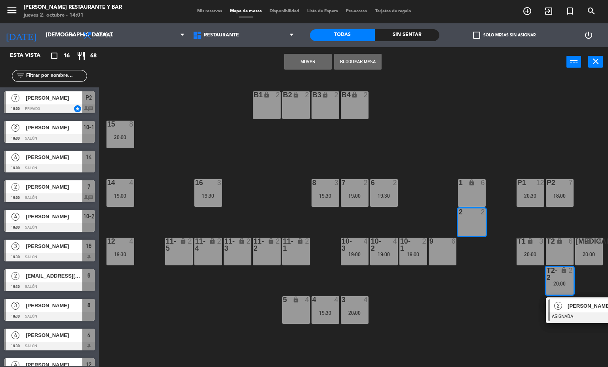
click at [304, 60] on button "Mover" at bounding box center [308, 62] width 48 height 16
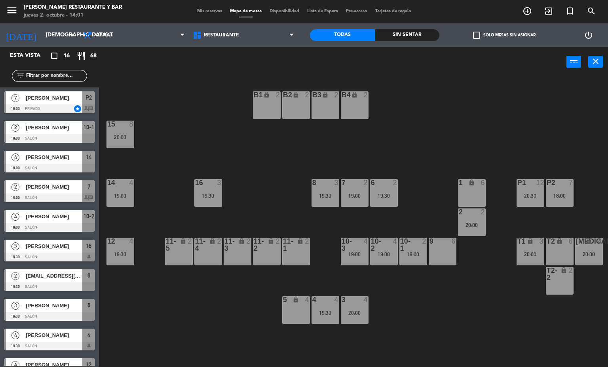
click at [432, 315] on div "B1 lock 2 B2 lock 2 B3 lock 2 B4 lock 2 15 8 20:00 14 4 19:00 8 3 19:30 7 2 19:…" at bounding box center [356, 222] width 503 height 290
click at [354, 185] on div at bounding box center [354, 182] width 13 height 7
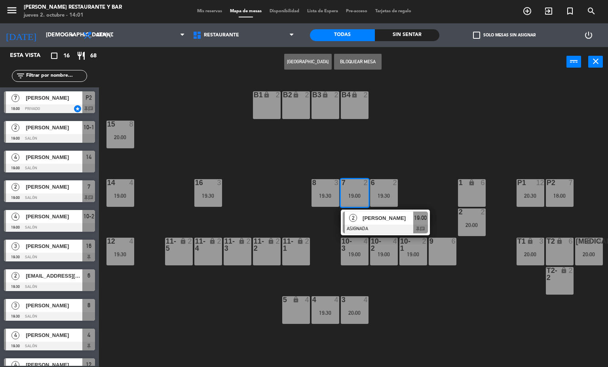
click at [301, 230] on div "B1 lock 2 B2 lock 2 B3 lock 2 B4 lock 2 15 8 20:00 14 4 19:00 8 3 19:30 7 2 19:…" at bounding box center [356, 222] width 503 height 290
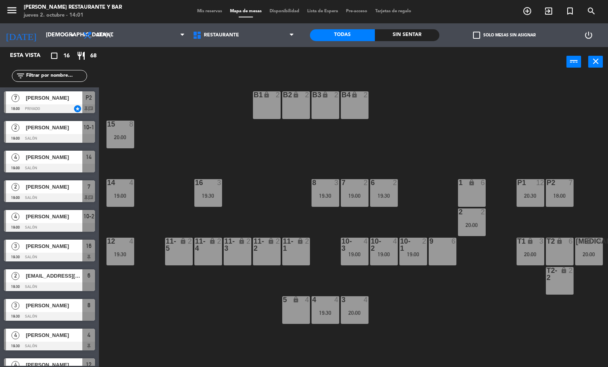
click at [392, 200] on div "6 2 19:30" at bounding box center [384, 193] width 28 height 28
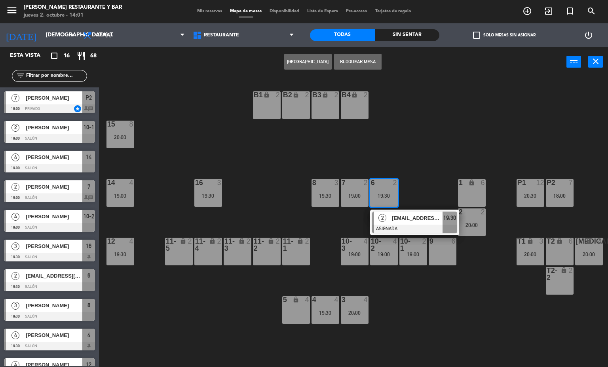
click at [391, 213] on div "[EMAIL_ADDRESS][DOMAIN_NAME]" at bounding box center [416, 218] width 51 height 13
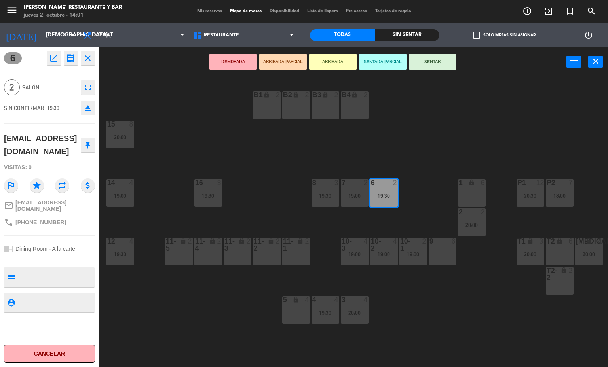
click at [437, 195] on div "B1 lock 2 B2 lock 2 B3 lock 2 B4 lock 2 15 8 20:00 14 4 19:00 8 3 19:30 7 2 19:…" at bounding box center [356, 222] width 503 height 290
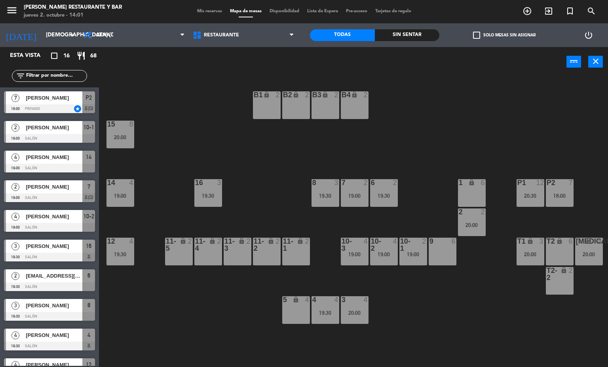
click at [467, 289] on div "B1 lock 2 B2 lock 2 B3 lock 2 B4 lock 2 15 8 20:00 14 4 19:00 8 3 19:30 7 2 19:…" at bounding box center [356, 222] width 503 height 290
click at [531, 261] on div "T1 lock 3 20:00" at bounding box center [531, 252] width 28 height 28
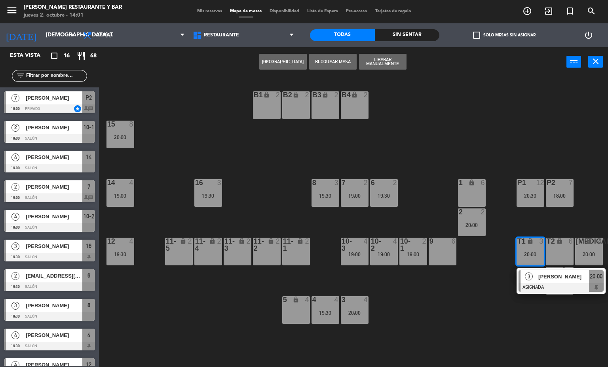
click at [520, 290] on div at bounding box center [561, 288] width 85 height 9
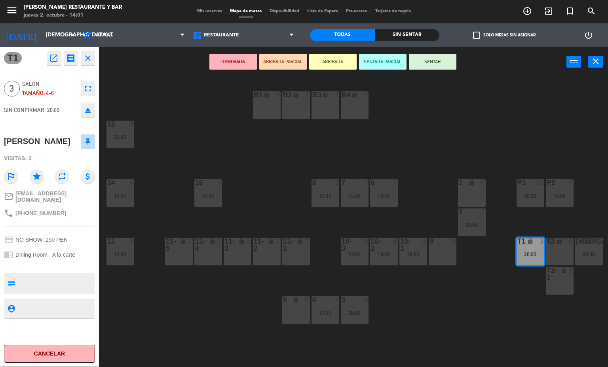
click at [445, 346] on div "B1 lock 2 B2 lock 2 B3 lock 2 B4 lock 2 15 8 20:00 14 4 19:00 8 3 19:30 7 2 19:…" at bounding box center [356, 222] width 503 height 290
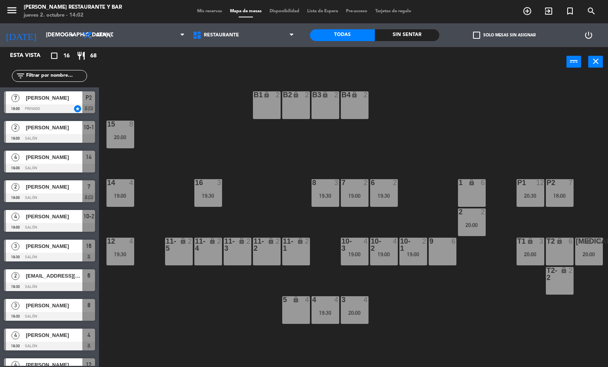
click at [475, 321] on div "B1 lock 2 B2 lock 2 B3 lock 2 B4 lock 2 15 8 20:00 14 4 19:00 8 3 19:30 7 2 19:…" at bounding box center [356, 222] width 503 height 290
click at [199, 12] on span "Mis reservas" at bounding box center [209, 11] width 33 height 4
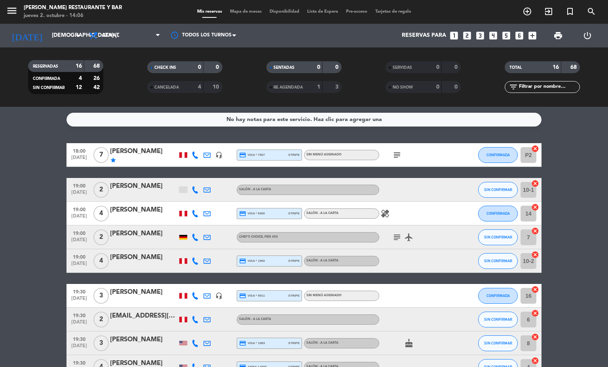
click at [215, 152] on icon "headset_mic" at bounding box center [218, 155] width 7 height 7
click at [204, 154] on icon at bounding box center [207, 155] width 7 height 7
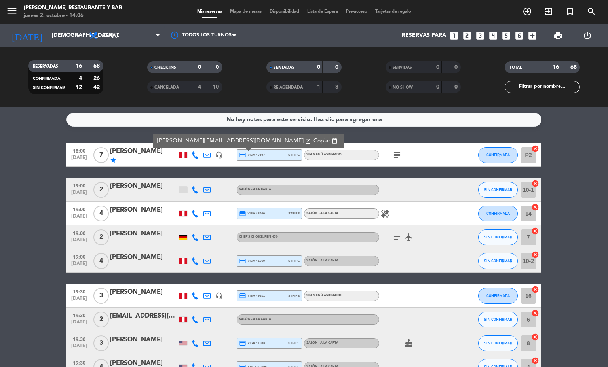
click at [392, 157] on icon "subject" at bounding box center [397, 155] width 10 height 10
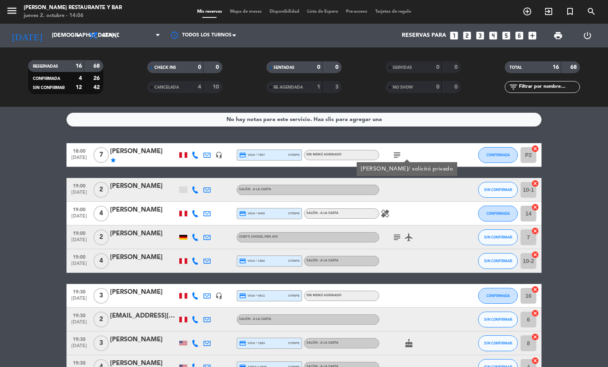
click at [148, 156] on div "[PERSON_NAME]" at bounding box center [143, 152] width 67 height 10
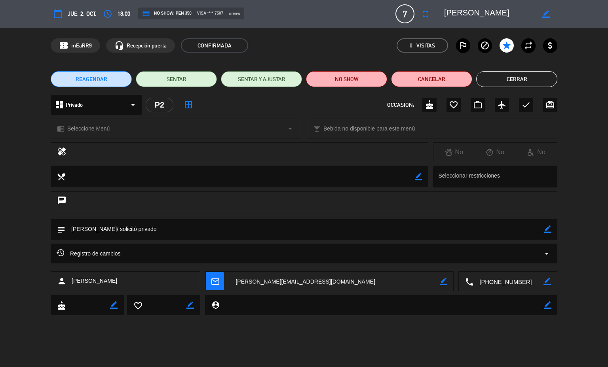
click at [255, 251] on div "Registro de cambios arrow_drop_down" at bounding box center [304, 254] width 495 height 10
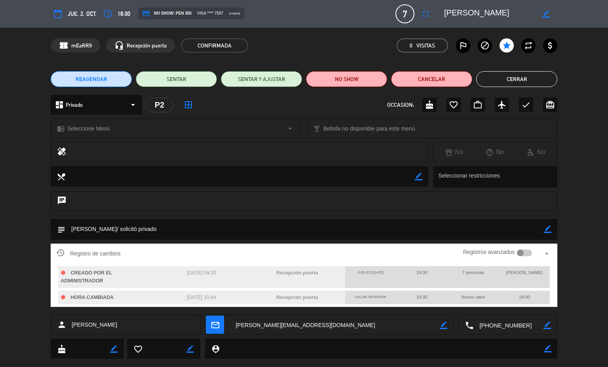
click at [517, 248] on div "Registros avanzados" at bounding box center [497, 254] width 69 height 12
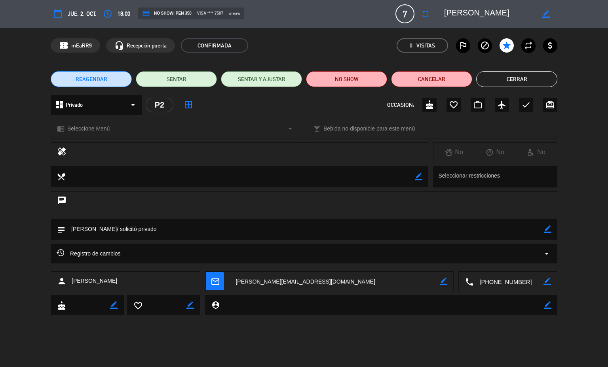
click at [517, 249] on div "Registro de cambios arrow_drop_down" at bounding box center [304, 254] width 507 height 20
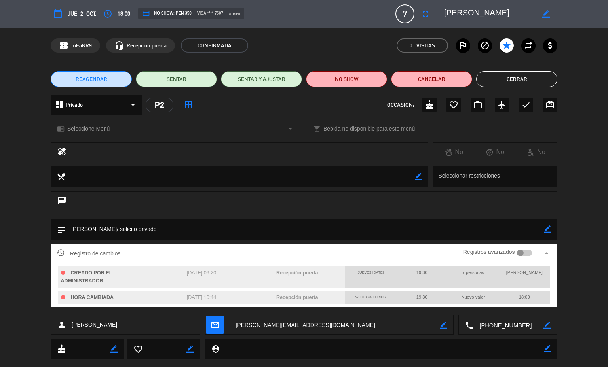
click at [520, 256] on div at bounding box center [524, 253] width 15 height 7
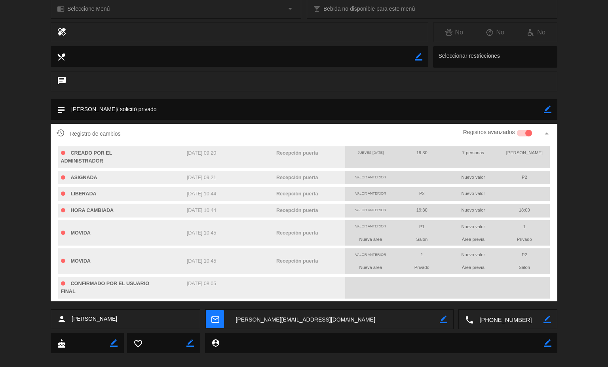
scroll to position [130, 0]
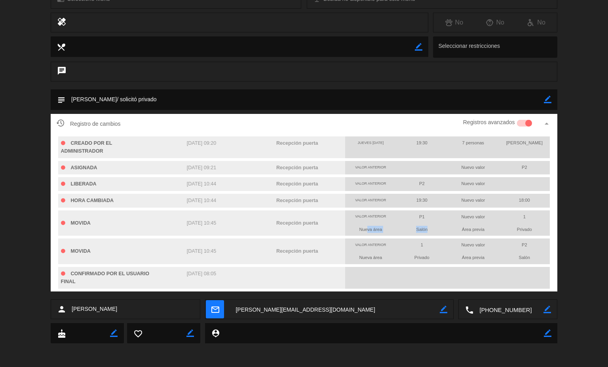
drag, startPoint x: 358, startPoint y: 230, endPoint x: 445, endPoint y: 225, distance: 87.3
click at [445, 225] on div "Nueva área Salón Área previa Privado" at bounding box center [447, 229] width 205 height 13
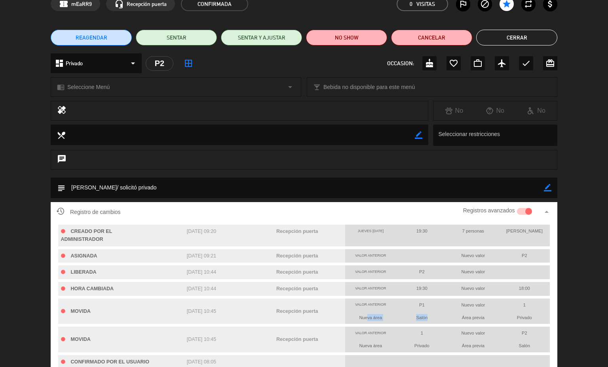
scroll to position [0, 0]
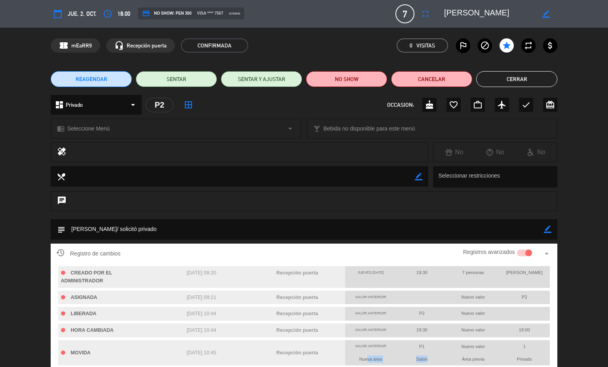
click at [505, 77] on button "Cerrar" at bounding box center [516, 79] width 81 height 16
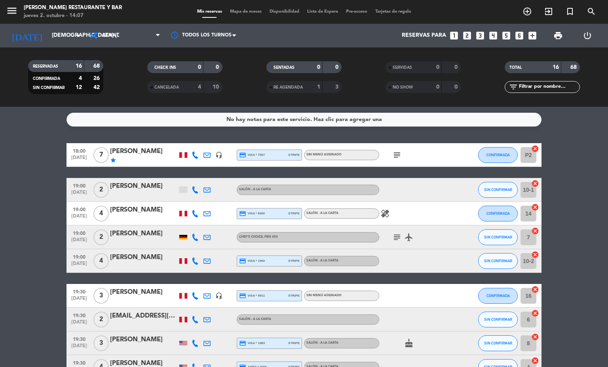
click at [305, 87] on div "1" at bounding box center [313, 87] width 16 height 9
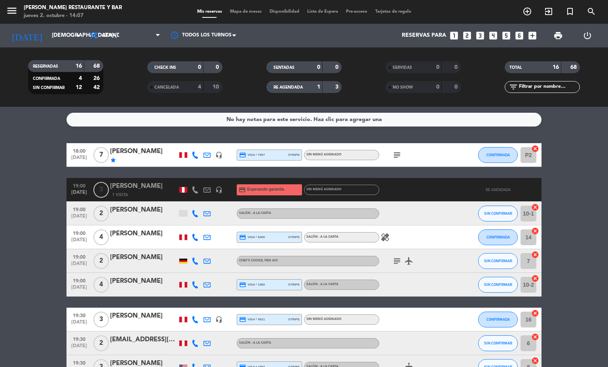
click at [309, 87] on div "1" at bounding box center [313, 87] width 16 height 9
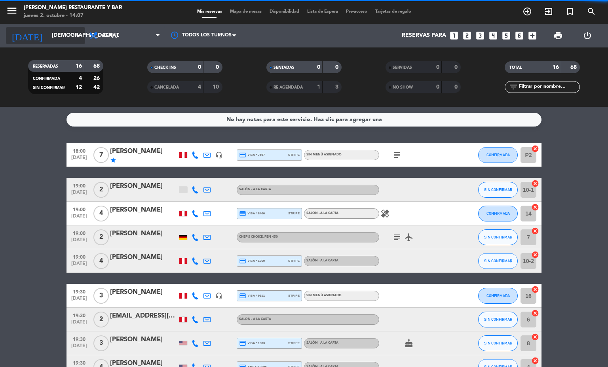
click at [68, 37] on input "[DEMOGRAPHIC_DATA] [DATE]" at bounding box center [85, 36] width 75 height 14
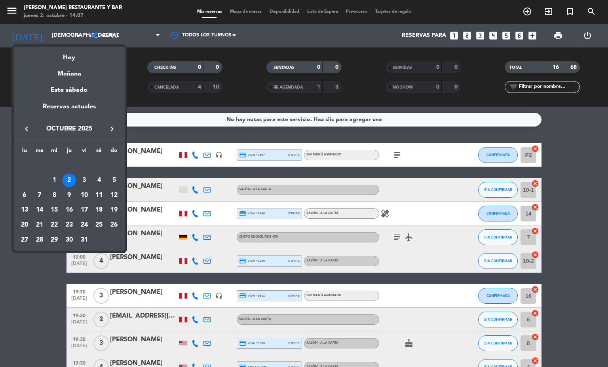
click at [132, 21] on div at bounding box center [304, 183] width 608 height 367
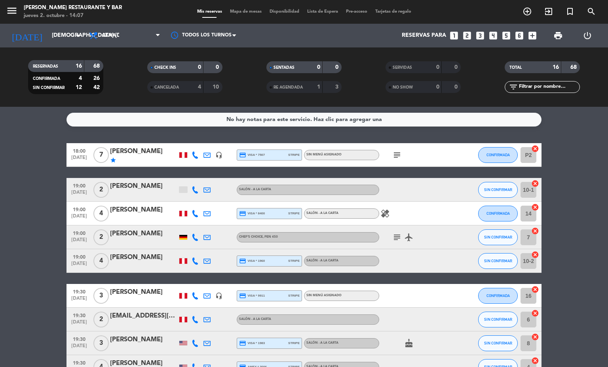
click at [143, 23] on div "menu [PERSON_NAME] Restaurante y Bar jueves 2. octubre - 14:07 Mis reservas Map…" at bounding box center [304, 12] width 608 height 24
click at [152, 32] on span "Cena" at bounding box center [124, 35] width 79 height 17
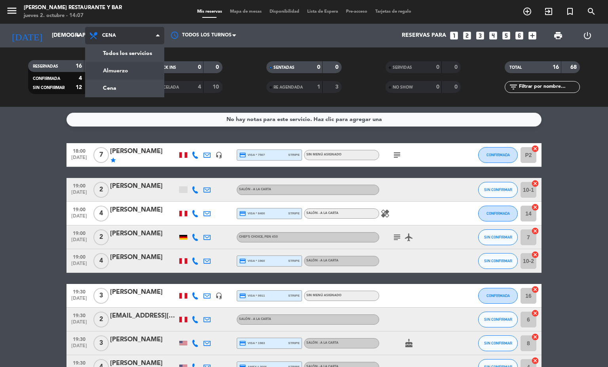
click at [164, 66] on ul "Todos los servicios Almuerzo Cena" at bounding box center [124, 70] width 79 height 53
click at [148, 77] on div "menu [PERSON_NAME] Restaurante y Bar jueves 2. octubre - 14:07 Mis reservas Map…" at bounding box center [304, 53] width 608 height 107
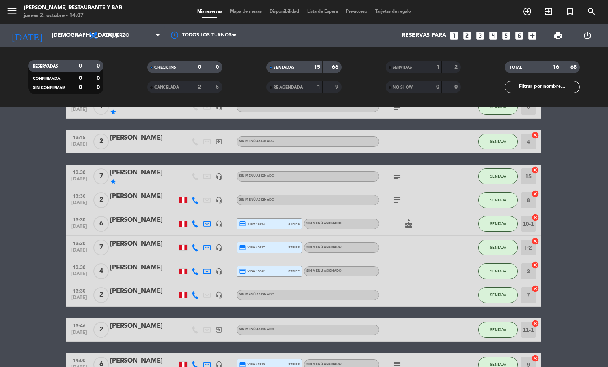
scroll to position [227, 0]
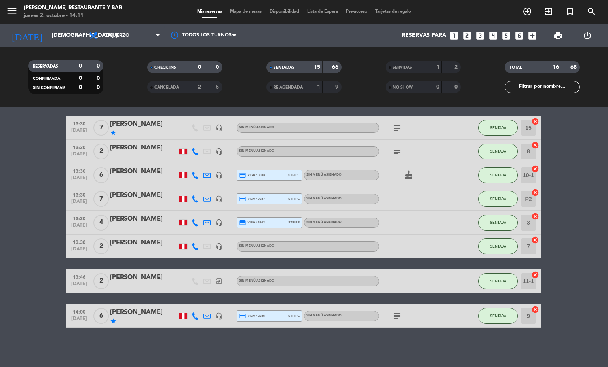
click at [245, 12] on span "Mapa de mesas" at bounding box center [246, 12] width 40 height 4
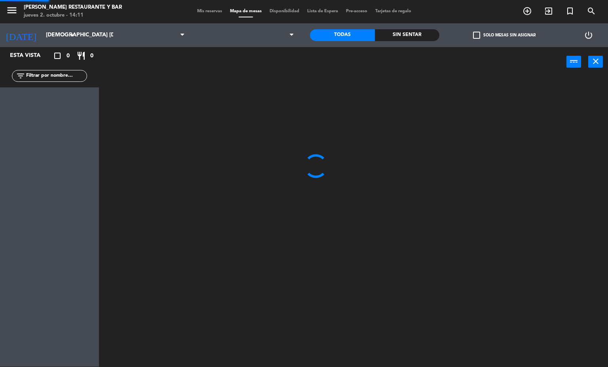
click at [209, 12] on span "Mis reservas" at bounding box center [209, 11] width 33 height 4
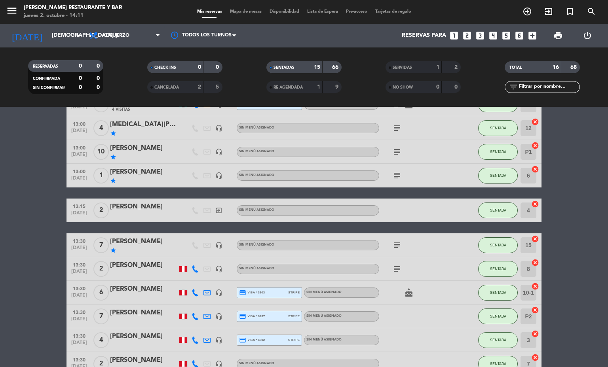
scroll to position [227, 0]
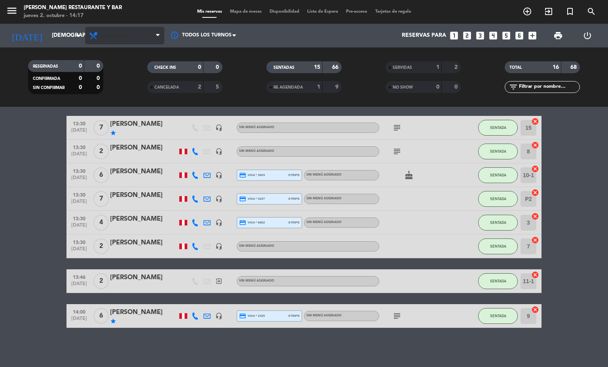
click at [120, 35] on span "Almuerzo" at bounding box center [115, 36] width 27 height 6
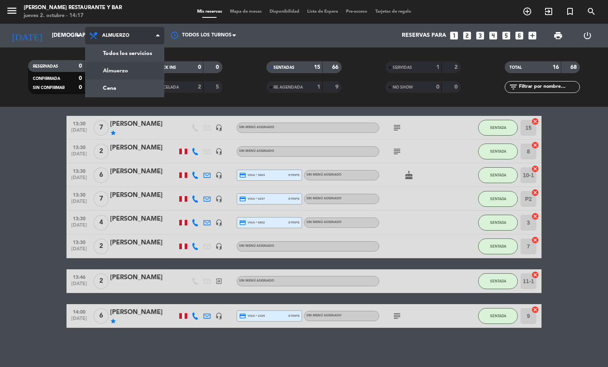
click at [111, 86] on div "menu [PERSON_NAME] Restaurante y Bar jueves 2. octubre - 14:17 Mis reservas Map…" at bounding box center [304, 53] width 608 height 107
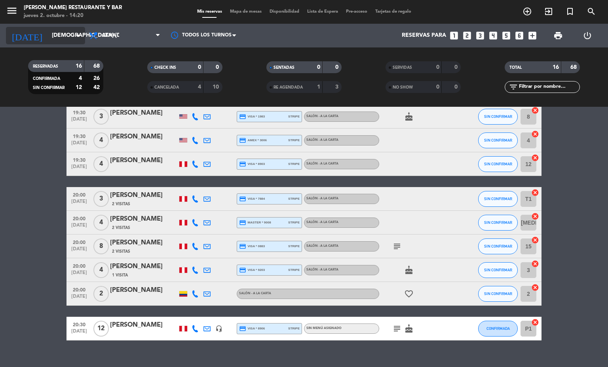
click at [50, 32] on input "[DEMOGRAPHIC_DATA] [DATE]" at bounding box center [85, 36] width 75 height 14
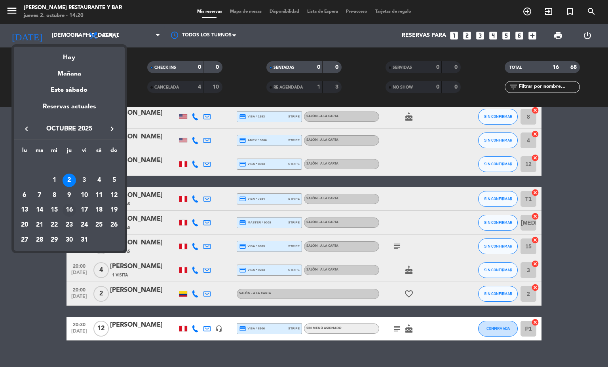
click at [69, 209] on div "16" at bounding box center [69, 210] width 13 height 13
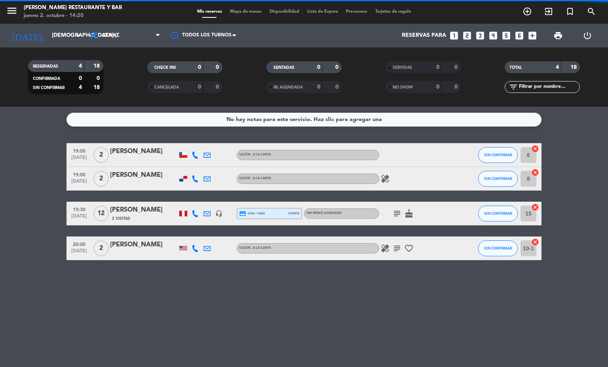
scroll to position [0, 0]
click at [51, 36] on input "[DEMOGRAPHIC_DATA] [DATE]" at bounding box center [85, 36] width 75 height 14
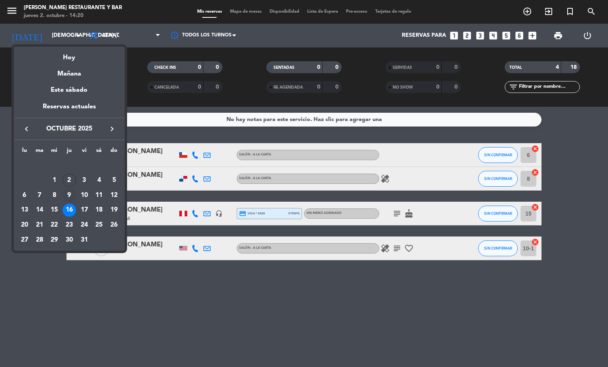
click at [70, 191] on div "9" at bounding box center [69, 195] width 13 height 13
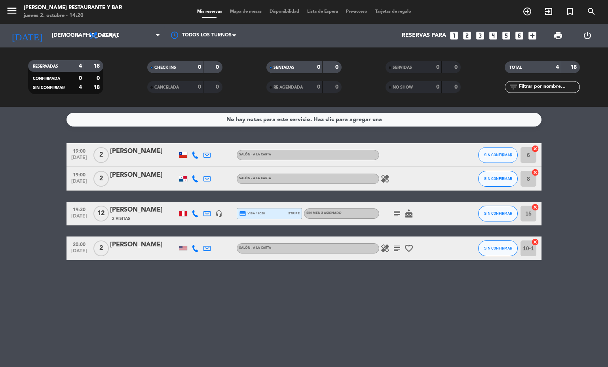
type input "[DEMOGRAPHIC_DATA] [DATE]"
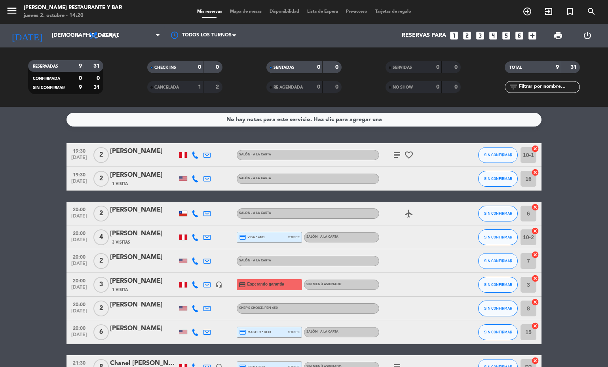
click at [392, 153] on icon "subject" at bounding box center [397, 155] width 10 height 10
click at [238, 10] on span "Mapa de mesas" at bounding box center [246, 12] width 40 height 4
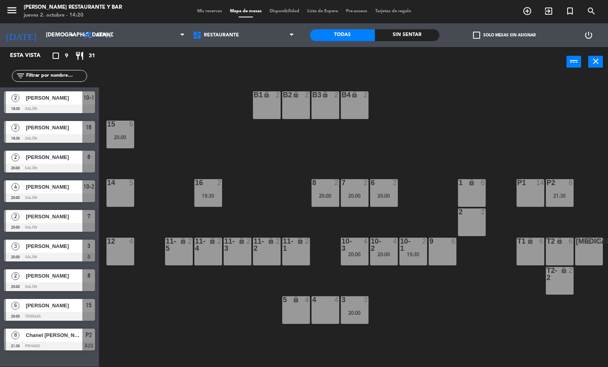
click at [41, 107] on div at bounding box center [49, 109] width 91 height 9
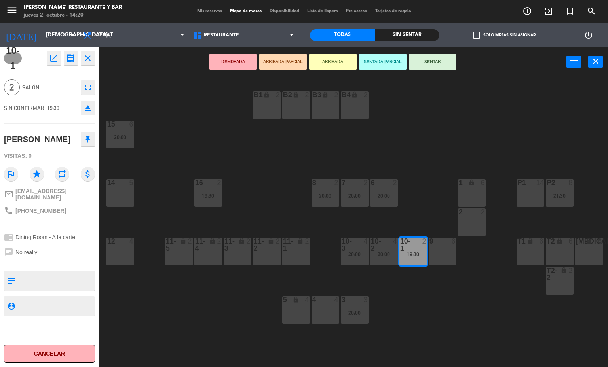
click at [203, 317] on div "B1 lock 2 B2 lock 2 B3 lock 2 B4 lock 2 15 6 20:00 14 5 8 2 20:00 7 2 20:00 6 2…" at bounding box center [356, 222] width 503 height 290
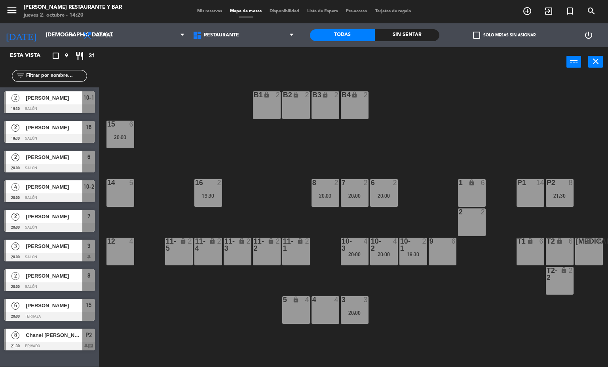
click at [363, 191] on div "7 2 20:00" at bounding box center [355, 193] width 28 height 28
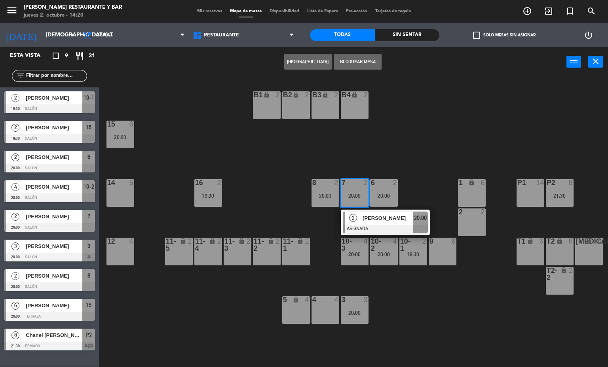
click at [375, 218] on span "[PERSON_NAME]" at bounding box center [388, 218] width 51 height 8
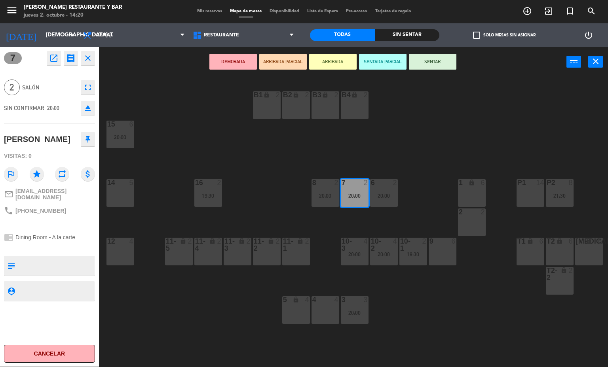
click at [266, 189] on div "B1 lock 2 B2 lock 2 B3 lock 2 B4 lock 2 15 6 20:00 14 5 8 2 20:00 7 2 20:00 6 2…" at bounding box center [356, 222] width 503 height 290
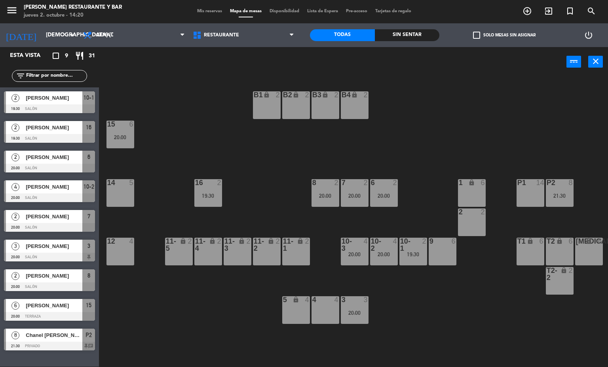
click at [396, 193] on div "20:00" at bounding box center [384, 196] width 28 height 6
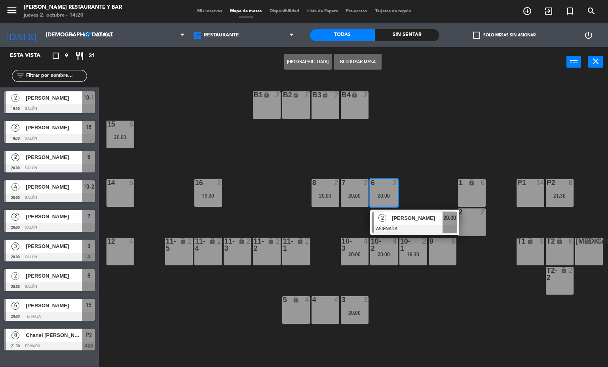
click at [409, 221] on span "[PERSON_NAME]" at bounding box center [417, 218] width 51 height 8
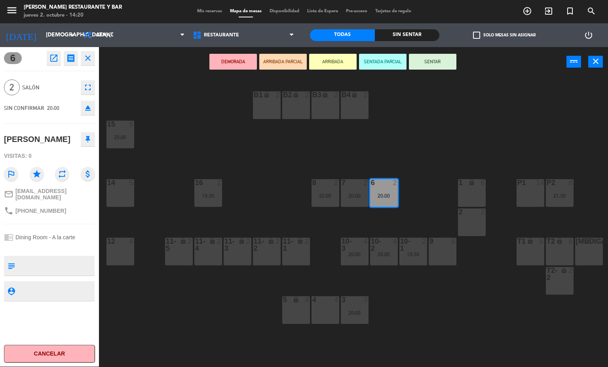
click at [407, 303] on div "B1 lock 2 B2 lock 2 B3 lock 2 B4 lock 2 15 6 20:00 14 5 8 2 20:00 7 2 20:00 6 2…" at bounding box center [356, 222] width 503 height 290
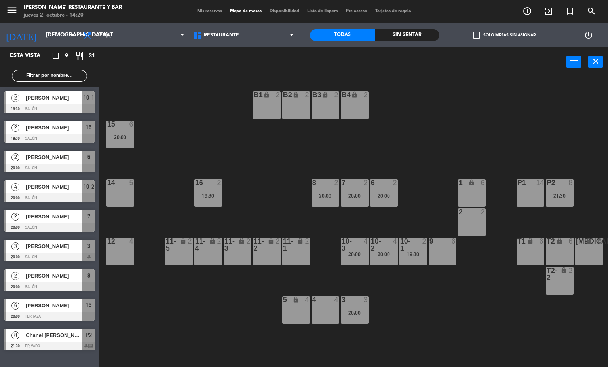
click at [411, 247] on div at bounding box center [413, 245] width 13 height 14
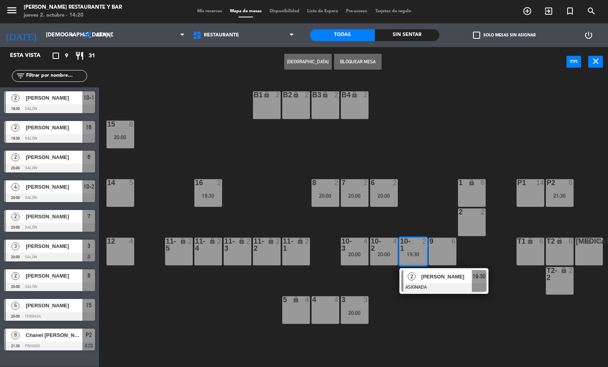
click at [388, 190] on div "6 2 20:00" at bounding box center [384, 193] width 28 height 28
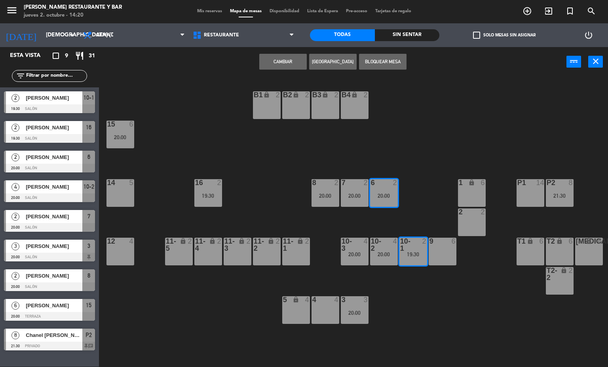
click at [279, 61] on button "Cambiar" at bounding box center [283, 62] width 48 height 16
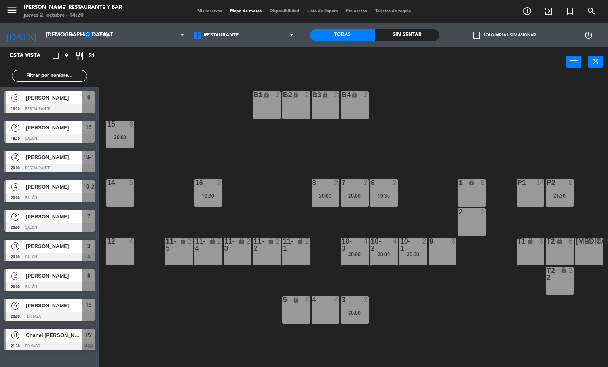
click at [380, 182] on div at bounding box center [383, 182] width 13 height 7
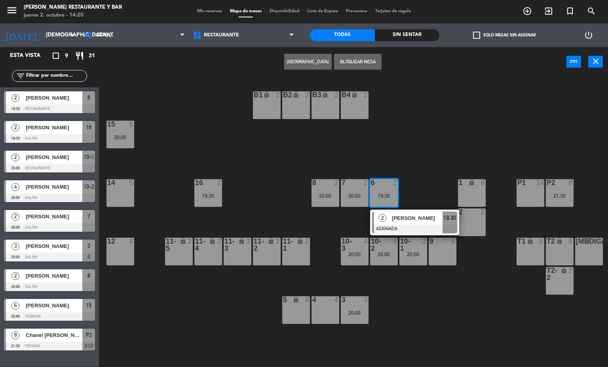
click at [403, 227] on div at bounding box center [414, 229] width 85 height 9
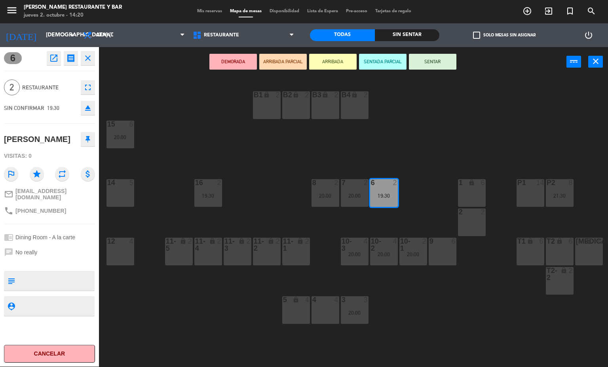
click at [59, 278] on textarea at bounding box center [56, 281] width 76 height 17
type textarea "MESA BAJA"
click at [54, 252] on div "chat No really" at bounding box center [49, 252] width 91 height 15
click at [61, 249] on div "chat No really" at bounding box center [49, 252] width 91 height 15
click at [58, 253] on div "chat No really" at bounding box center [49, 252] width 91 height 15
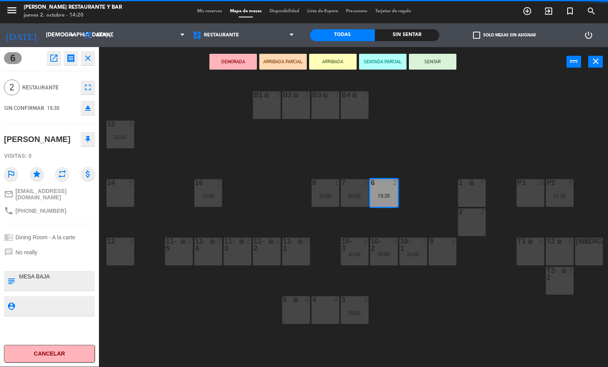
click at [56, 255] on div "chat No really" at bounding box center [49, 252] width 91 height 15
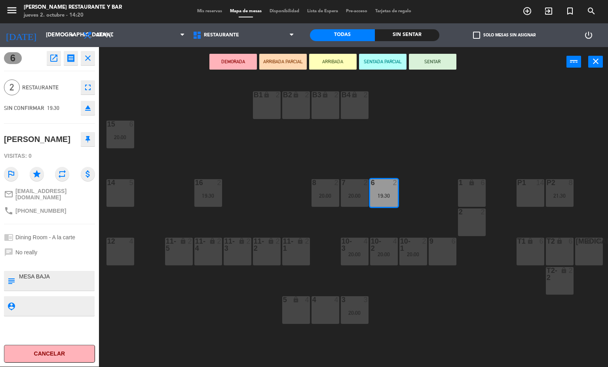
click at [34, 253] on div "chat No really" at bounding box center [49, 252] width 91 height 15
click at [36, 257] on div "chat No really" at bounding box center [49, 252] width 91 height 15
click at [36, 250] on span "No really" at bounding box center [26, 252] width 22 height 6
click at [36, 252] on span "No really" at bounding box center [26, 252] width 22 height 6
click at [33, 249] on span "No really" at bounding box center [26, 252] width 22 height 6
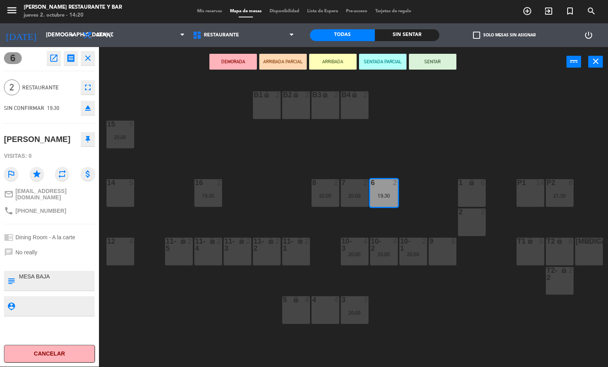
click at [27, 249] on span "No really" at bounding box center [26, 252] width 22 height 6
click at [202, 306] on div "B1 lock 2 B2 lock 2 B3 lock 2 B4 lock 2 15 6 20:00 14 5 8 2 20:00 7 2 20:00 6 2…" at bounding box center [356, 222] width 503 height 290
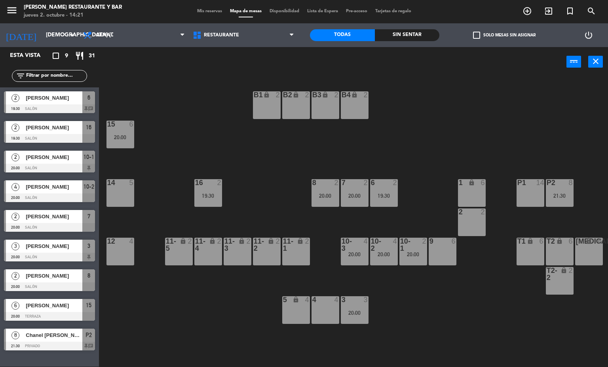
click at [388, 196] on div "19:30" at bounding box center [384, 196] width 28 height 6
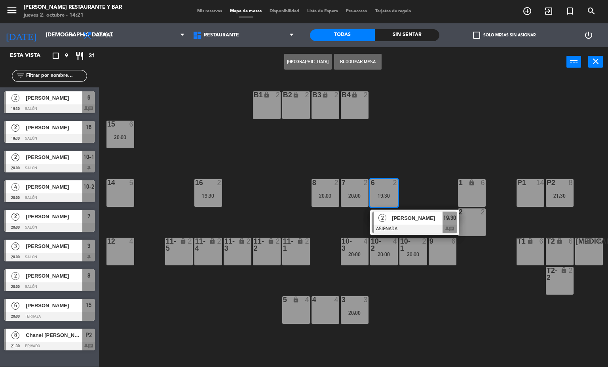
click at [421, 225] on div at bounding box center [414, 229] width 85 height 9
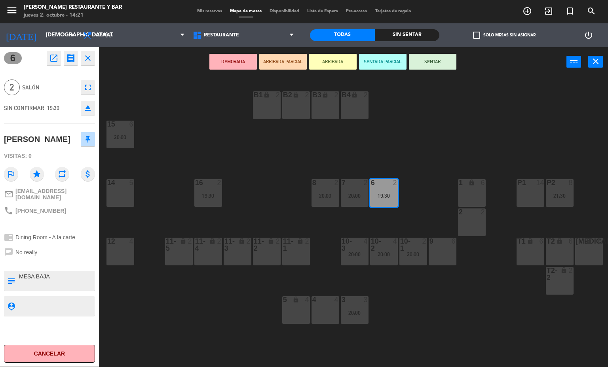
click at [258, 195] on div "B1 lock 2 B2 lock 2 B3 lock 2 B4 lock 2 15 6 20:00 14 5 8 2 20:00 7 2 20:00 6 2…" at bounding box center [356, 222] width 503 height 290
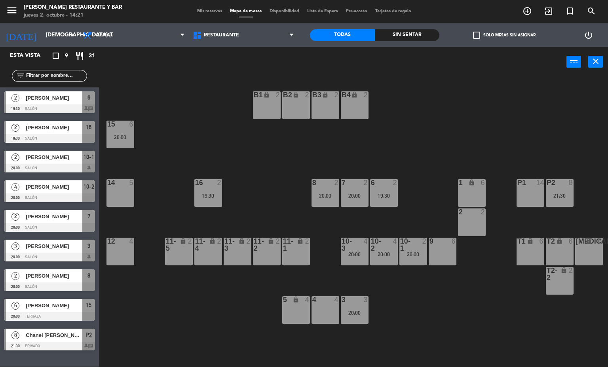
click at [414, 255] on div "20:00" at bounding box center [414, 255] width 28 height 6
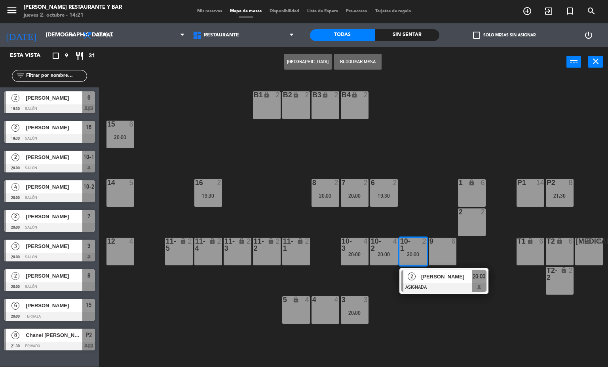
click at [437, 284] on div at bounding box center [444, 288] width 85 height 9
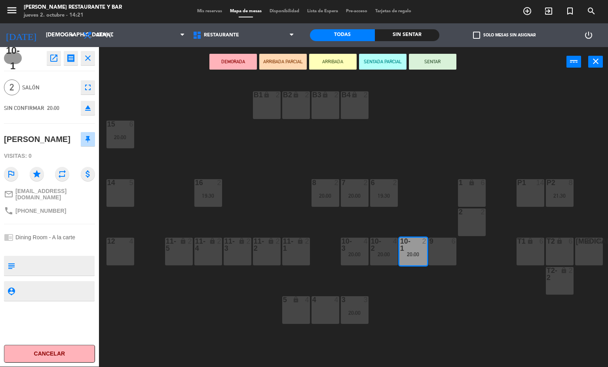
click at [457, 311] on div "B1 lock 2 B2 lock 2 B3 lock 2 B4 lock 2 15 6 20:00 14 5 8 2 20:00 7 2 20:00 6 2…" at bounding box center [356, 222] width 503 height 290
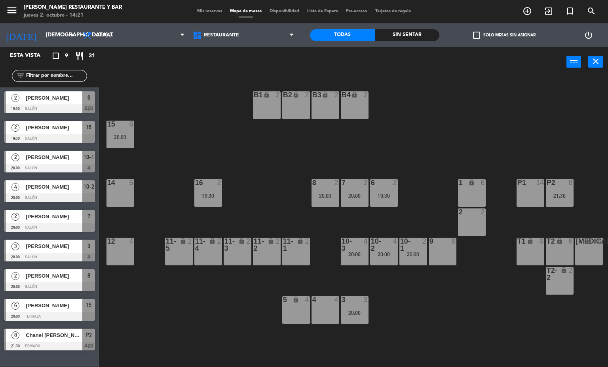
click at [252, 291] on div "B1 lock 2 B2 lock 2 B3 lock 2 B4 lock 2 15 6 20:00 14 5 8 2 20:00 7 2 20:00 6 2…" at bounding box center [356, 222] width 503 height 290
click at [440, 325] on div "B1 lock 2 B2 lock 2 B3 lock 2 B4 lock 2 15 6 20:00 14 5 8 2 20:00 7 2 20:00 6 2…" at bounding box center [356, 222] width 503 height 290
click at [181, 312] on div "B1 lock 2 B2 lock 2 B3 lock 2 B4 lock 2 15 6 20:00 14 5 8 2 20:00 7 2 20:00 6 2…" at bounding box center [356, 222] width 503 height 290
click at [409, 309] on div "B1 lock 2 B2 lock 2 B3 lock 2 B4 lock 2 15 6 20:00 14 5 8 2 20:00 7 2 20:00 6 2…" at bounding box center [356, 222] width 503 height 290
click at [204, 311] on div "B1 lock 2 B2 lock 2 B3 lock 2 B4 lock 2 15 6 20:00 14 5 8 2 20:00 7 2 20:00 6 2…" at bounding box center [356, 222] width 503 height 290
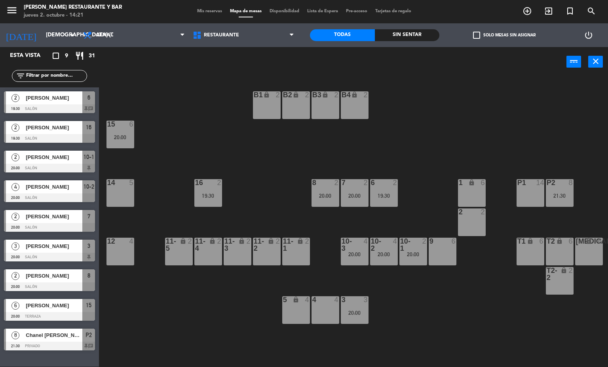
click at [405, 317] on div "B1 lock 2 B2 lock 2 B3 lock 2 B4 lock 2 15 6 20:00 14 5 8 2 20:00 7 2 20:00 6 2…" at bounding box center [356, 222] width 503 height 290
click at [386, 203] on div "6 2 19:30" at bounding box center [384, 193] width 28 height 28
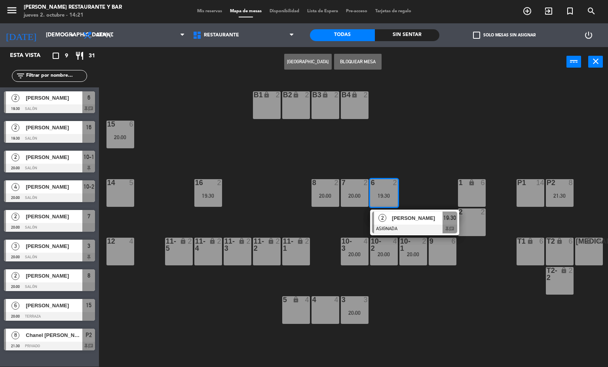
click at [418, 219] on span "[PERSON_NAME]" at bounding box center [417, 218] width 51 height 8
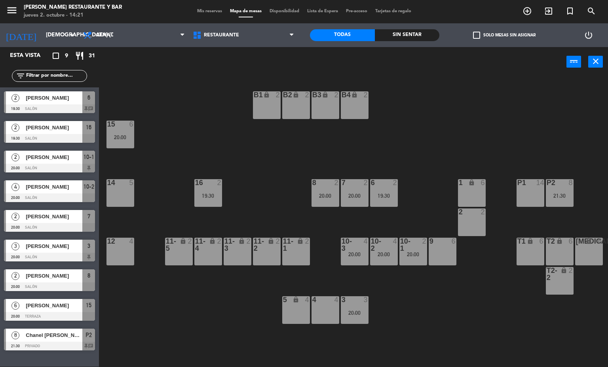
click at [179, 309] on div "B1 lock 2 B2 lock 2 B3 lock 2 B4 lock 2 15 6 20:00 14 5 8 2 20:00 7 2 20:00 6 2…" at bounding box center [356, 222] width 503 height 290
click at [401, 315] on div "B1 lock 2 B2 lock 2 B3 lock 2 B4 lock 2 15 6 20:00 14 5 8 2 20:00 7 2 20:00 6 2…" at bounding box center [356, 222] width 503 height 290
click at [212, 307] on div "B1 lock 2 B2 lock 2 B3 lock 2 B4 lock 2 15 6 20:00 14 5 8 2 20:00 7 2 20:00 6 2…" at bounding box center [356, 222] width 503 height 290
click at [392, 194] on div "19:30" at bounding box center [384, 196] width 28 height 6
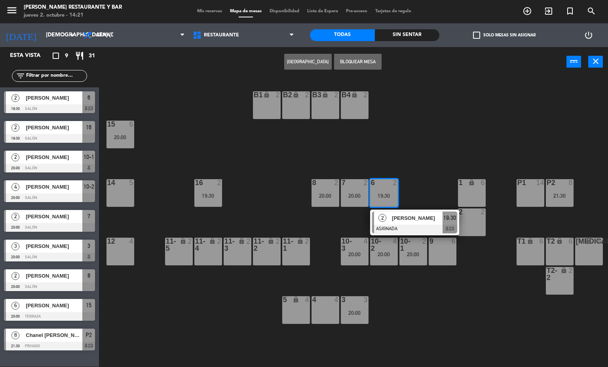
click at [406, 218] on span "[PERSON_NAME]" at bounding box center [417, 218] width 51 height 8
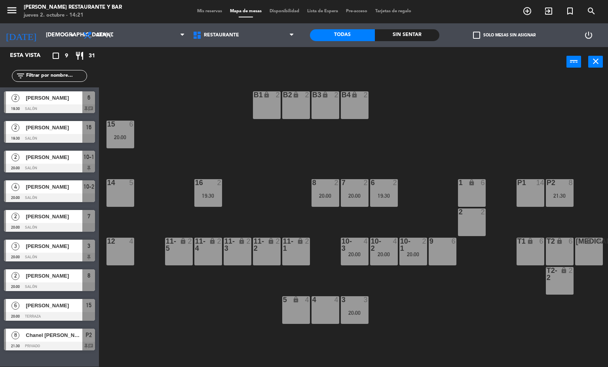
click at [223, 306] on div "B1 lock 2 B2 lock 2 B3 lock 2 B4 lock 2 15 6 20:00 14 5 8 2 20:00 7 2 20:00 6 2…" at bounding box center [356, 222] width 503 height 290
click at [411, 310] on div "B1 lock 2 B2 lock 2 B3 lock 2 B4 lock 2 15 6 20:00 14 5 8 2 20:00 7 2 20:00 6 2…" at bounding box center [356, 222] width 503 height 290
click at [391, 191] on div "6 2 19:30" at bounding box center [384, 193] width 28 height 28
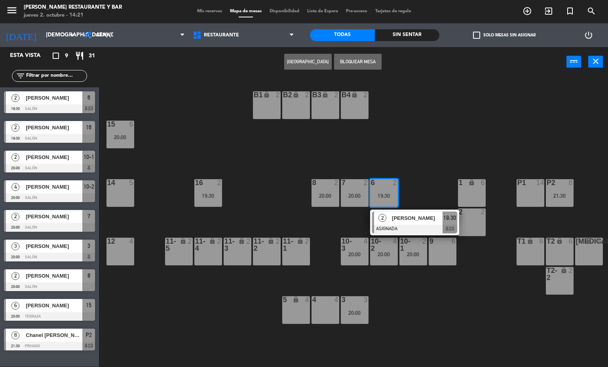
click at [401, 220] on span "[PERSON_NAME]" at bounding box center [417, 218] width 51 height 8
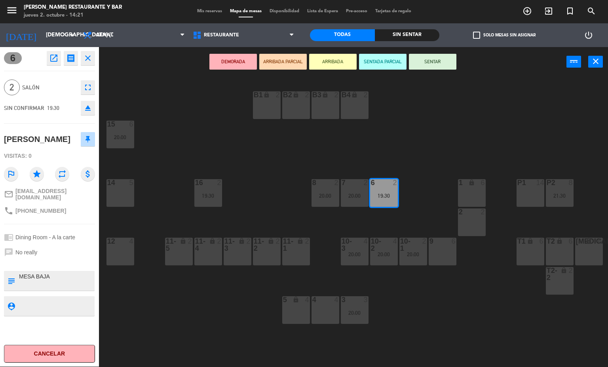
click at [68, 275] on textarea at bounding box center [56, 281] width 76 height 17
type textarea "MESA BAJA aniversario"
click at [51, 257] on div "chat No really" at bounding box center [49, 252] width 91 height 15
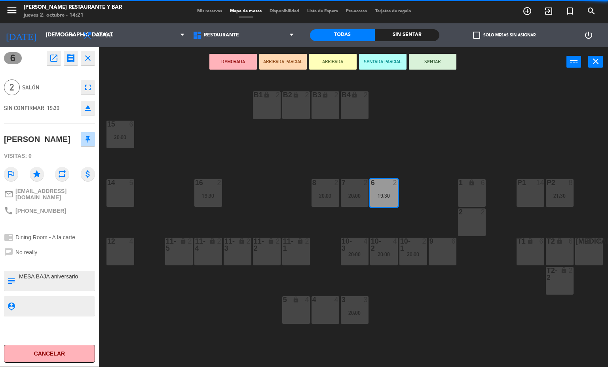
click at [181, 305] on div "B1 lock 2 B2 lock 2 B3 lock 2 B4 lock 2 15 6 20:00 14 5 8 2 20:00 7 2 20:00 6 2…" at bounding box center [356, 222] width 503 height 290
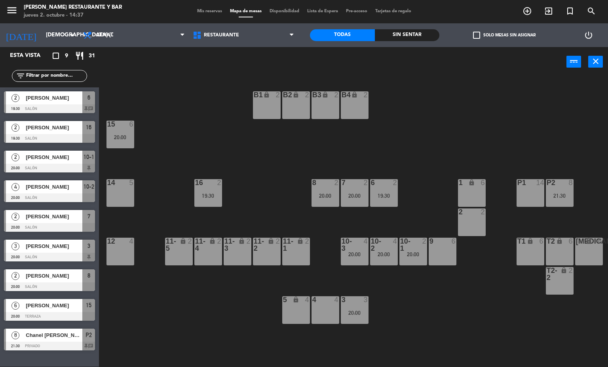
click at [248, 9] on span "Mapa de mesas" at bounding box center [246, 11] width 40 height 4
click at [208, 11] on span "Mis reservas" at bounding box center [209, 11] width 33 height 4
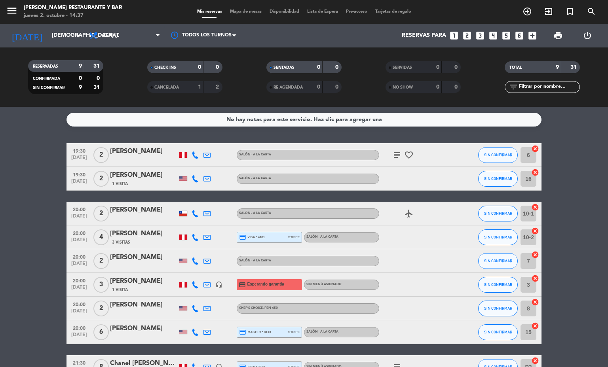
click at [69, 282] on span "20:00" at bounding box center [79, 280] width 20 height 9
click at [193, 286] on icon at bounding box center [195, 285] width 7 height 7
click at [188, 266] on div "[PHONE_NUMBER]" at bounding box center [201, 263] width 52 height 8
click at [201, 269] on span "content_paste" at bounding box center [204, 271] width 6 height 6
click at [161, 286] on div "[PERSON_NAME]" at bounding box center [143, 281] width 67 height 10
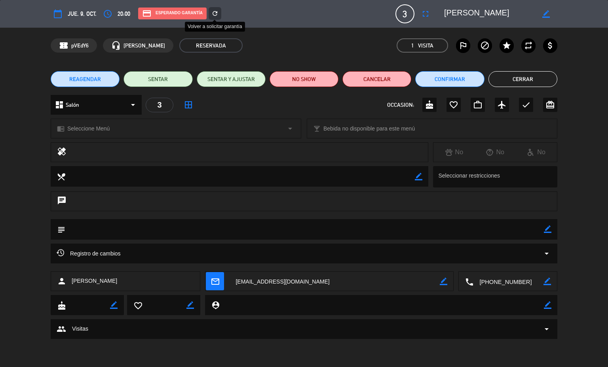
click at [217, 12] on icon "refresh" at bounding box center [214, 13] width 7 height 7
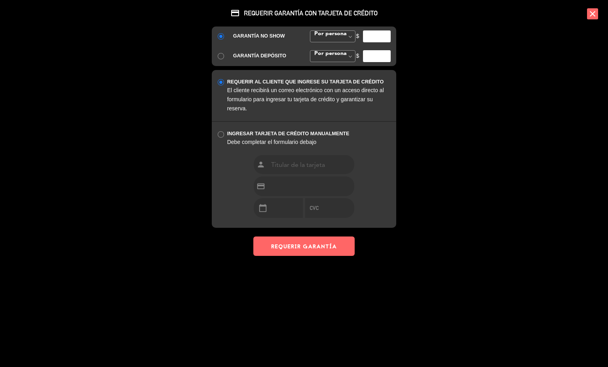
click at [378, 39] on input "number" at bounding box center [377, 36] width 28 height 12
type input "50"
click at [324, 244] on button "REQUERIR GARANTÍA" at bounding box center [303, 246] width 101 height 19
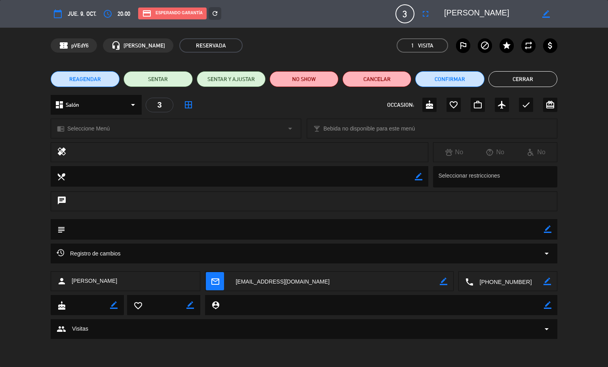
click at [489, 280] on textarea at bounding box center [509, 282] width 70 height 20
click at [504, 264] on span "Click para copiar" at bounding box center [499, 263] width 42 height 8
click at [532, 75] on button "Cerrar" at bounding box center [523, 79] width 69 height 16
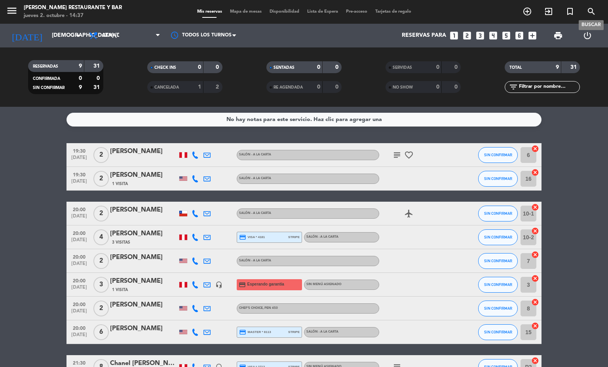
click at [588, 12] on icon "search" at bounding box center [592, 12] width 10 height 10
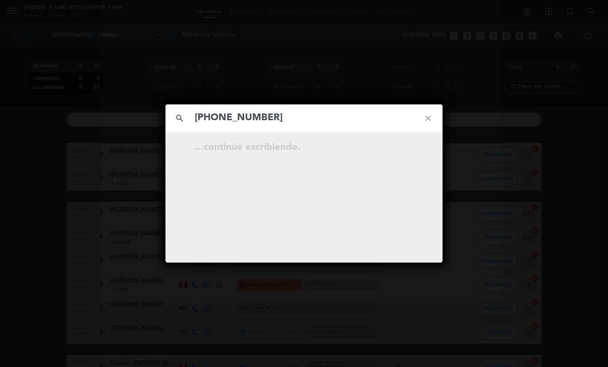
drag, startPoint x: 214, startPoint y: 117, endPoint x: 169, endPoint y: 111, distance: 45.5
click at [169, 111] on div "search [PHONE_NUMBER] close" at bounding box center [304, 119] width 277 height 28
click at [215, 118] on input "989263344" at bounding box center [304, 118] width 220 height 16
click at [254, 117] on input "989263344" at bounding box center [304, 118] width 220 height 16
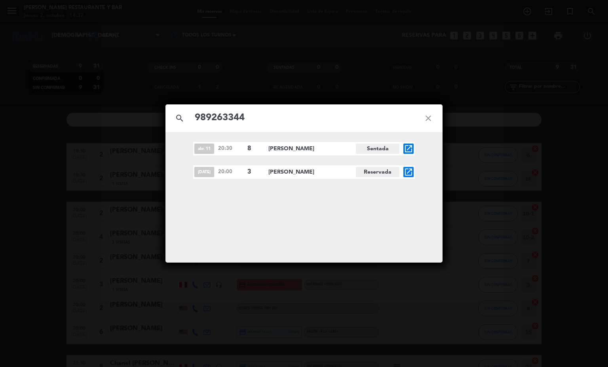
type input "989263344"
click at [404, 152] on icon "open_in_new" at bounding box center [409, 149] width 10 height 10
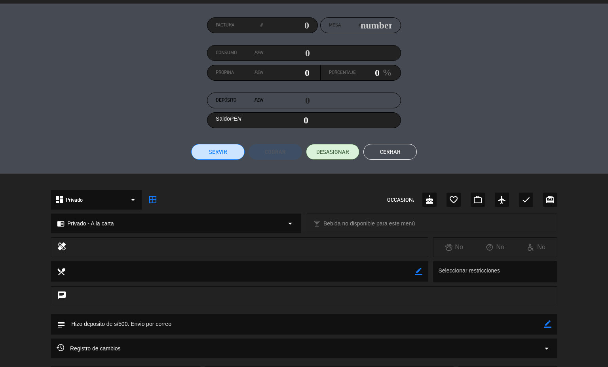
scroll to position [127, 0]
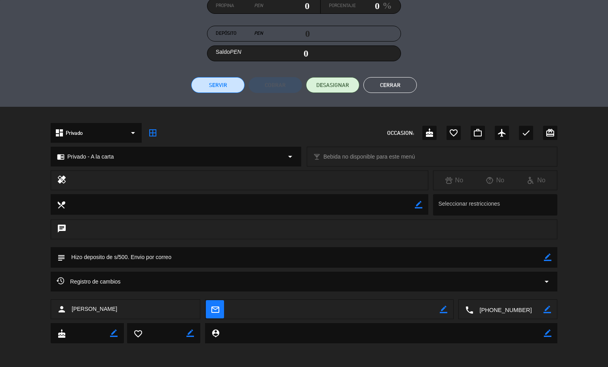
click at [226, 276] on div "Registro de cambios arrow_drop_down" at bounding box center [304, 282] width 507 height 20
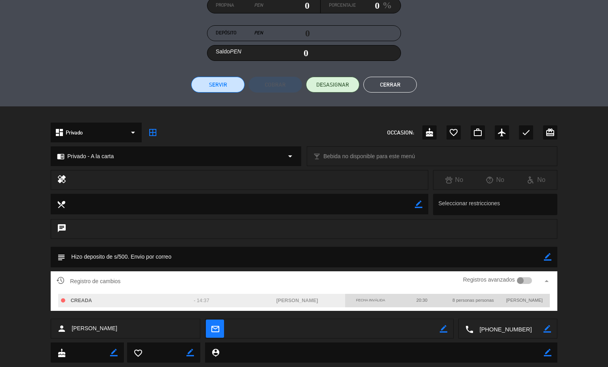
click at [520, 284] on div "Registros avanzados" at bounding box center [497, 282] width 69 height 12
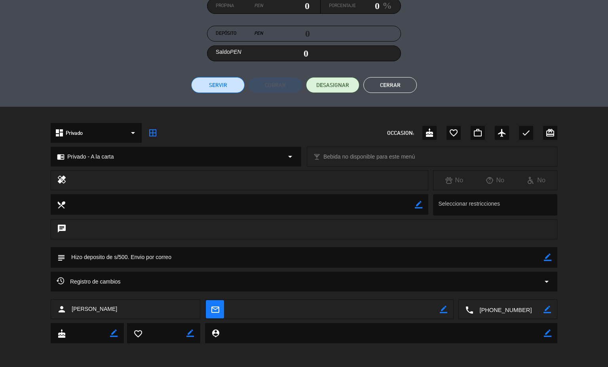
click at [523, 287] on div "Registro de cambios arrow_drop_down" at bounding box center [304, 282] width 507 height 20
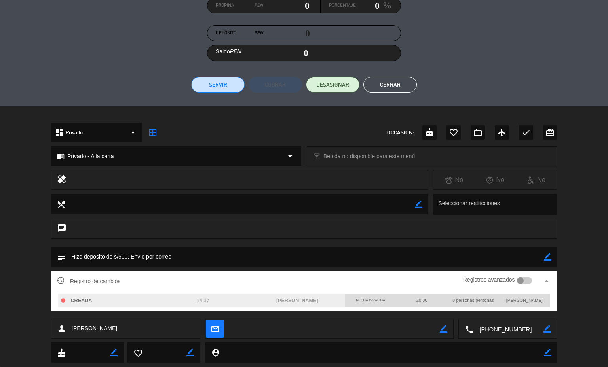
click at [517, 282] on div at bounding box center [520, 281] width 7 height 7
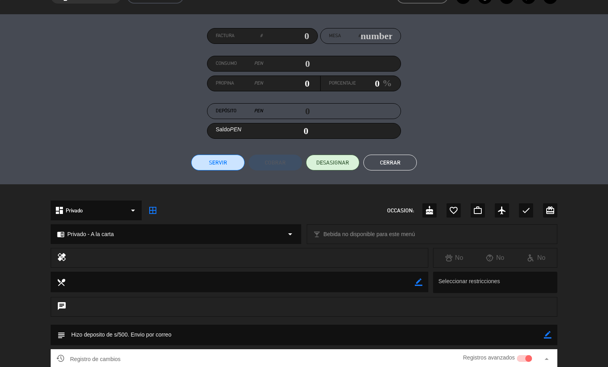
scroll to position [0, 0]
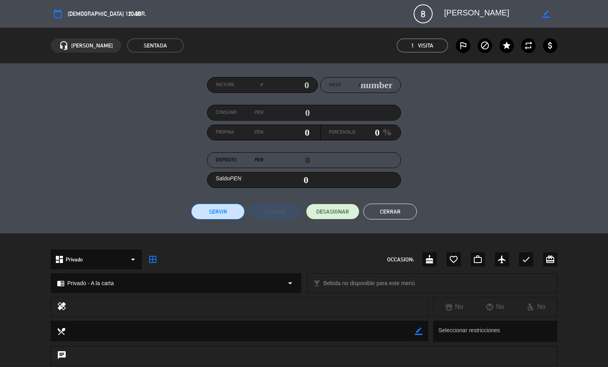
click at [386, 212] on button "Cerrar" at bounding box center [390, 212] width 53 height 16
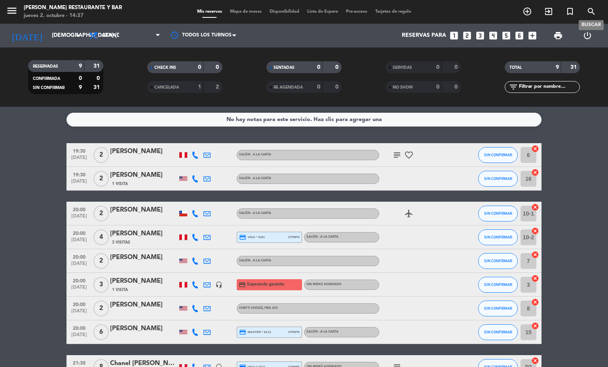
click at [588, 5] on span "search" at bounding box center [591, 11] width 21 height 13
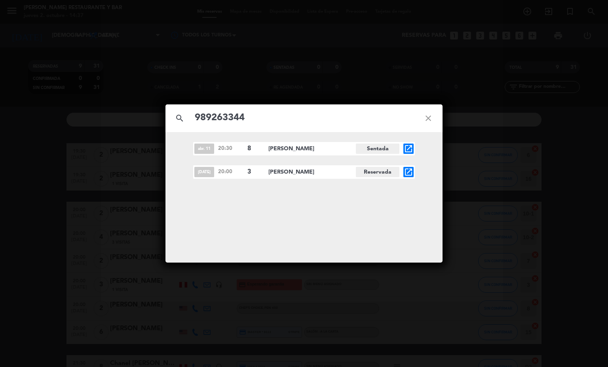
type input "989263344"
click at [21, 198] on div "search 989263344 close abr. 11 20:30 8 [PERSON_NAME] Sentada open_in_new [DATE]…" at bounding box center [304, 183] width 608 height 367
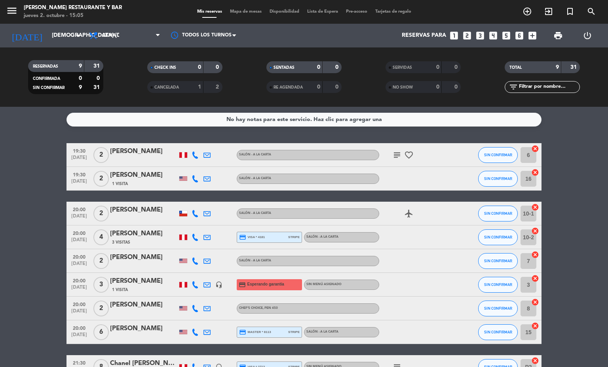
click at [244, 10] on span "Mapa de mesas" at bounding box center [246, 12] width 40 height 4
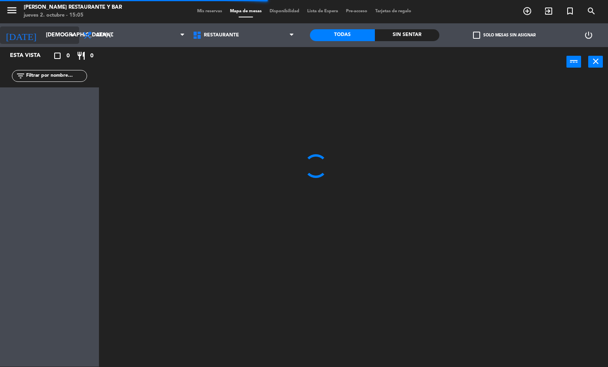
click at [59, 35] on input "[DEMOGRAPHIC_DATA] [DATE]" at bounding box center [79, 35] width 75 height 14
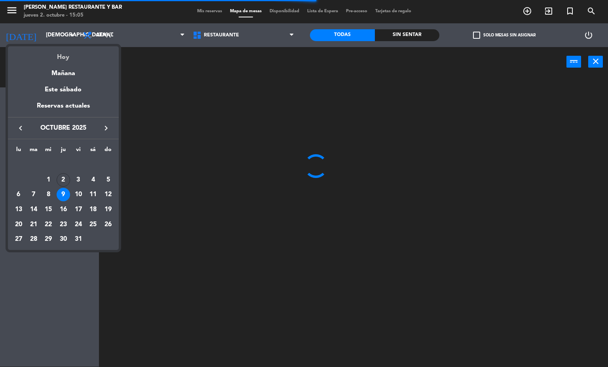
click at [65, 57] on div "Hoy" at bounding box center [63, 54] width 111 height 16
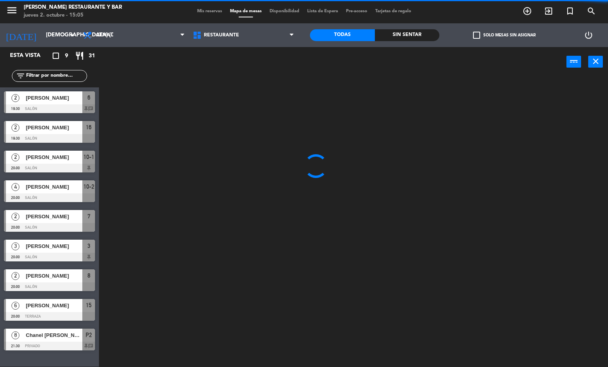
type input "[DEMOGRAPHIC_DATA] [DATE]"
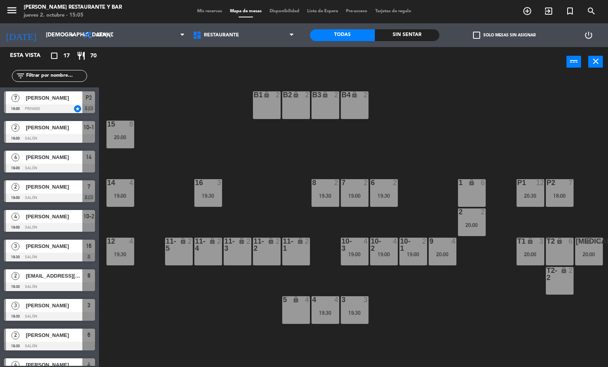
click at [558, 282] on div "T2-2 lock 2" at bounding box center [560, 281] width 28 height 28
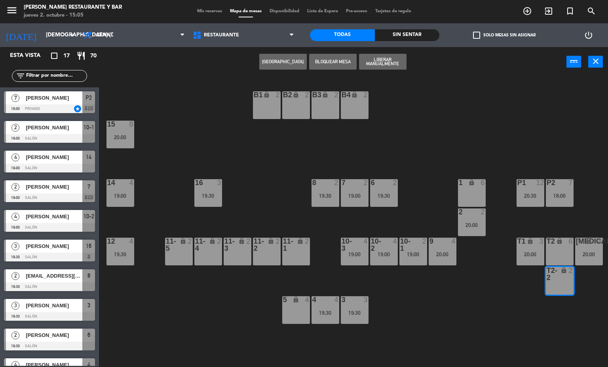
click at [352, 62] on button "Bloquear Mesa" at bounding box center [333, 62] width 48 height 16
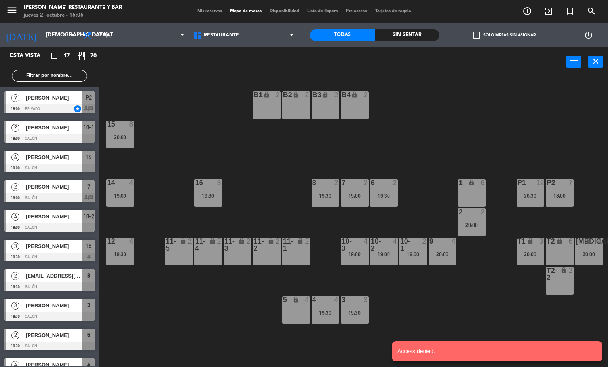
click at [502, 103] on div "B1 lock 2 B2 lock 2 B3 lock 2 B4 lock 2 15 8 20:00 14 4 19:00 8 2 19:30 7 2 19:…" at bounding box center [356, 222] width 503 height 290
click at [214, 9] on span "Mis reservas" at bounding box center [209, 11] width 33 height 4
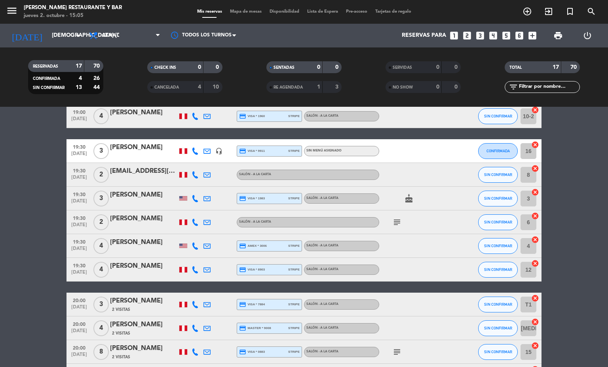
scroll to position [204, 0]
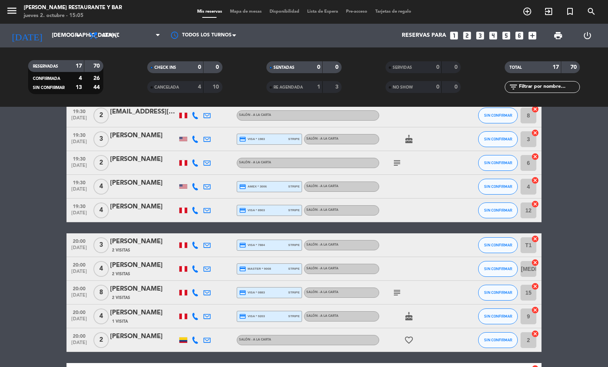
click at [236, 13] on span "Mapa de mesas" at bounding box center [246, 12] width 40 height 4
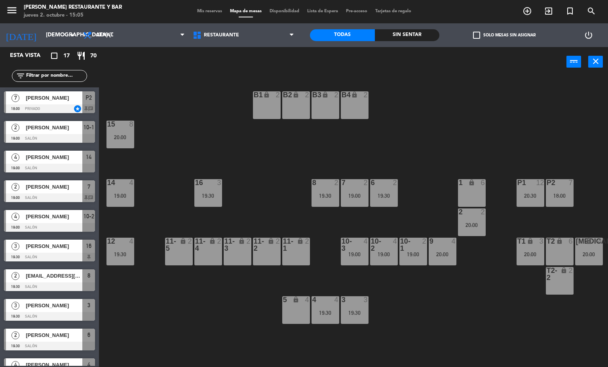
click at [553, 251] on div "T2 lock 6" at bounding box center [560, 252] width 28 height 28
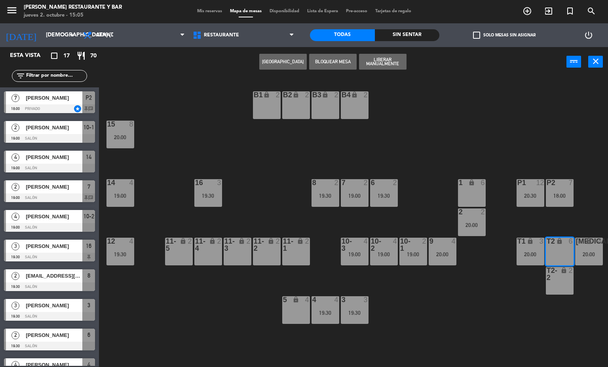
click at [286, 65] on button "[GEOGRAPHIC_DATA]" at bounding box center [283, 62] width 48 height 16
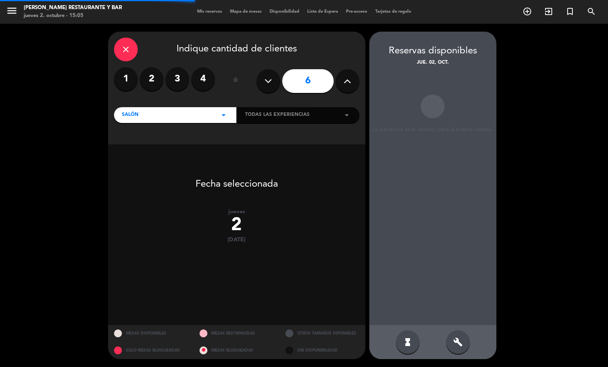
click at [156, 66] on div "close Indique cantidad de clientes 1 2 3 4 ó 6 Salón arrow_drop_down Todas las …" at bounding box center [236, 88] width 257 height 113
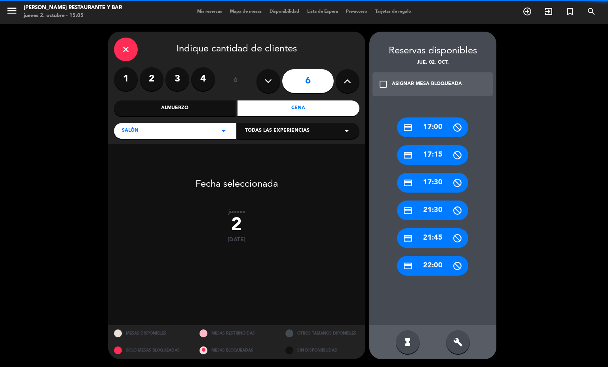
click at [176, 75] on label "3" at bounding box center [178, 79] width 24 height 24
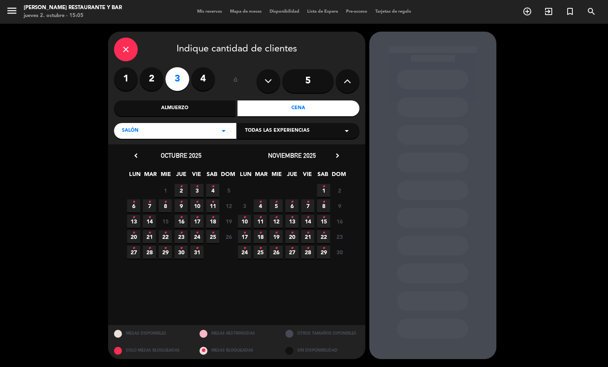
click at [181, 191] on icon "•" at bounding box center [181, 187] width 3 height 13
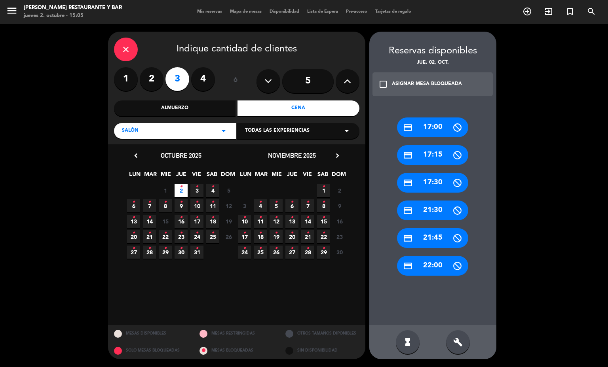
click at [460, 337] on div "build" at bounding box center [458, 343] width 24 height 24
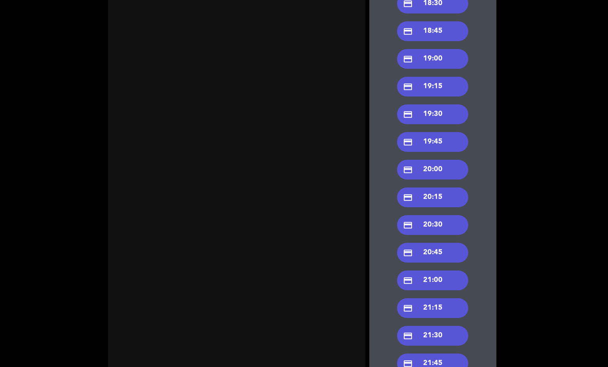
scroll to position [297, 0]
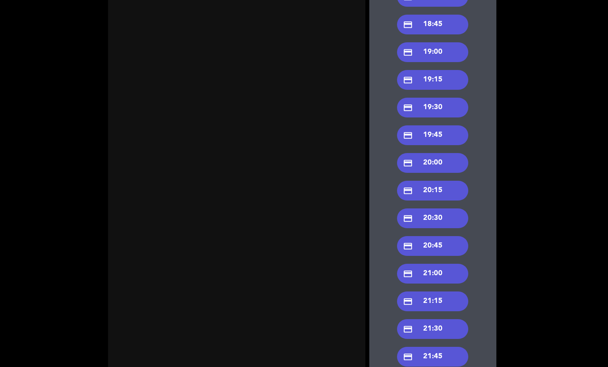
click at [428, 214] on div "credit_card 20:30" at bounding box center [432, 219] width 71 height 20
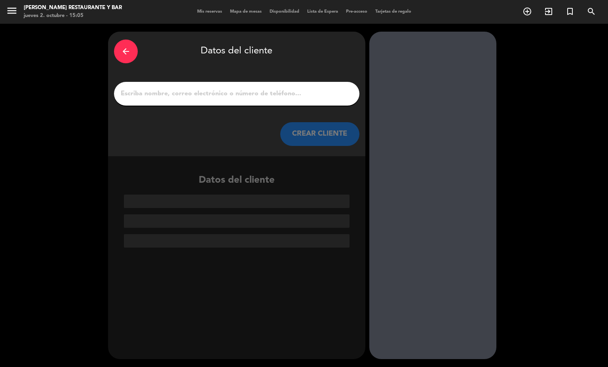
scroll to position [0, 0]
click at [270, 97] on input "1" at bounding box center [237, 93] width 234 height 11
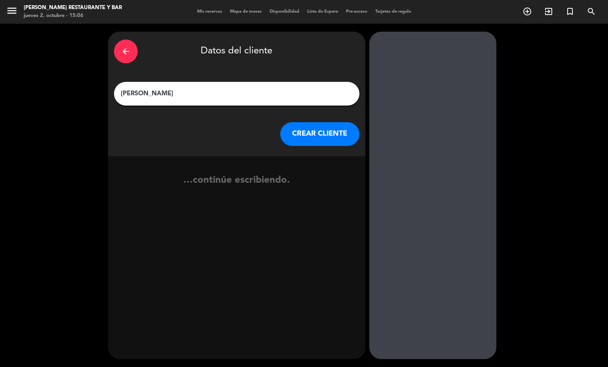
type input "[PERSON_NAME]"
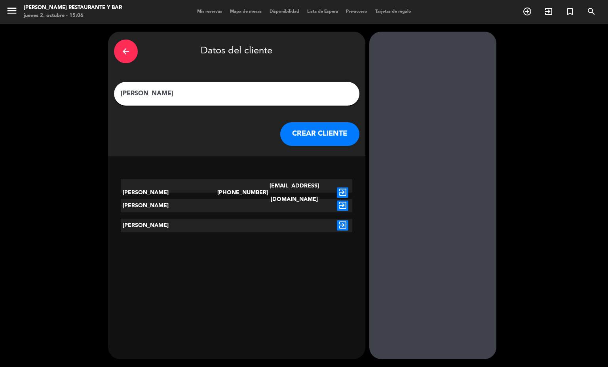
click at [337, 188] on icon "exit_to_app" at bounding box center [342, 193] width 11 height 10
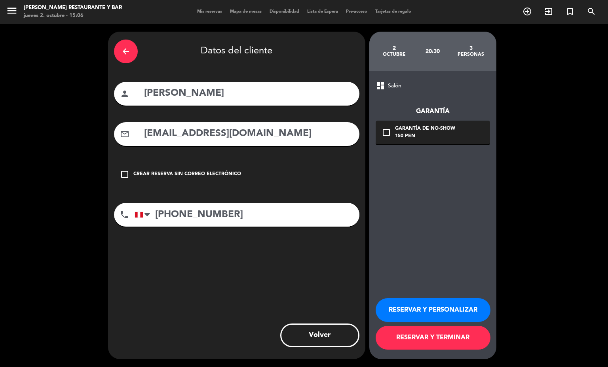
click at [118, 55] on div "arrow_back" at bounding box center [126, 52] width 24 height 24
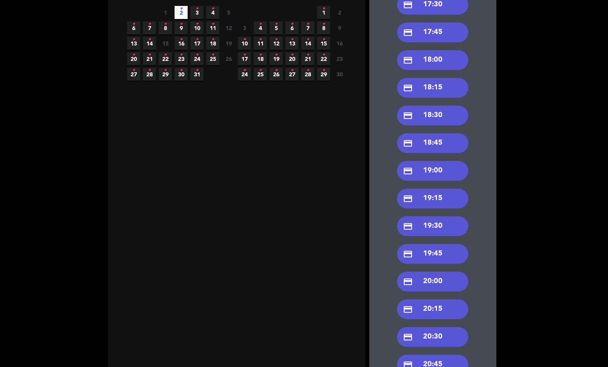
scroll to position [297, 0]
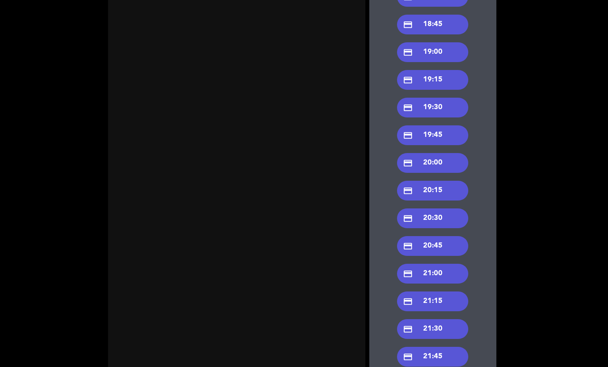
click at [425, 218] on div "credit_card 20:30" at bounding box center [432, 219] width 71 height 20
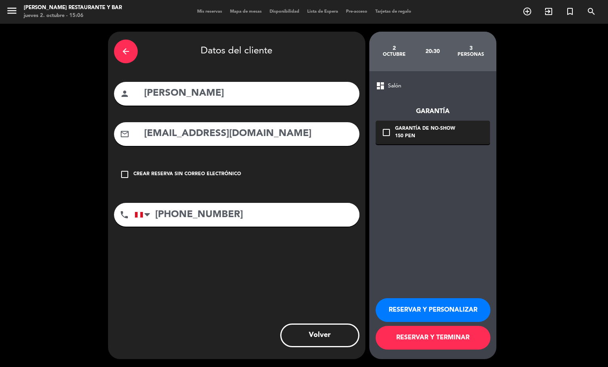
scroll to position [0, 0]
drag, startPoint x: 232, startPoint y: 133, endPoint x: 69, endPoint y: 132, distance: 162.4
click at [69, 132] on div "arrow_back Datos del cliente person [PERSON_NAME] mail_outline [EMAIL_ADDRESS][…" at bounding box center [304, 196] width 608 height 344
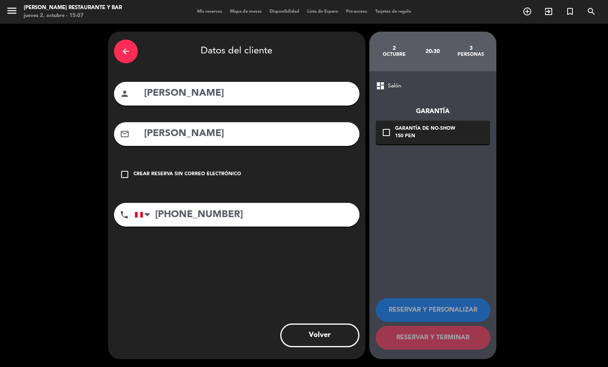
type input "[PERSON_NAME]"
click at [259, 217] on input "[PHONE_NUMBER]" at bounding box center [247, 215] width 225 height 24
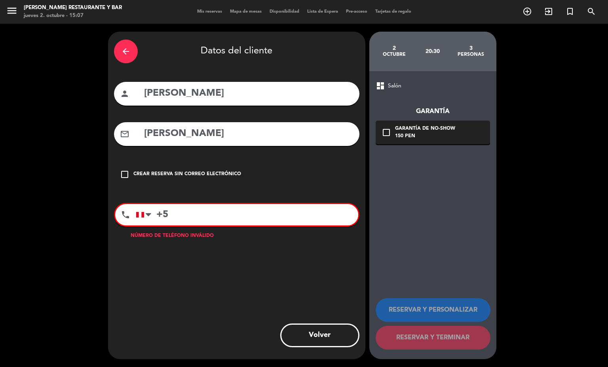
type input "+"
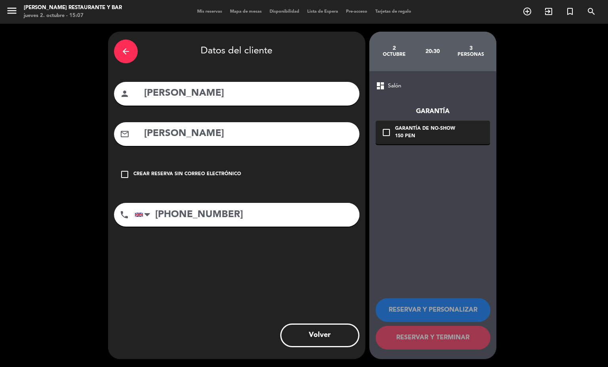
type input "[PHONE_NUMBER]"
click at [421, 133] on div "150 PEN" at bounding box center [425, 137] width 60 height 8
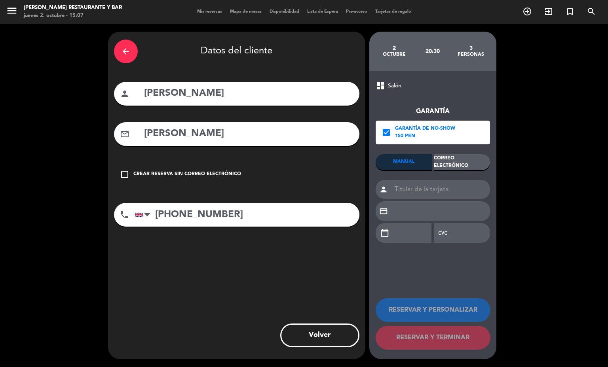
click at [463, 163] on div "Correo Electrónico" at bounding box center [462, 162] width 56 height 16
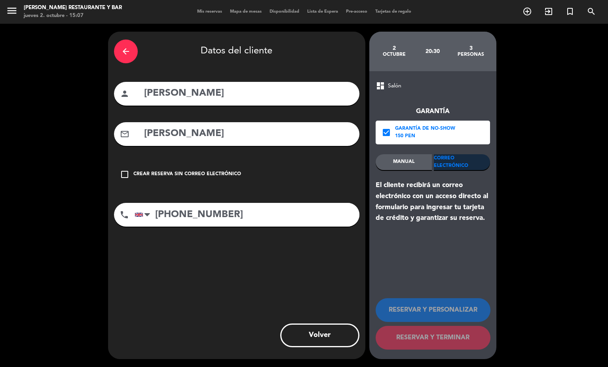
click at [214, 171] on div "Crear reserva sin correo electrónico" at bounding box center [187, 175] width 108 height 8
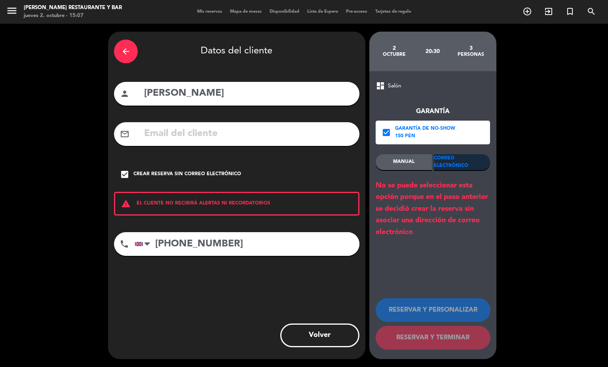
click at [196, 177] on div "Crear reserva sin correo electrónico" at bounding box center [187, 175] width 108 height 8
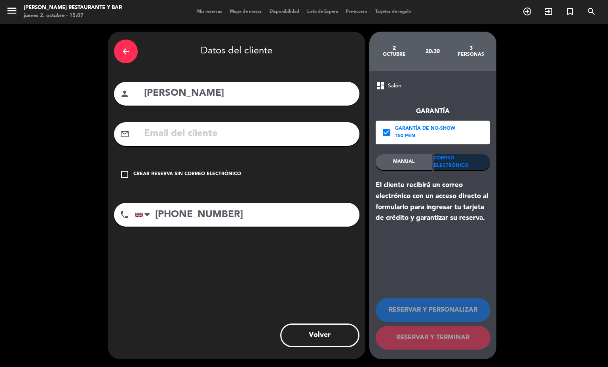
click at [244, 132] on input "text" at bounding box center [248, 134] width 210 height 16
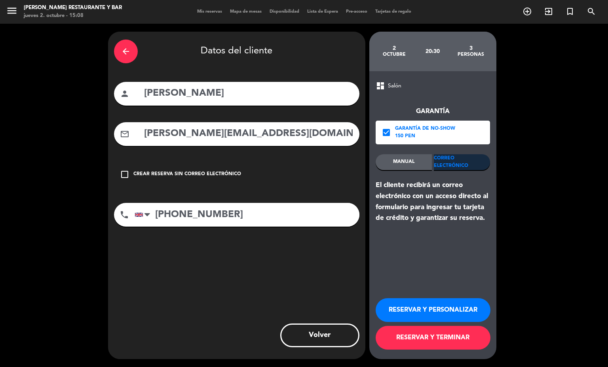
type input "[PERSON_NAME][EMAIL_ADDRESS][DOMAIN_NAME]"
click at [440, 338] on button "RESERVAR Y TERMINAR" at bounding box center [433, 338] width 115 height 24
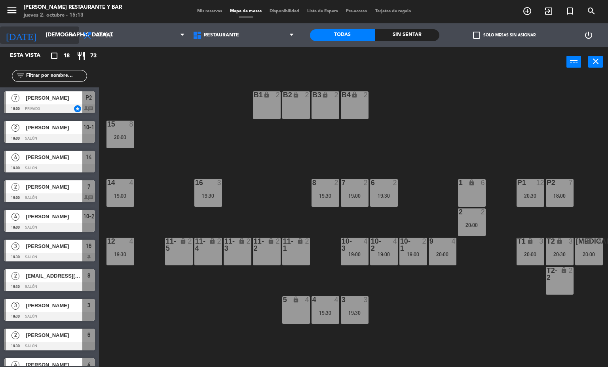
click at [67, 36] on input "[DEMOGRAPHIC_DATA] [DATE]" at bounding box center [79, 35] width 75 height 14
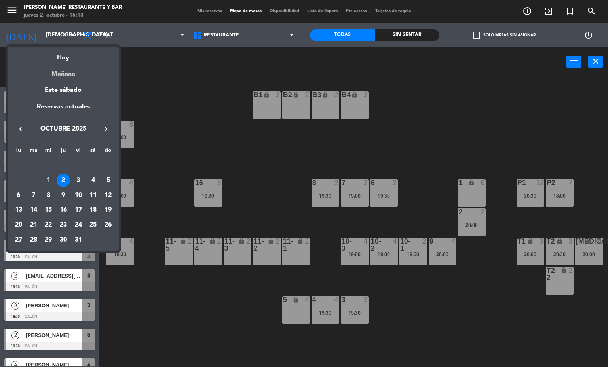
click at [72, 74] on div "Mañana" at bounding box center [63, 71] width 111 height 16
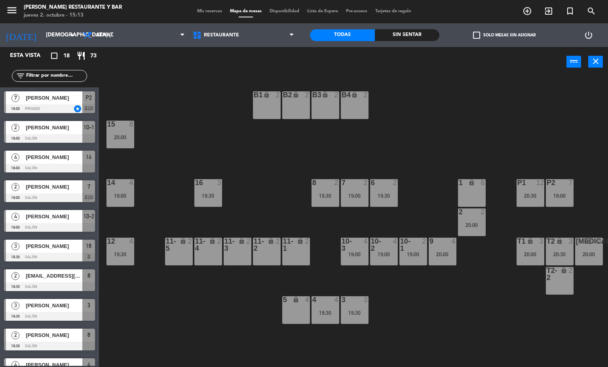
type input "vie. [DATE]"
click at [125, 121] on div at bounding box center [120, 124] width 13 height 7
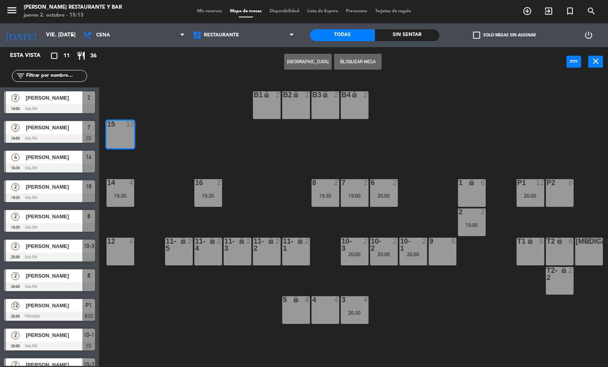
click at [218, 11] on span "Mis reservas" at bounding box center [209, 11] width 33 height 4
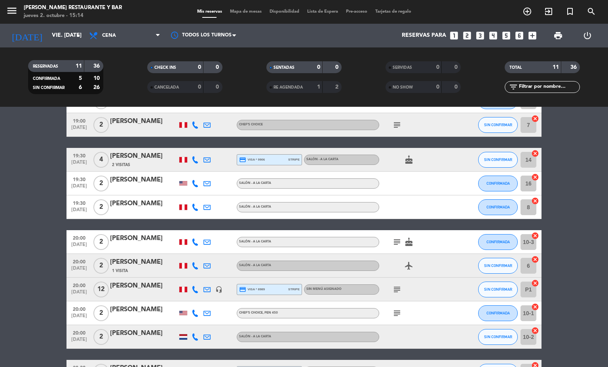
scroll to position [110, 0]
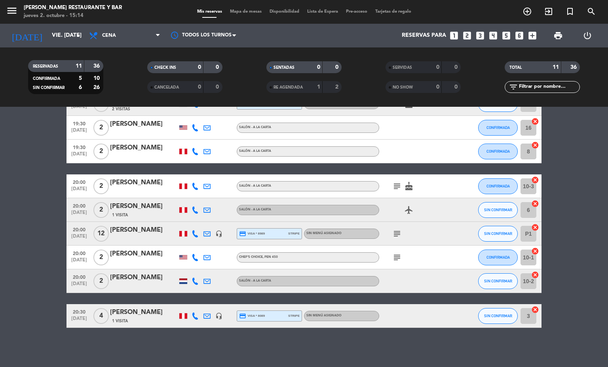
click at [240, 12] on span "Mapa de mesas" at bounding box center [246, 12] width 40 height 4
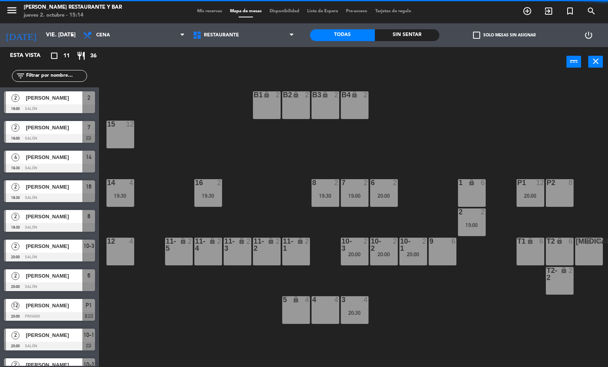
click at [129, 137] on div "15 12" at bounding box center [121, 135] width 28 height 28
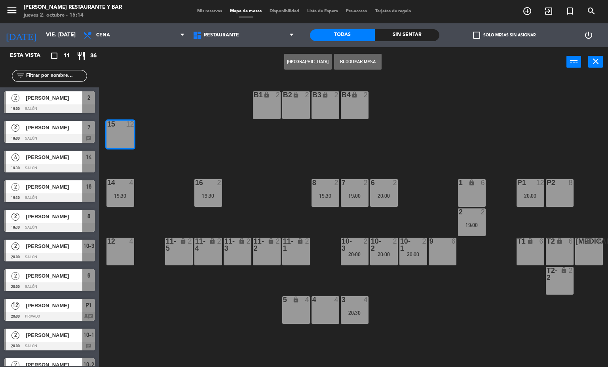
click at [301, 64] on button "[GEOGRAPHIC_DATA]" at bounding box center [308, 62] width 48 height 16
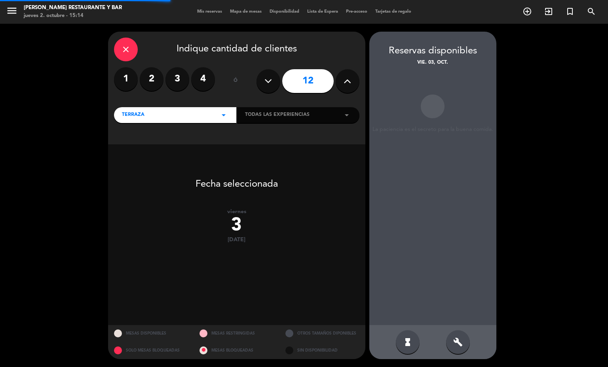
click at [261, 78] on button at bounding box center [269, 81] width 24 height 24
click at [266, 84] on icon at bounding box center [269, 81] width 8 height 12
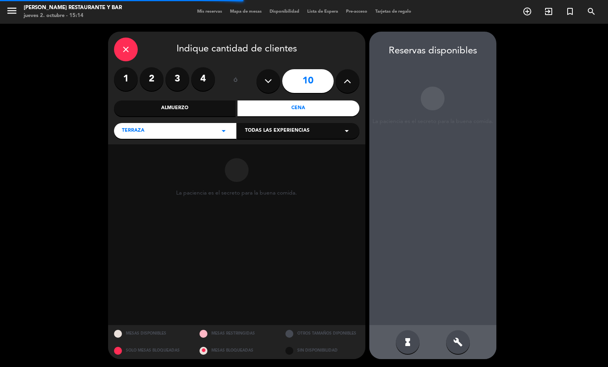
click at [270, 79] on icon at bounding box center [269, 81] width 8 height 12
click at [268, 79] on icon at bounding box center [269, 81] width 8 height 12
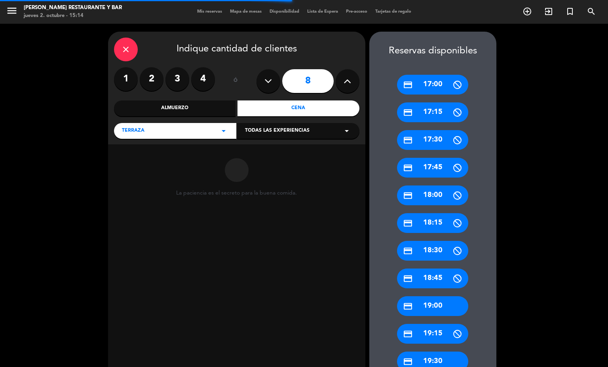
click at [266, 80] on icon at bounding box center [269, 81] width 8 height 12
type input "7"
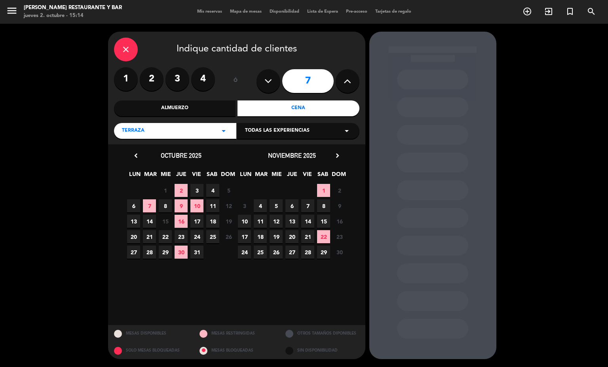
click at [196, 191] on span "3" at bounding box center [196, 190] width 13 height 13
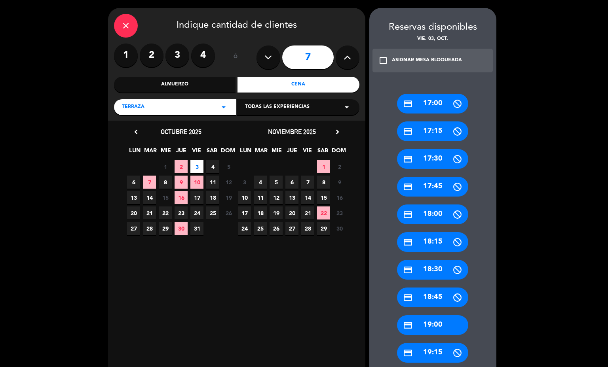
scroll to position [71, 0]
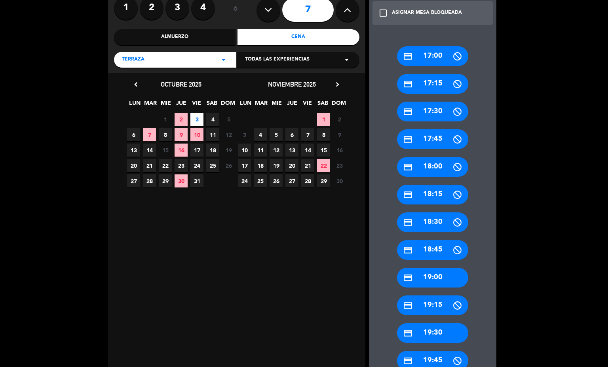
click at [425, 332] on div "credit_card 19:30" at bounding box center [432, 334] width 71 height 20
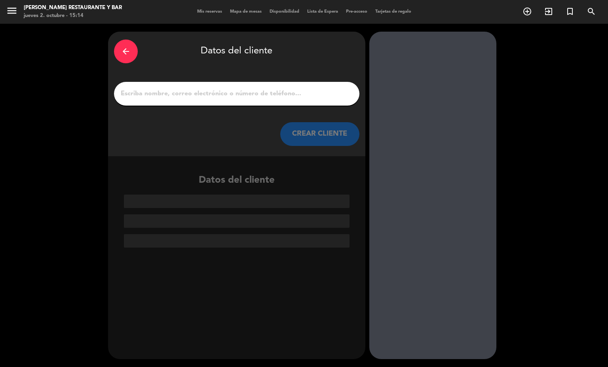
scroll to position [0, 0]
click at [308, 95] on input "1" at bounding box center [237, 93] width 234 height 11
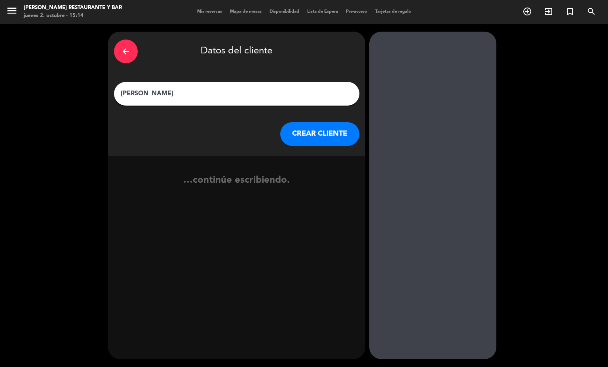
type input "[PERSON_NAME]"
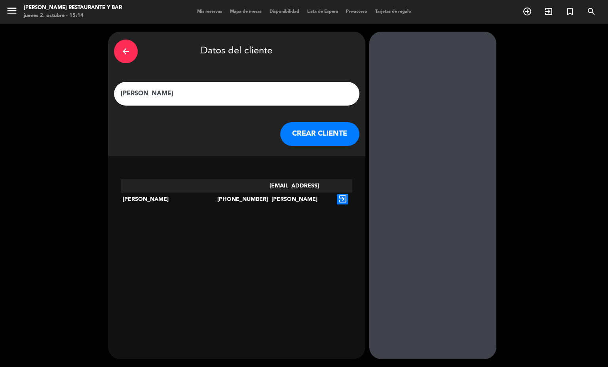
click at [333, 179] on div "exit_to_app" at bounding box center [342, 199] width 19 height 40
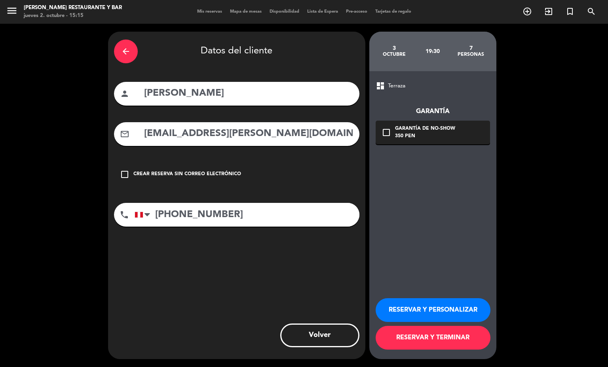
click at [386, 132] on icon "check_box_outline_blank" at bounding box center [387, 133] width 10 height 10
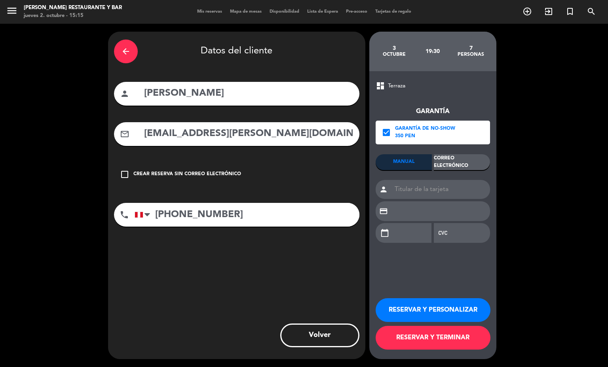
click at [457, 159] on div "Correo Electrónico" at bounding box center [462, 162] width 56 height 16
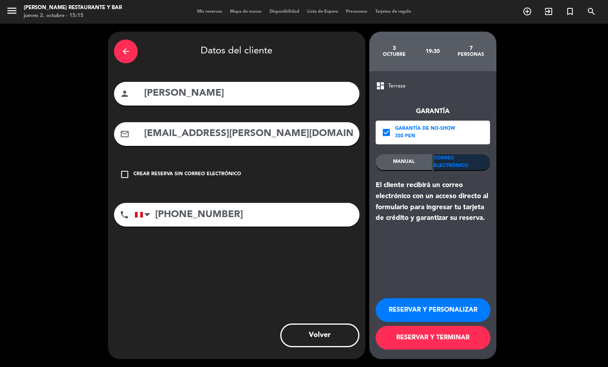
click at [435, 336] on button "RESERVAR Y TERMINAR" at bounding box center [433, 338] width 115 height 24
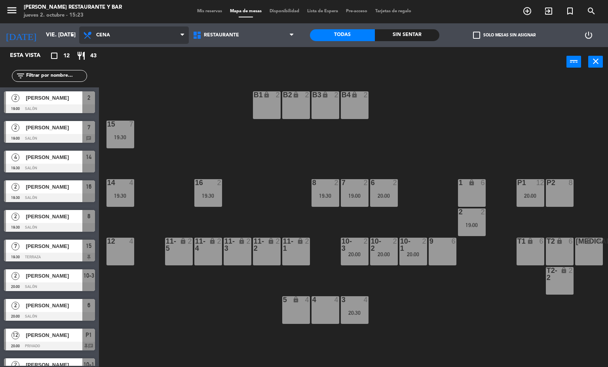
click at [88, 43] on span "Cena" at bounding box center [134, 35] width 110 height 17
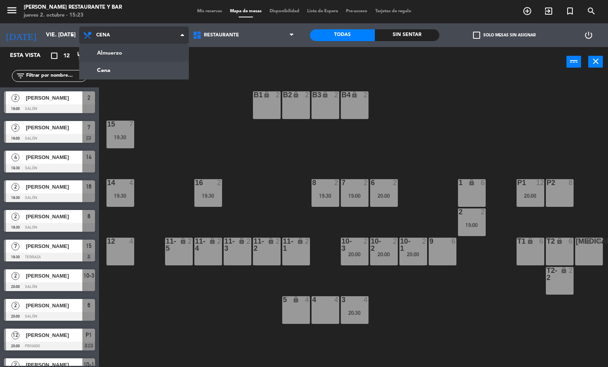
click at [98, 55] on ng-component "menu [PERSON_NAME] Restaurante y Bar jueves 2. octubre - 15:23 Mis reservas Map…" at bounding box center [304, 184] width 608 height 368
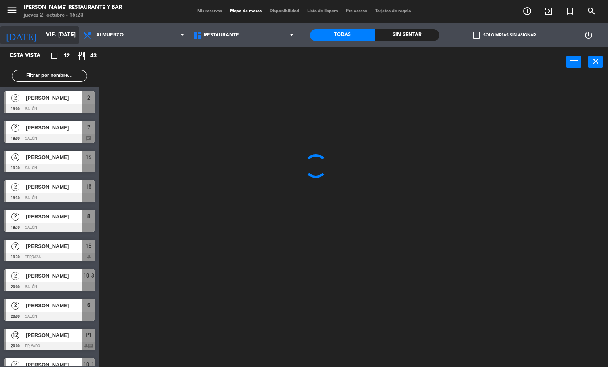
click at [42, 40] on input "vie. [DATE]" at bounding box center [79, 35] width 75 height 14
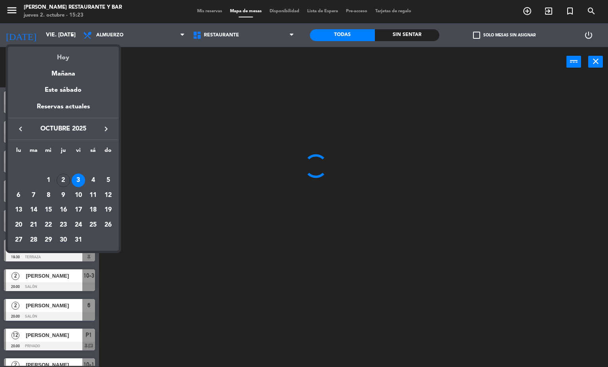
click at [55, 57] on div "Hoy" at bounding box center [63, 55] width 111 height 16
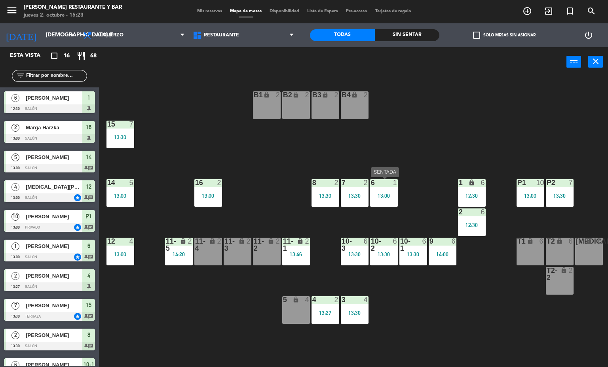
click at [388, 195] on div "13:00" at bounding box center [384, 196] width 28 height 6
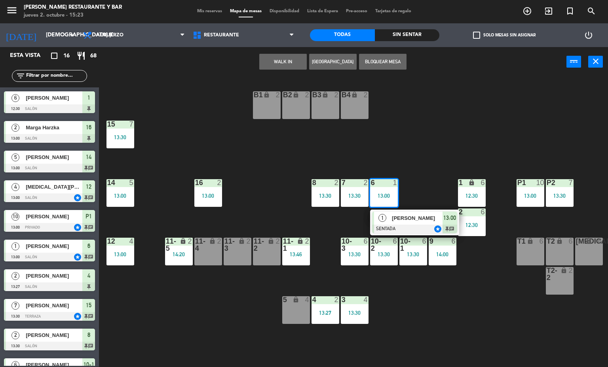
click at [393, 225] on div at bounding box center [414, 229] width 85 height 9
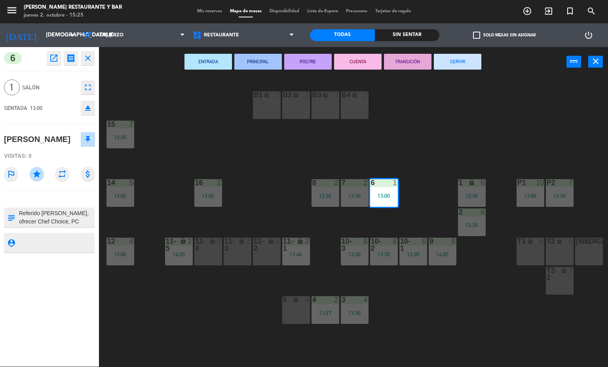
click at [180, 129] on div "B1 lock 2 B2 lock 2 B3 lock 2 B4 lock 2 15 7 13:30 14 5 13:00 8 2 13:30 7 2 13:…" at bounding box center [356, 222] width 503 height 290
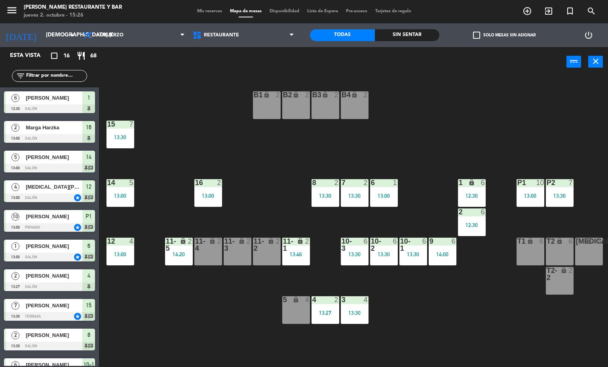
click at [385, 191] on div "6 1 13:00" at bounding box center [384, 193] width 28 height 28
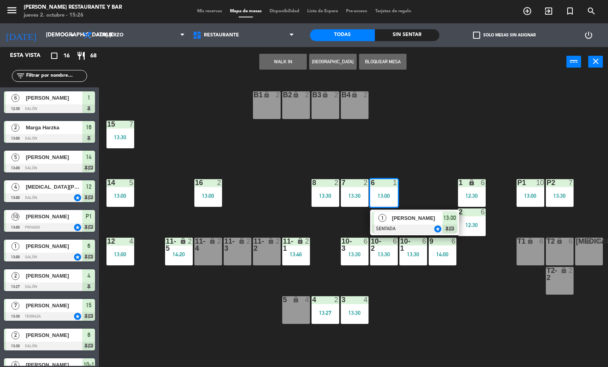
click at [411, 214] on span "[PERSON_NAME]" at bounding box center [417, 218] width 51 height 8
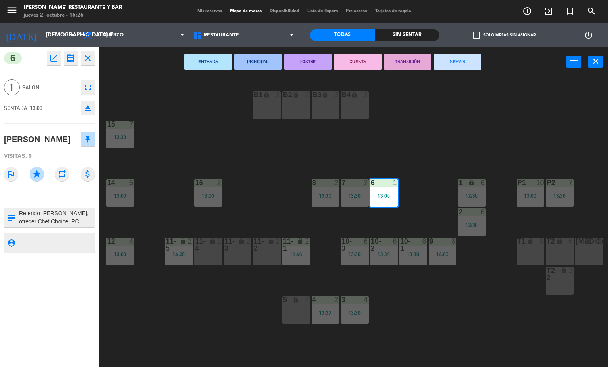
click at [460, 62] on button "SERVIR" at bounding box center [458, 62] width 48 height 16
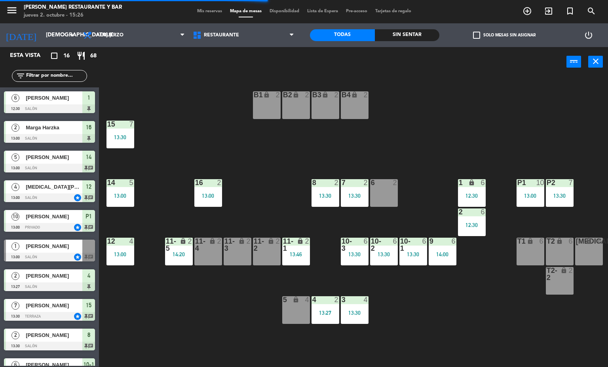
click at [234, 322] on div "B1 lock 2 B2 lock 2 B3 lock 2 B4 lock 2 15 7 13:30 14 5 13:00 8 2 13:30 7 2 13:…" at bounding box center [356, 222] width 503 height 290
click at [470, 294] on div "B1 lock 2 B2 lock 2 B3 lock 2 B4 lock 2 15 7 13:30 14 5 13:00 8 2 13:30 7 2 13:…" at bounding box center [356, 222] width 503 height 290
click at [232, 143] on div "B1 lock 2 B2 lock 2 B3 lock 2 B4 lock 2 15 7 13:30 14 5 13:00 8 2 13:30 7 2 13:…" at bounding box center [356, 222] width 503 height 290
click at [114, 239] on div "12 4" at bounding box center [121, 241] width 40 height 7
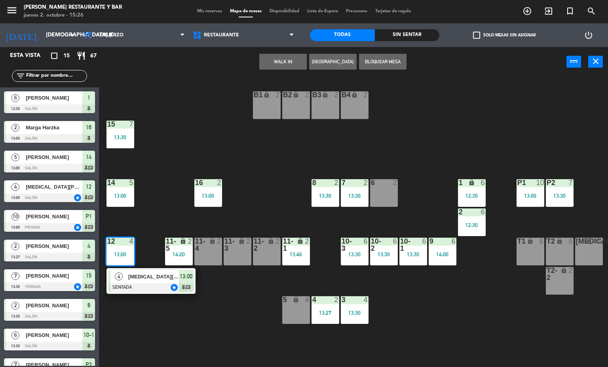
click at [118, 265] on div "12 4 13:00" at bounding box center [121, 252] width 28 height 28
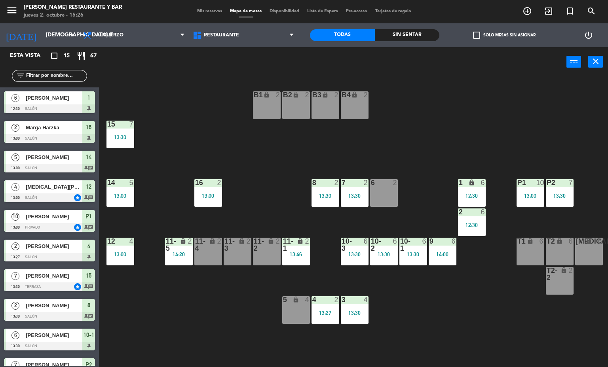
click at [121, 240] on div at bounding box center [120, 241] width 13 height 7
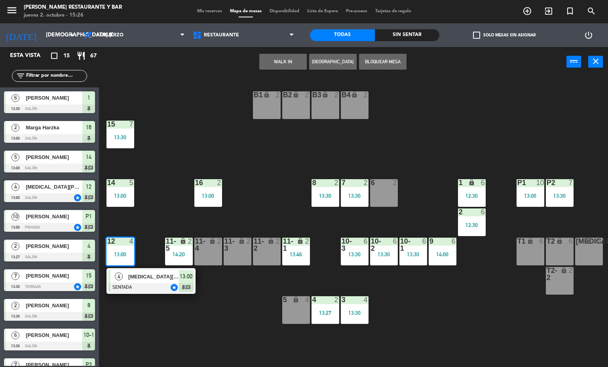
click at [134, 271] on div "[MEDICAL_DATA][PERSON_NAME]" at bounding box center [153, 276] width 51 height 13
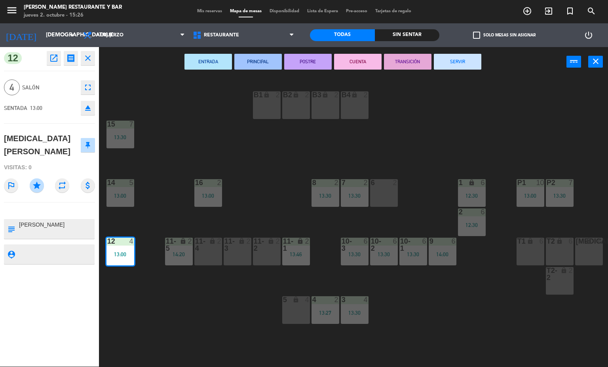
click at [453, 67] on button "SERVIR" at bounding box center [458, 62] width 48 height 16
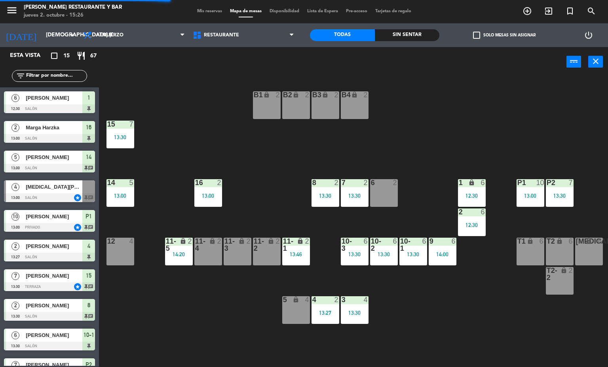
click at [126, 192] on div "14 5 13:00" at bounding box center [121, 193] width 28 height 28
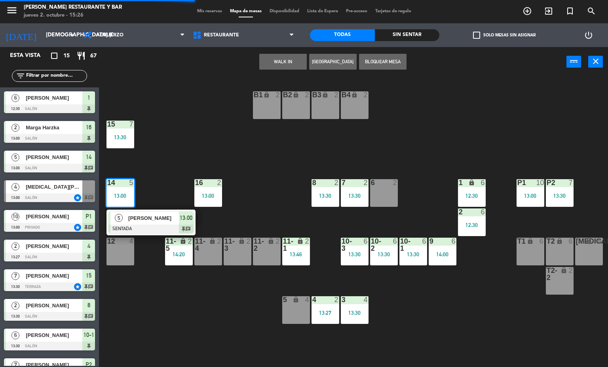
click at [145, 223] on div "[PERSON_NAME]" at bounding box center [153, 218] width 51 height 13
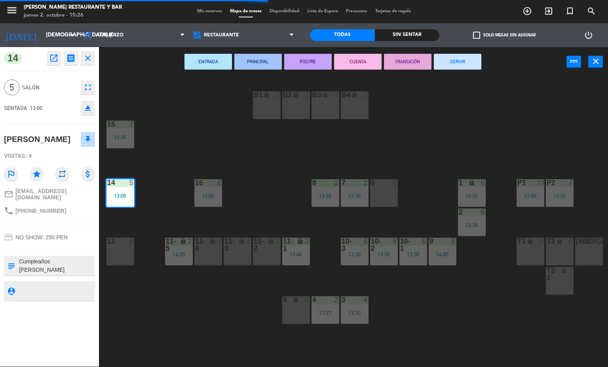
click at [456, 67] on button "SERVIR" at bounding box center [458, 62] width 48 height 16
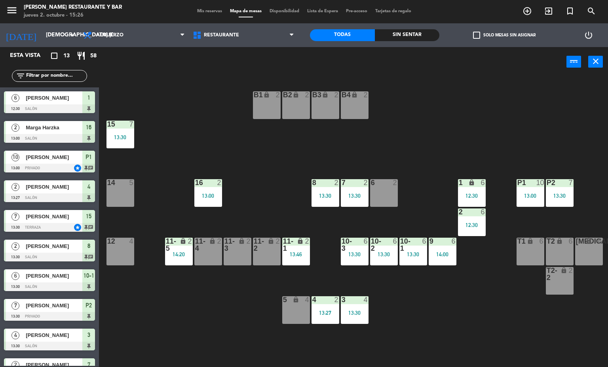
drag, startPoint x: 211, startPoint y: 212, endPoint x: 212, endPoint y: 194, distance: 18.2
click at [211, 211] on div "B1 lock 2 B2 lock 2 B3 lock 2 B4 lock 2 15 7 13:30 14 5 8 2 13:30 7 2 13:30 6 2…" at bounding box center [356, 222] width 503 height 290
click at [212, 194] on div "13:00" at bounding box center [208, 196] width 28 height 6
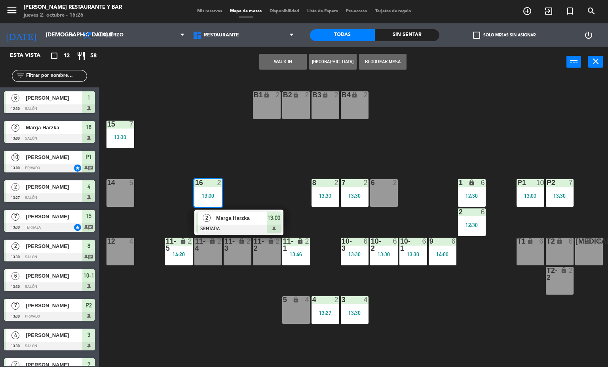
click at [214, 223] on div "2" at bounding box center [206, 218] width 17 height 13
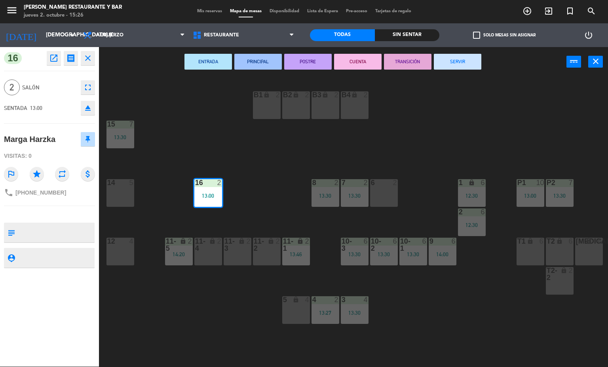
click at [466, 60] on button "SERVIR" at bounding box center [458, 62] width 48 height 16
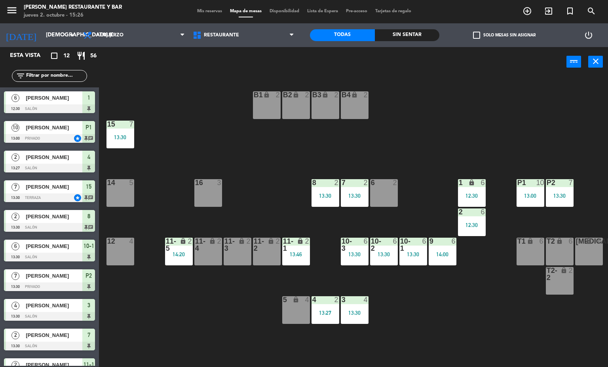
click at [291, 245] on div "lock" at bounding box center [295, 245] width 13 height 14
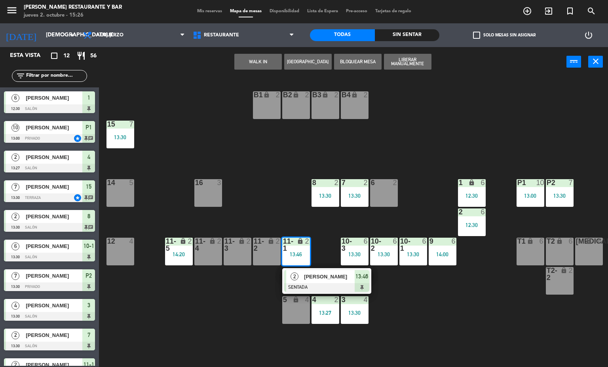
click at [299, 272] on div "2" at bounding box center [294, 276] width 17 height 13
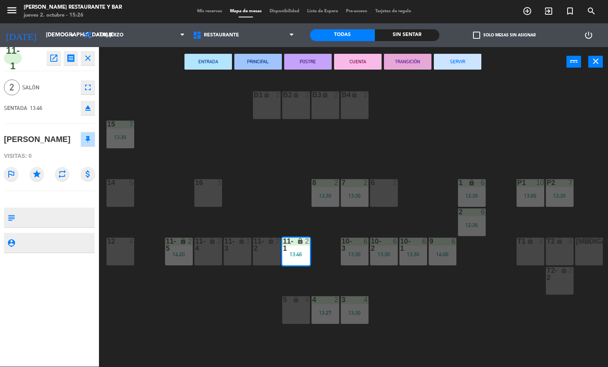
click at [464, 62] on button "SERVIR" at bounding box center [458, 62] width 48 height 16
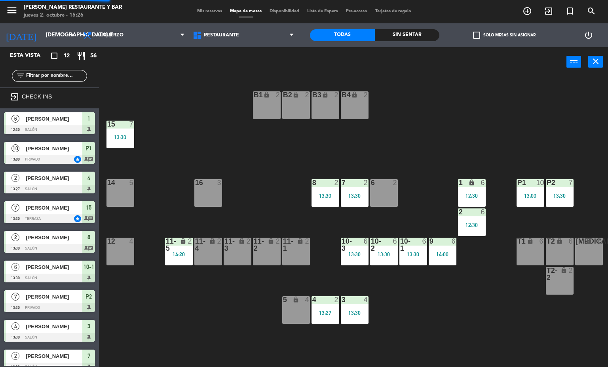
scroll to position [46, 0]
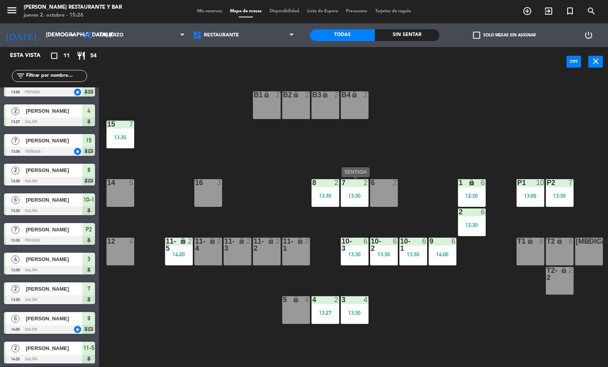
click at [352, 189] on div "7 2 13:30" at bounding box center [355, 193] width 28 height 28
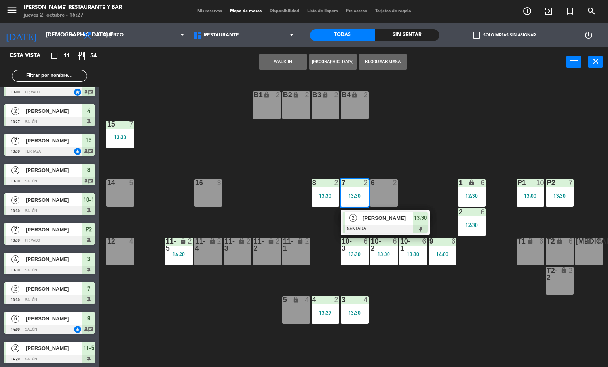
click at [361, 212] on div "2" at bounding box center [353, 218] width 17 height 13
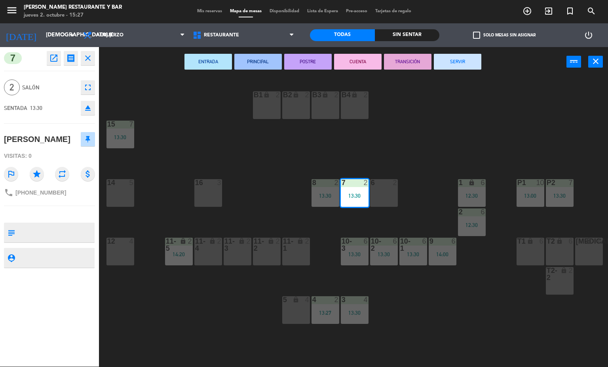
click at [455, 57] on button "SERVIR" at bounding box center [458, 62] width 48 height 16
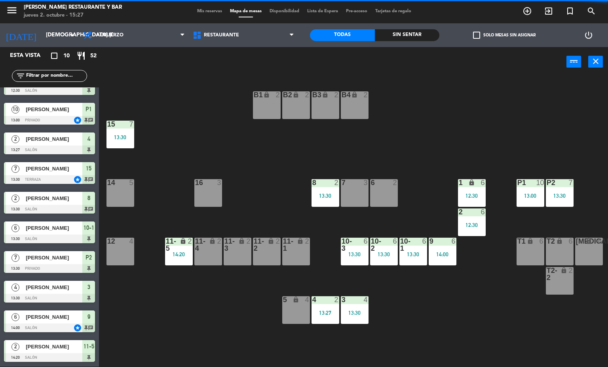
scroll to position [18, 0]
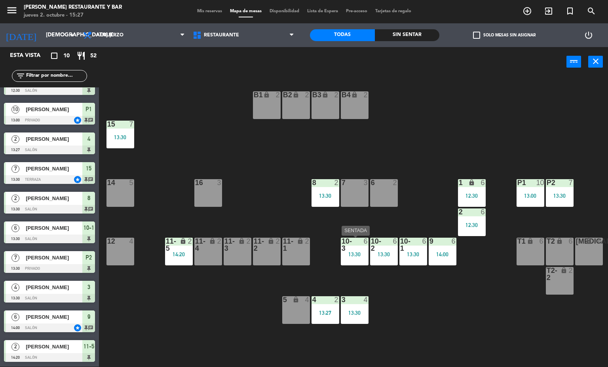
click at [367, 257] on div "13:30" at bounding box center [355, 255] width 28 height 6
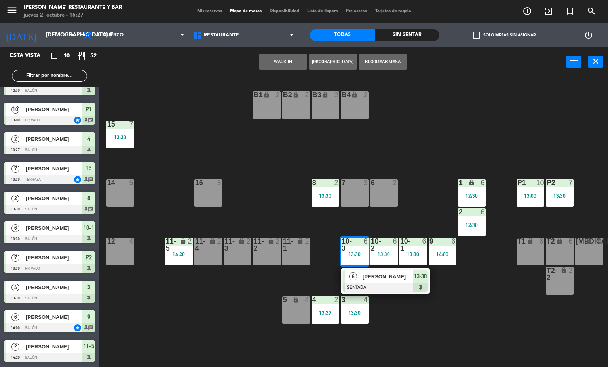
click at [379, 269] on div "6 [PERSON_NAME] SENTADA 13:30" at bounding box center [385, 281] width 89 height 26
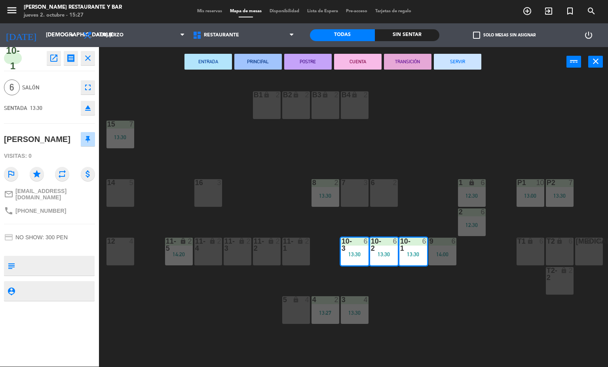
click at [473, 56] on button "SERVIR" at bounding box center [458, 62] width 48 height 16
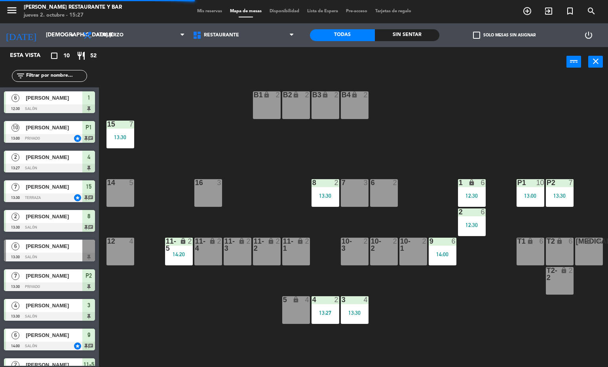
click at [449, 289] on div "B1 lock 2 B2 lock 2 B3 lock 2 B4 lock 2 15 7 13:30 14 5 8 2 13:30 7 3 6 2 1 loc…" at bounding box center [356, 222] width 503 height 290
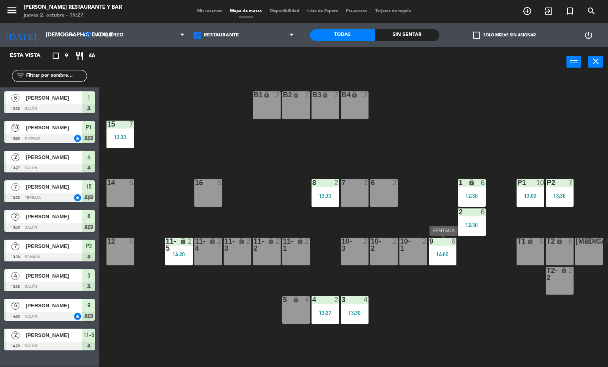
click at [446, 239] on div at bounding box center [442, 241] width 13 height 7
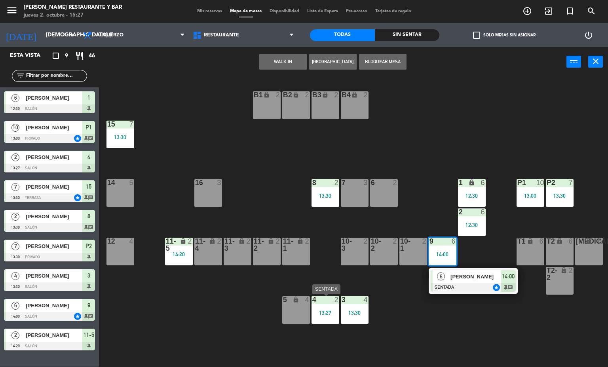
click at [324, 306] on div "4 2 13:27" at bounding box center [326, 311] width 28 height 28
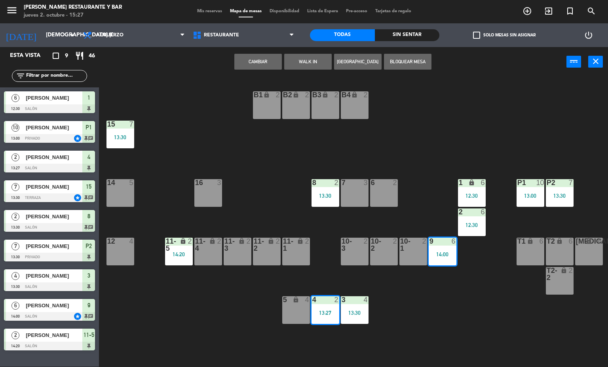
click at [328, 330] on div "B1 lock 2 B2 lock 2 B3 lock 2 B4 lock 2 15 7 13:30 14 5 8 2 13:30 7 3 6 2 1 loc…" at bounding box center [356, 222] width 503 height 290
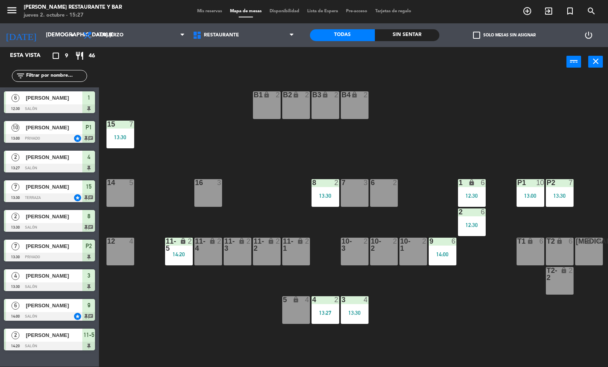
click at [322, 314] on div "13:27" at bounding box center [326, 313] width 28 height 6
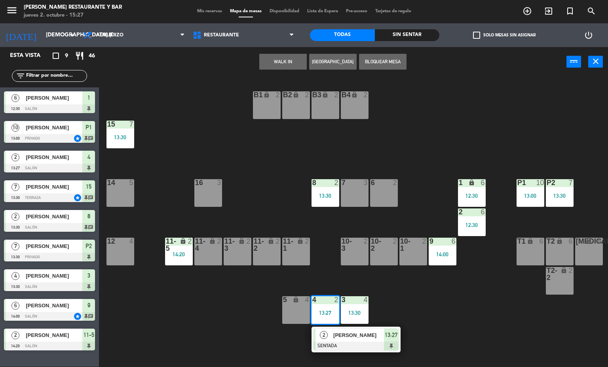
click at [330, 333] on div "2" at bounding box center [324, 335] width 17 height 13
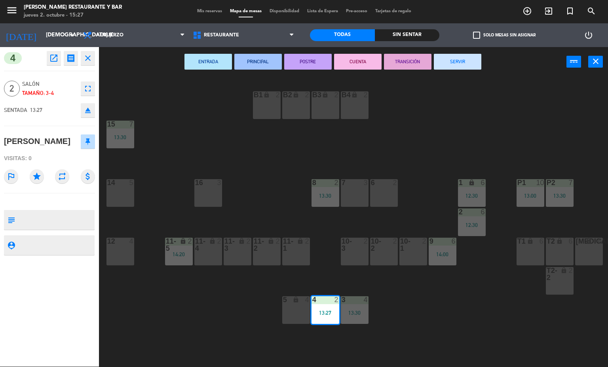
click at [464, 56] on button "SERVIR" at bounding box center [458, 62] width 48 height 16
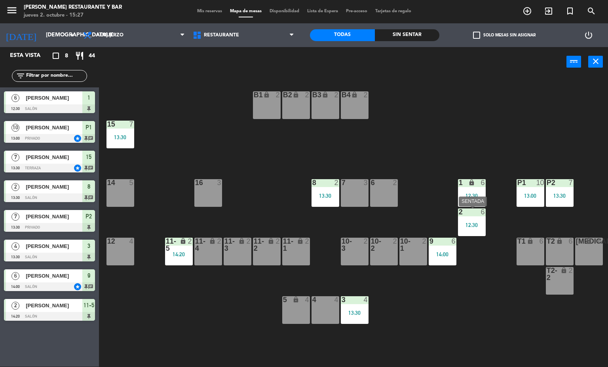
click at [479, 217] on div "2 6 12:30" at bounding box center [472, 223] width 28 height 28
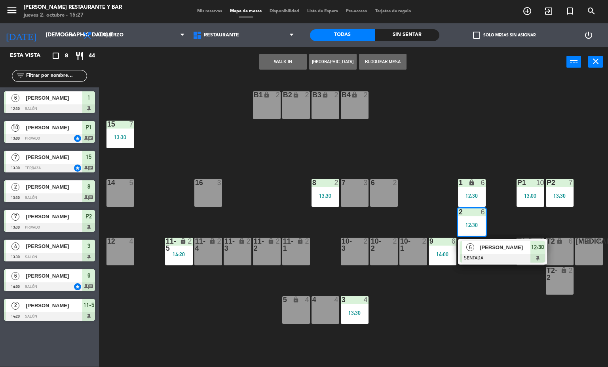
click at [486, 252] on span "[PERSON_NAME]" at bounding box center [505, 248] width 51 height 8
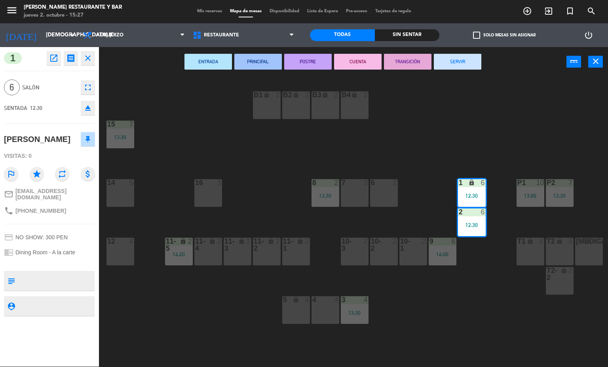
click at [470, 65] on button "SERVIR" at bounding box center [458, 62] width 48 height 16
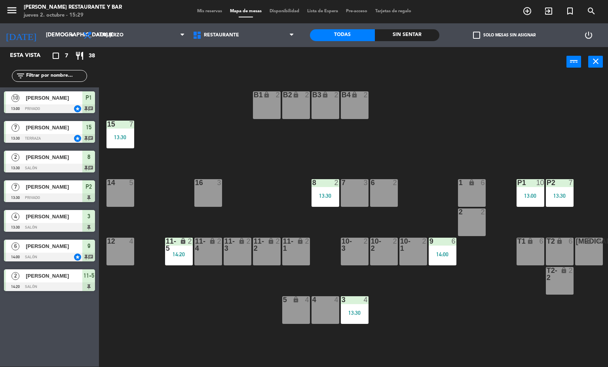
click at [317, 196] on div "13:30" at bounding box center [326, 196] width 28 height 6
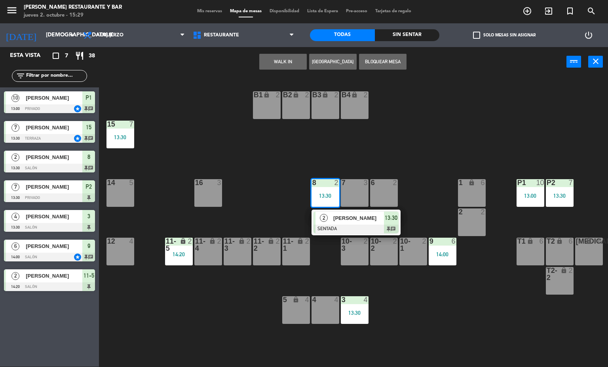
click at [365, 227] on div at bounding box center [356, 229] width 85 height 9
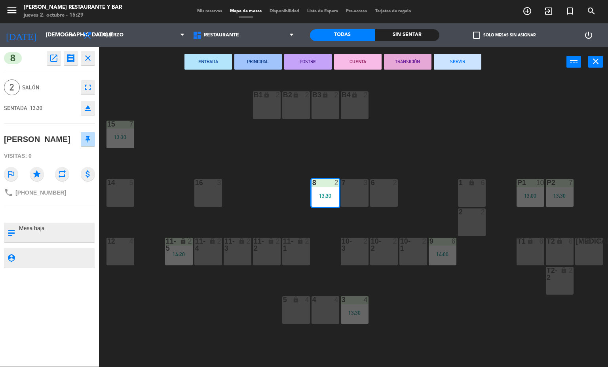
click at [455, 62] on button "SERVIR" at bounding box center [458, 62] width 48 height 16
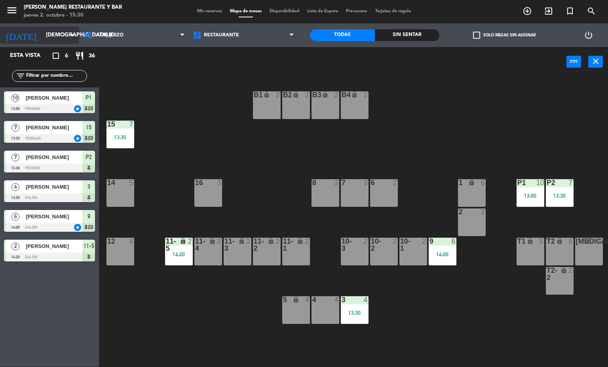
click at [63, 31] on input "[DEMOGRAPHIC_DATA] [DATE]" at bounding box center [79, 35] width 75 height 14
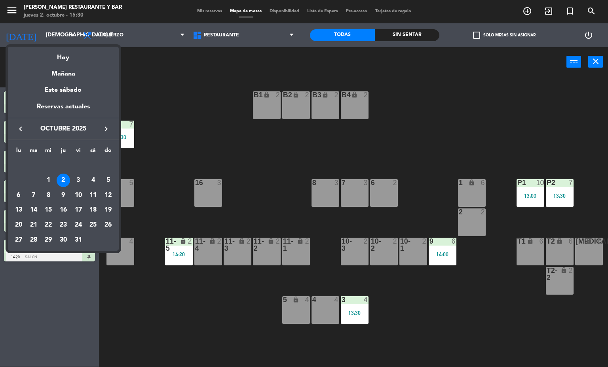
click at [107, 128] on icon "keyboard_arrow_right" at bounding box center [106, 129] width 10 height 10
click at [106, 225] on div "28" at bounding box center [107, 225] width 13 height 13
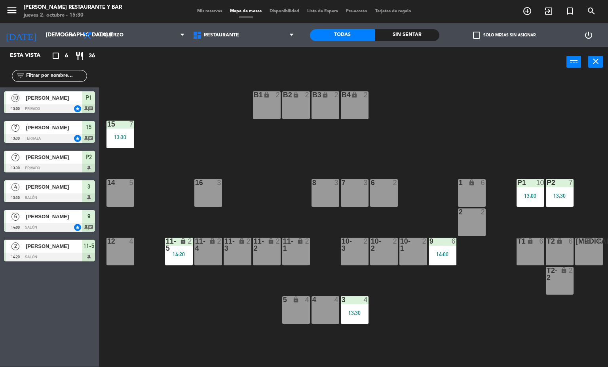
type input "dom. 28 dic."
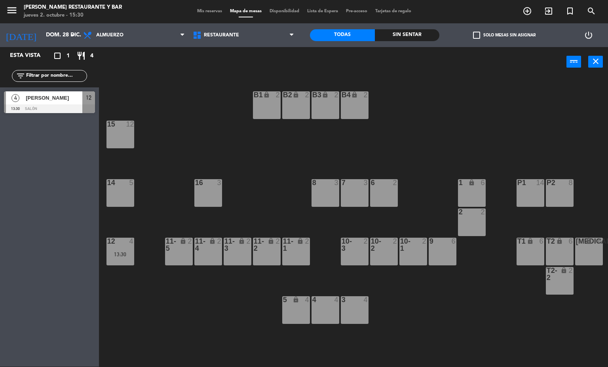
click at [61, 98] on span "[PERSON_NAME]" at bounding box center [54, 98] width 57 height 8
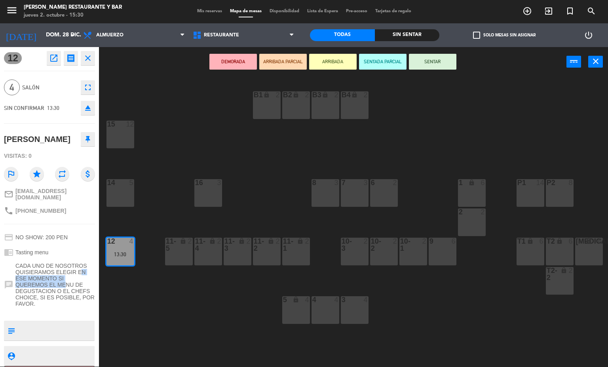
drag, startPoint x: 18, startPoint y: 293, endPoint x: 67, endPoint y: 301, distance: 49.7
click at [67, 301] on span "CADA UNO DE NOSOTROS QUISIERAMOS ELEGIR EN ESE MOMENTO SI QUEREMOS EL MENU DE D…" at bounding box center [55, 285] width 80 height 44
click at [49, 60] on icon "open_in_new" at bounding box center [54, 58] width 10 height 10
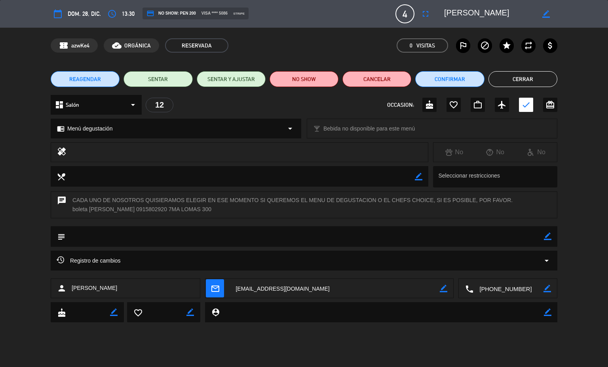
click at [549, 238] on icon "border_color" at bounding box center [548, 237] width 8 height 8
click at [520, 237] on textarea at bounding box center [304, 237] width 479 height 20
type textarea "[PERSON_NAME] MD x vwspp"
click at [547, 237] on icon at bounding box center [548, 237] width 8 height 8
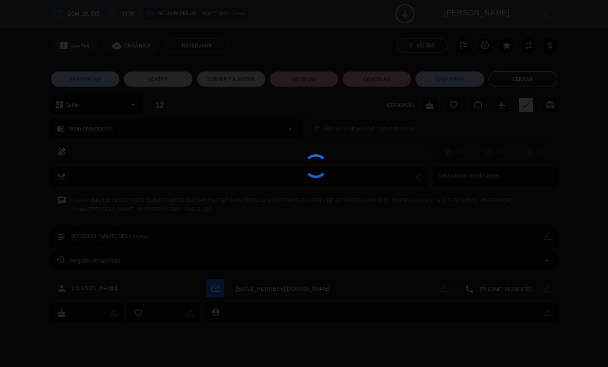
type textarea "[PERSON_NAME] MD x vwspp"
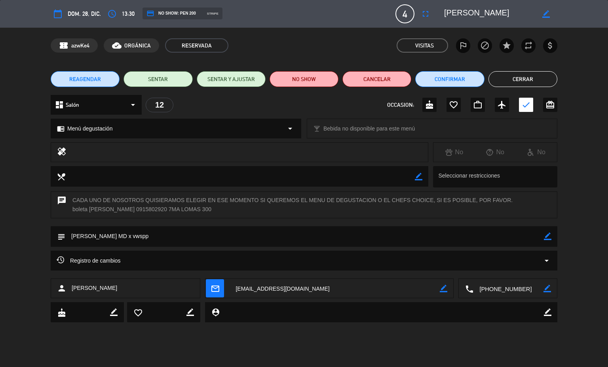
click at [548, 238] on icon "border_color" at bounding box center [548, 237] width 8 height 8
click at [474, 240] on textarea at bounding box center [304, 237] width 479 height 20
paste textarea "Quisiéramos consultarle si es que tienen alguna alergia, restricción o intolera…"
drag, startPoint x: 231, startPoint y: 236, endPoint x: 123, endPoint y: 233, distance: 108.1
click at [123, 233] on textarea at bounding box center [304, 237] width 479 height 20
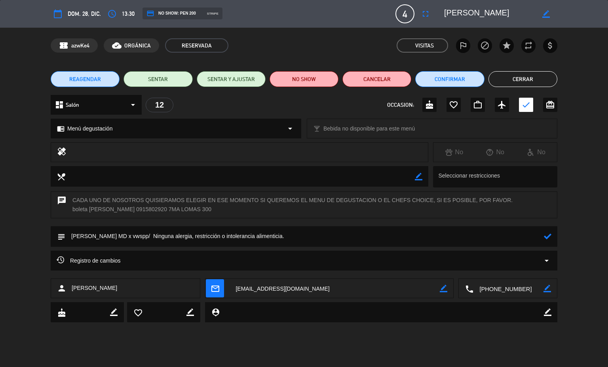
type textarea "[PERSON_NAME] MD x vwspp/ Ninguna alergia, restricción o intolerancia alimentic…"
click at [550, 235] on icon at bounding box center [548, 237] width 8 height 8
click at [515, 75] on button "Cerrar" at bounding box center [523, 79] width 69 height 16
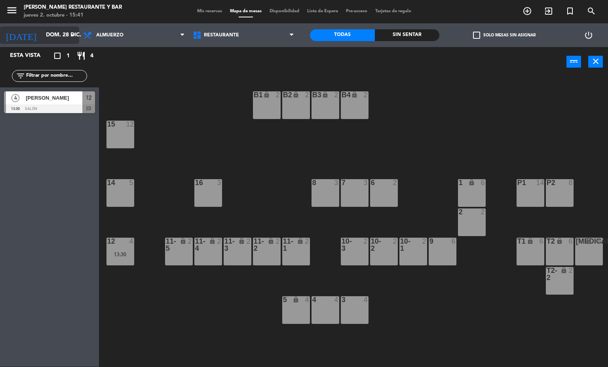
click at [42, 42] on input "dom. 28 dic." at bounding box center [79, 35] width 75 height 14
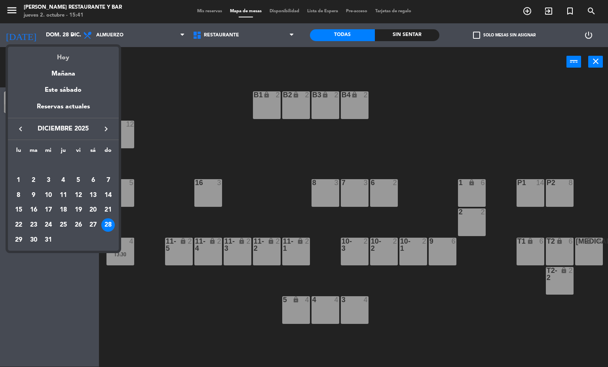
click at [54, 59] on div "Hoy" at bounding box center [63, 55] width 111 height 16
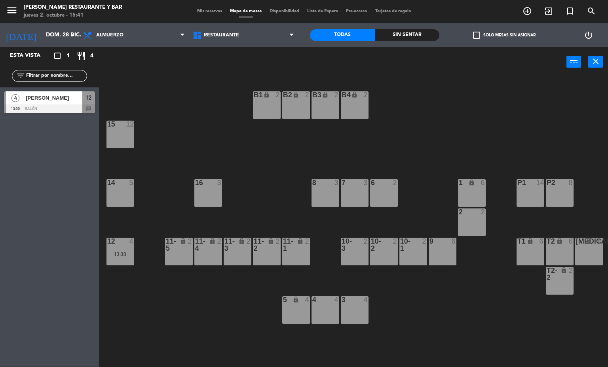
type input "[DEMOGRAPHIC_DATA] [DATE]"
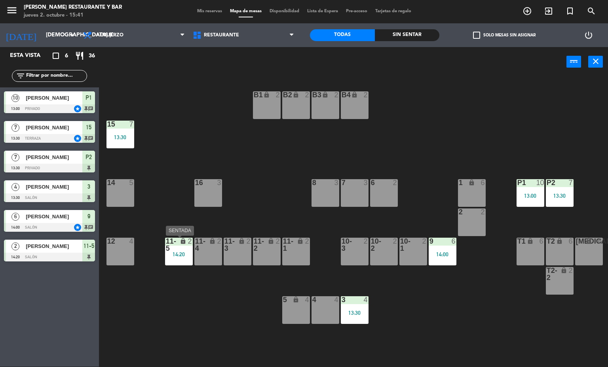
click at [181, 240] on icon "lock" at bounding box center [183, 241] width 7 height 7
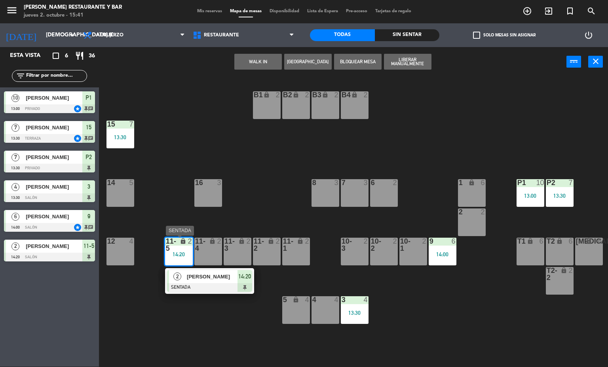
click at [214, 276] on span "[PERSON_NAME]" at bounding box center [212, 277] width 51 height 8
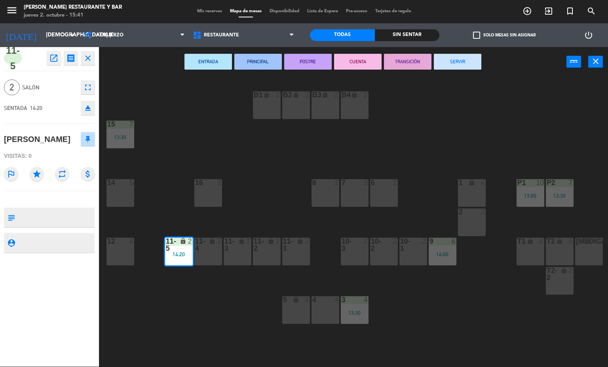
click at [449, 71] on div "ENTRADA PRINCIPAL POSTRE CUENTA TRANSICIÓN SERVIR power_input close" at bounding box center [333, 62] width 468 height 30
click at [448, 63] on button "SERVIR" at bounding box center [458, 62] width 48 height 16
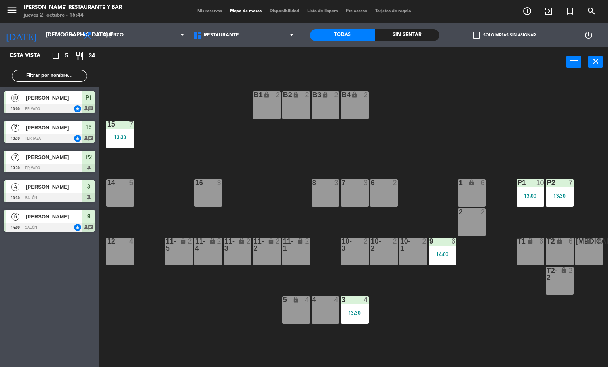
click at [215, 334] on div "B1 lock 2 B2 lock 2 B3 lock 2 B4 lock 2 15 7 13:30 14 5 8 3 7 3 6 2 1 lock 6 16…" at bounding box center [356, 222] width 503 height 290
click at [356, 309] on div "3 4 13:30" at bounding box center [355, 311] width 28 height 28
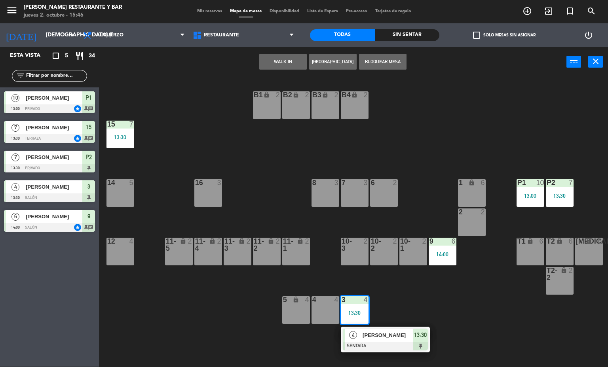
click at [373, 340] on span "[PERSON_NAME]" at bounding box center [388, 335] width 51 height 8
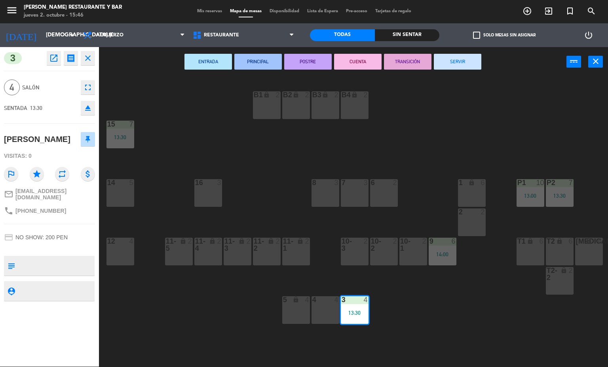
click at [454, 62] on button "SERVIR" at bounding box center [458, 62] width 48 height 16
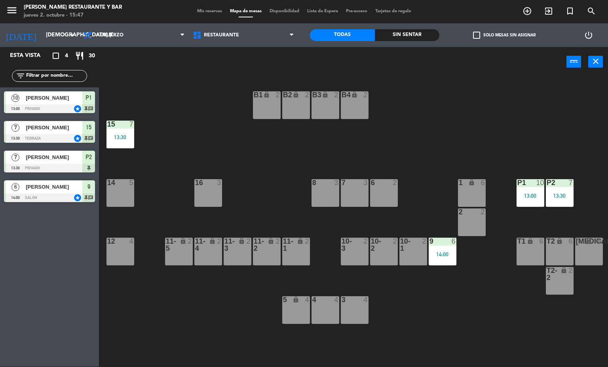
click at [126, 133] on div "15 7 13:30" at bounding box center [121, 135] width 28 height 28
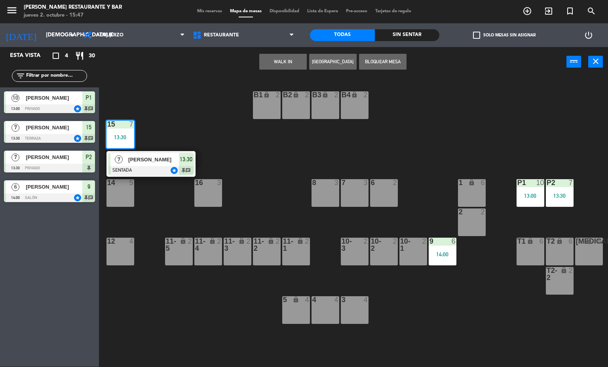
click at [169, 167] on div at bounding box center [150, 170] width 85 height 9
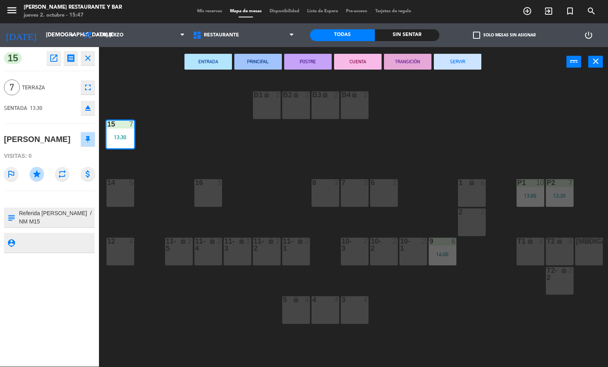
click at [463, 61] on button "SERVIR" at bounding box center [458, 62] width 48 height 16
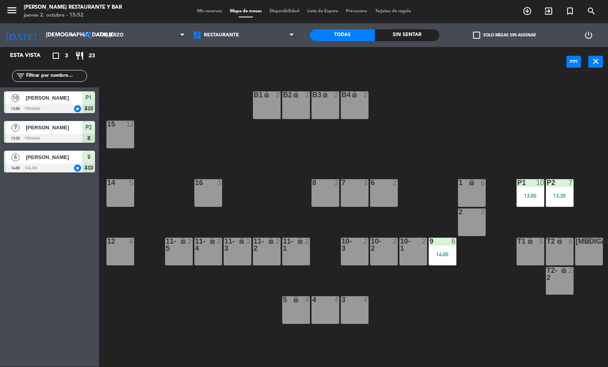
click at [441, 252] on div "14:00" at bounding box center [443, 255] width 28 height 6
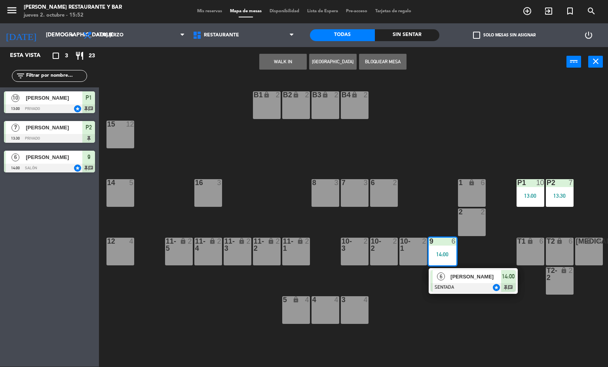
click at [474, 287] on div at bounding box center [473, 288] width 85 height 9
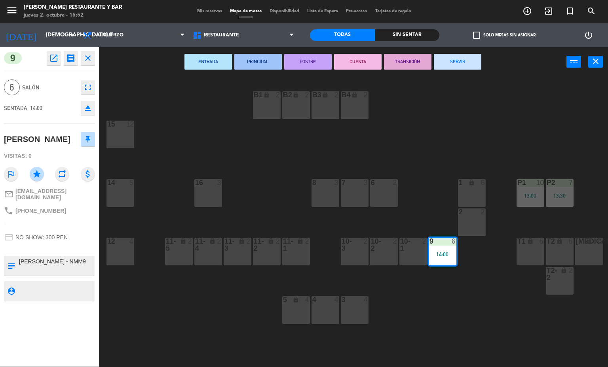
click at [454, 62] on button "SERVIR" at bounding box center [458, 62] width 48 height 16
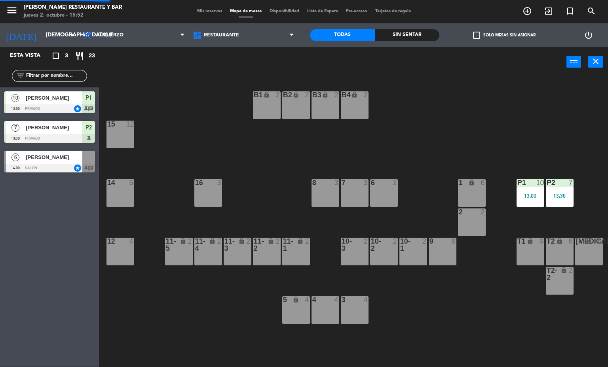
scroll to position [0, 0]
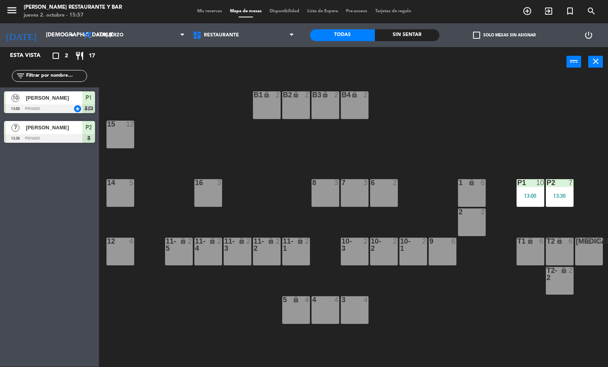
click at [331, 145] on div "B1 lock 2 B2 lock 2 B3 lock 2 B4 lock 2 15 12 14 5 8 3 7 3 6 2 1 lock 6 16 3 P2…" at bounding box center [356, 222] width 503 height 290
click at [349, 158] on div "B1 lock 2 B2 lock 2 B3 lock 2 B4 lock 2 15 12 14 5 8 3 7 3 6 2 1 lock 6 16 3 P2…" at bounding box center [356, 222] width 503 height 290
click at [346, 152] on div "B1 lock 2 B2 lock 2 B3 lock 2 B4 lock 2 15 12 14 5 8 3 7 3 6 2 1 lock 6 16 3 P2…" at bounding box center [356, 222] width 503 height 290
click at [352, 161] on div "B1 lock 2 B2 lock 2 B3 lock 2 B4 lock 2 15 12 14 5 8 3 7 3 6 2 1 lock 6 16 3 P2…" at bounding box center [356, 222] width 503 height 290
click at [385, 159] on div "B1 lock 2 B2 lock 2 B3 lock 2 B4 lock 2 15 12 14 5 8 3 7 3 6 2 1 lock 6 16 3 P2…" at bounding box center [356, 222] width 503 height 290
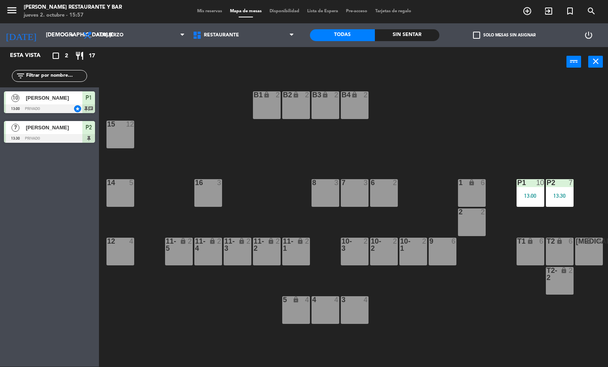
click at [382, 154] on div "B1 lock 2 B2 lock 2 B3 lock 2 B4 lock 2 15 12 14 5 8 3 7 3 6 2 1 lock 6 16 3 P2…" at bounding box center [356, 222] width 503 height 290
click at [331, 163] on div "B1 lock 2 B2 lock 2 B3 lock 2 B4 lock 2 15 12 14 5 8 3 7 3 6 2 1 lock 6 16 3 P2…" at bounding box center [356, 222] width 503 height 290
click at [350, 182] on div at bounding box center [354, 182] width 13 height 7
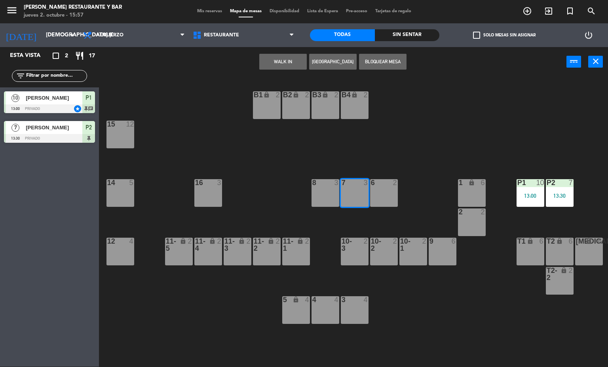
click at [367, 138] on div "B1 lock 2 B2 lock 2 B3 lock 2 B4 lock 2 15 12 14 5 8 3 7 3 6 2 1 lock 6 16 3 P2…" at bounding box center [356, 222] width 503 height 290
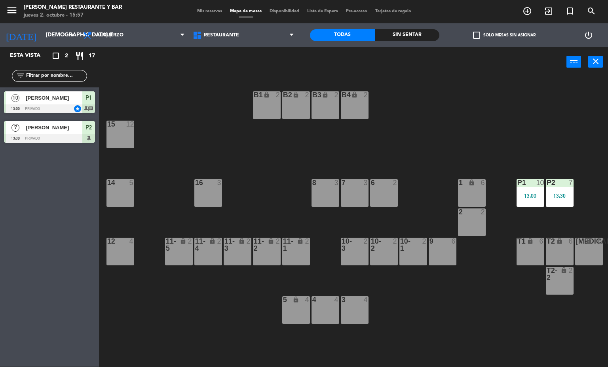
click at [396, 148] on div "B1 lock 2 B2 lock 2 B3 lock 2 B4 lock 2 15 12 14 5 8 3 7 3 6 2 1 lock 6 16 3 P2…" at bounding box center [356, 222] width 503 height 290
click at [367, 160] on div "B1 lock 2 B2 lock 2 B3 lock 2 B4 lock 2 15 12 14 5 8 3 7 3 6 2 1 lock 6 16 3 P2…" at bounding box center [356, 222] width 503 height 290
click at [314, 158] on div "B1 lock 2 B2 lock 2 B3 lock 2 B4 lock 2 15 12 14 5 8 3 7 3 6 2 1 lock 6 16 3 P2…" at bounding box center [356, 222] width 503 height 290
click at [339, 148] on div "B1 lock 2 B2 lock 2 B3 lock 2 B4 lock 2 15 12 14 5 8 3 7 3 6 2 1 lock 6 16 3 P2…" at bounding box center [356, 222] width 503 height 290
click at [389, 145] on div "B1 lock 2 B2 lock 2 B3 lock 2 B4 lock 2 15 12 14 5 8 3 7 3 6 2 1 lock 6 16 3 P2…" at bounding box center [356, 222] width 503 height 290
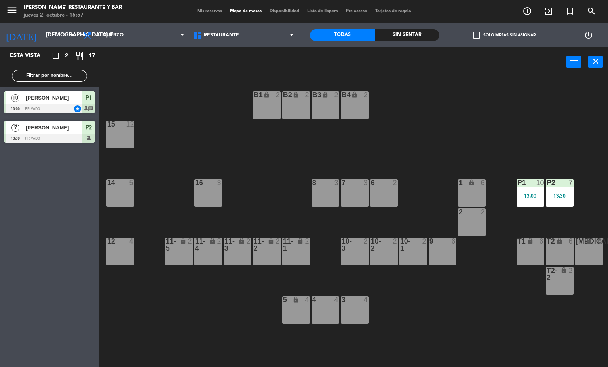
click at [357, 154] on div "B1 lock 2 B2 lock 2 B3 lock 2 B4 lock 2 15 12 14 5 8 3 7 3 6 2 1 lock 6 16 3 P2…" at bounding box center [356, 222] width 503 height 290
click at [308, 135] on div "B1 lock 2 B2 lock 2 B3 lock 2 B4 lock 2 15 12 14 5 8 3 7 3 6 2 1 lock 6 16 3 P2…" at bounding box center [356, 222] width 503 height 290
click at [565, 190] on div "P2 7 13:30" at bounding box center [560, 193] width 28 height 28
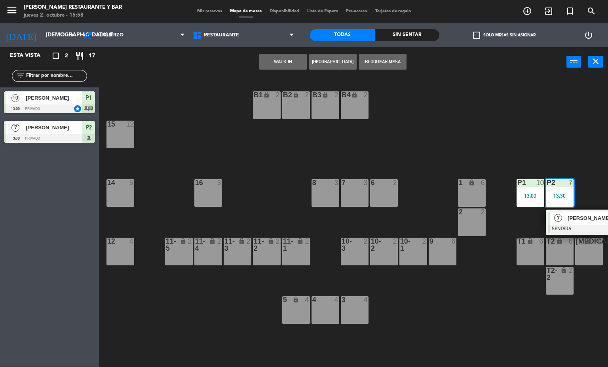
click at [574, 218] on span "[PERSON_NAME]" at bounding box center [593, 218] width 51 height 8
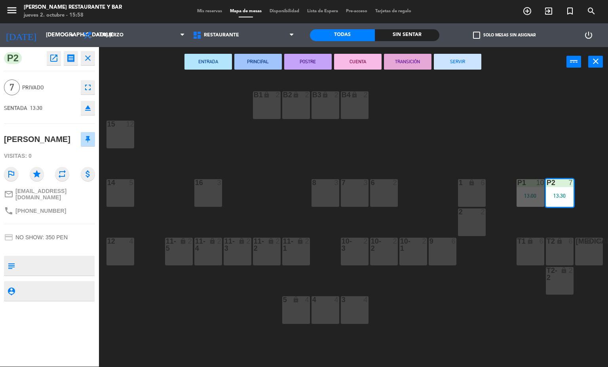
click at [461, 62] on button "SERVIR" at bounding box center [458, 62] width 48 height 16
